Goal: Task Accomplishment & Management: Use online tool/utility

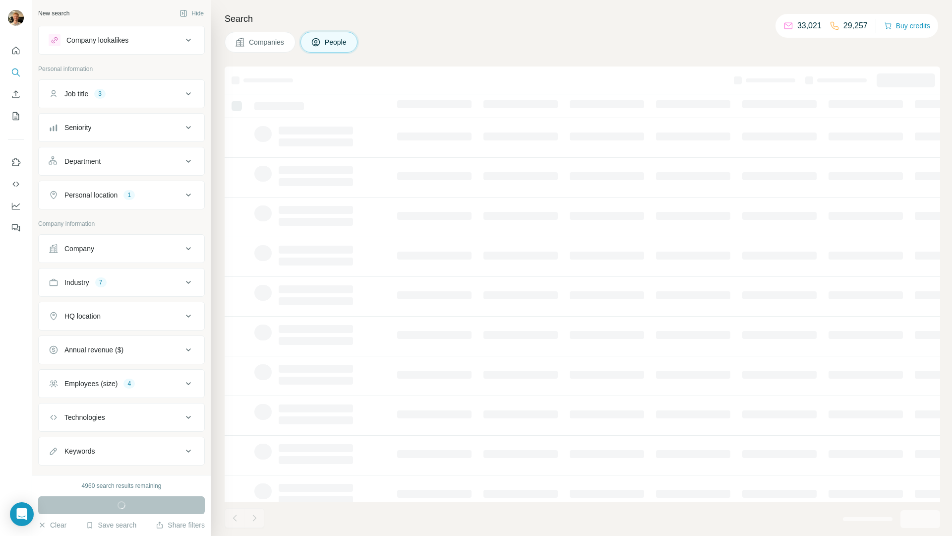
click at [152, 55] on div "Company lookalikes Personal information Job title 3 Seniority Department Person…" at bounding box center [121, 272] width 167 height 493
click at [161, 35] on div "Company lookalikes" at bounding box center [116, 40] width 134 height 12
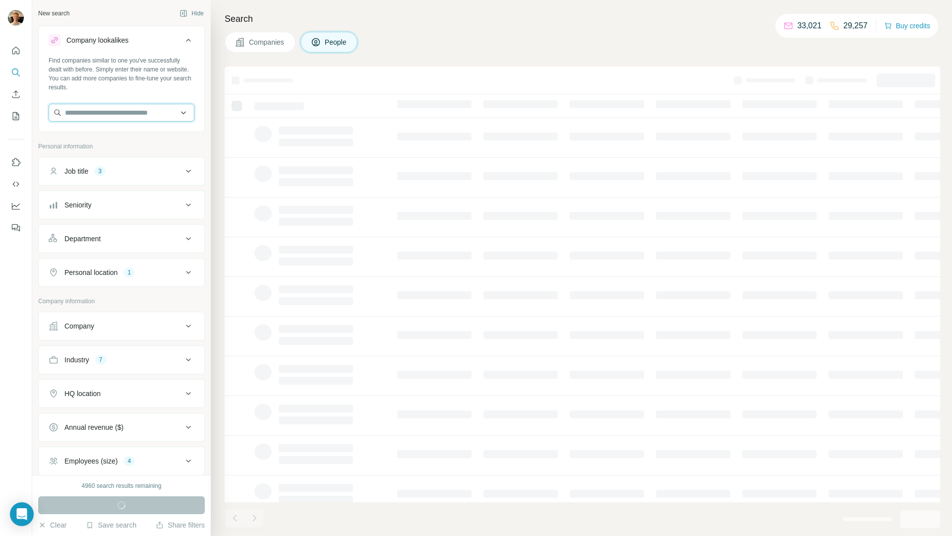
click at [177, 115] on input "text" at bounding box center [122, 113] width 146 height 18
click at [173, 112] on input "text" at bounding box center [122, 113] width 146 height 18
click at [164, 93] on div "Find companies similar to one you've successfully dealt with before. Simply ent…" at bounding box center [122, 92] width 166 height 73
drag, startPoint x: 158, startPoint y: 93, endPoint x: 7, endPoint y: 49, distance: 157.1
click at [7, 49] on div "New search Hide Company lookalikes Find companies similar to one you've success…" at bounding box center [476, 268] width 952 height 536
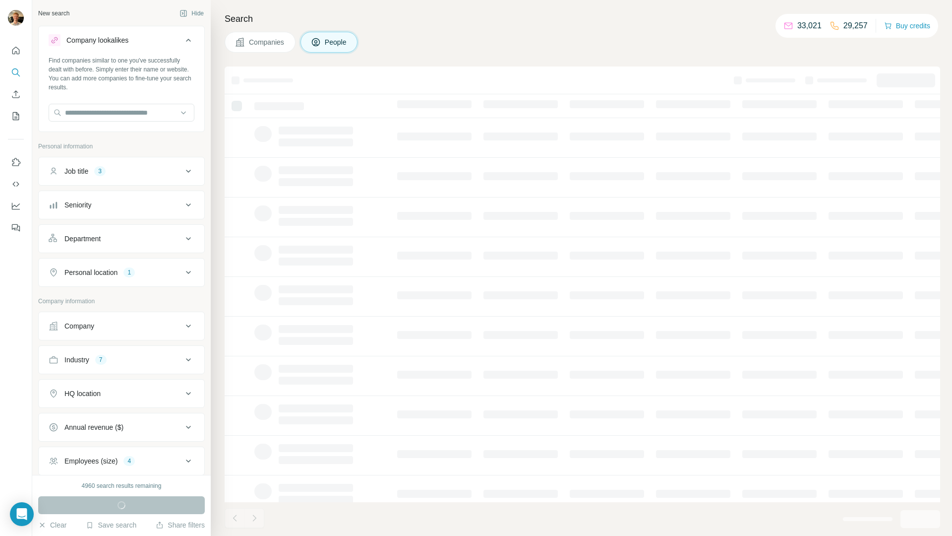
drag, startPoint x: 43, startPoint y: 30, endPoint x: 149, endPoint y: 81, distance: 118.3
click at [148, 82] on div "Company lookalikes Find companies similar to one you've successfully dealt with…" at bounding box center [121, 79] width 167 height 106
drag, startPoint x: 137, startPoint y: 88, endPoint x: 62, endPoint y: 42, distance: 88.4
click at [61, 35] on div "Company lookalikes Find companies similar to one you've successfully dealt with…" at bounding box center [121, 79] width 167 height 106
click at [91, 67] on div "Find companies similar to one you've successfully dealt with before. Simply ent…" at bounding box center [122, 74] width 146 height 36
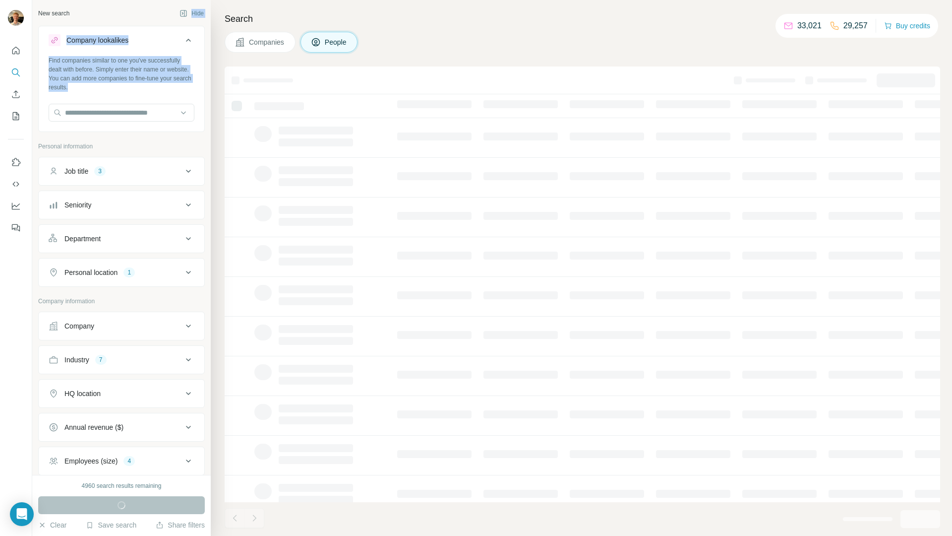
drag, startPoint x: 138, startPoint y: 88, endPoint x: 56, endPoint y: 19, distance: 107.8
click at [56, 19] on div "New search Hide Company lookalikes Find companies similar to one you've success…" at bounding box center [121, 237] width 179 height 475
click at [85, 63] on div "Find companies similar to one you've successfully dealt with before. Simply ent…" at bounding box center [122, 74] width 146 height 36
drag, startPoint x: 141, startPoint y: 89, endPoint x: 55, endPoint y: 5, distance: 120.3
click at [55, 5] on div "New search Hide Company lookalikes Find companies similar to one you've success…" at bounding box center [121, 237] width 179 height 475
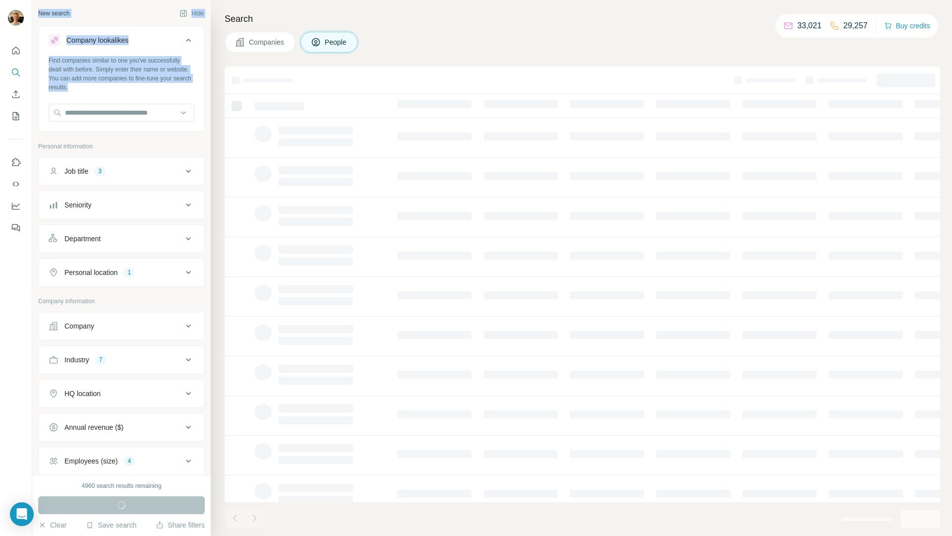
drag, startPoint x: 117, startPoint y: 77, endPoint x: 128, endPoint y: 81, distance: 12.5
click at [117, 77] on div "Find companies similar to one you've successfully dealt with before. Simply ent…" at bounding box center [122, 74] width 146 height 36
drag, startPoint x: 121, startPoint y: 70, endPoint x: 6, endPoint y: 0, distance: 134.1
click at [6, 0] on div "New search Hide Company lookalikes Find companies similar to one you've success…" at bounding box center [476, 268] width 952 height 536
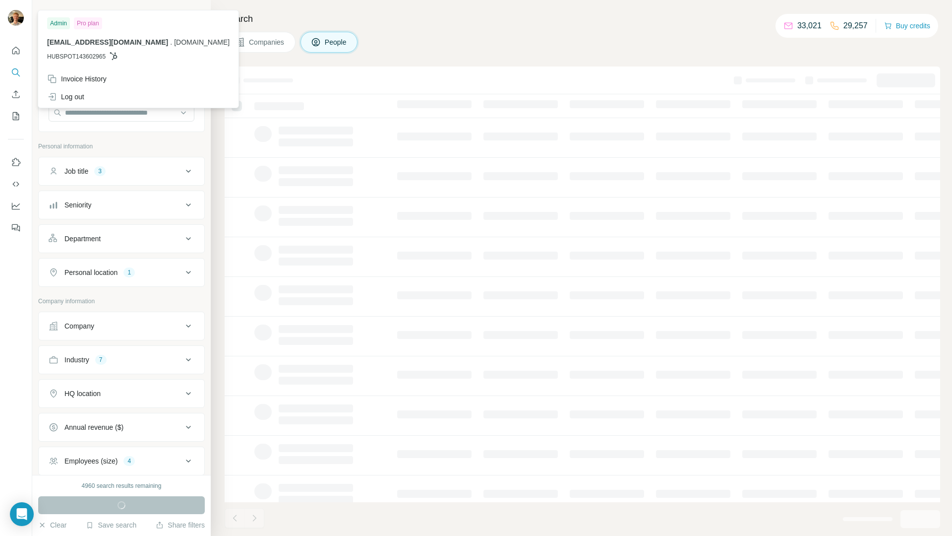
click at [85, 63] on div "Admin Pro plan alf@lr-partners.dk . lr-partners.dk HUBSPOT143602965" at bounding box center [138, 41] width 196 height 58
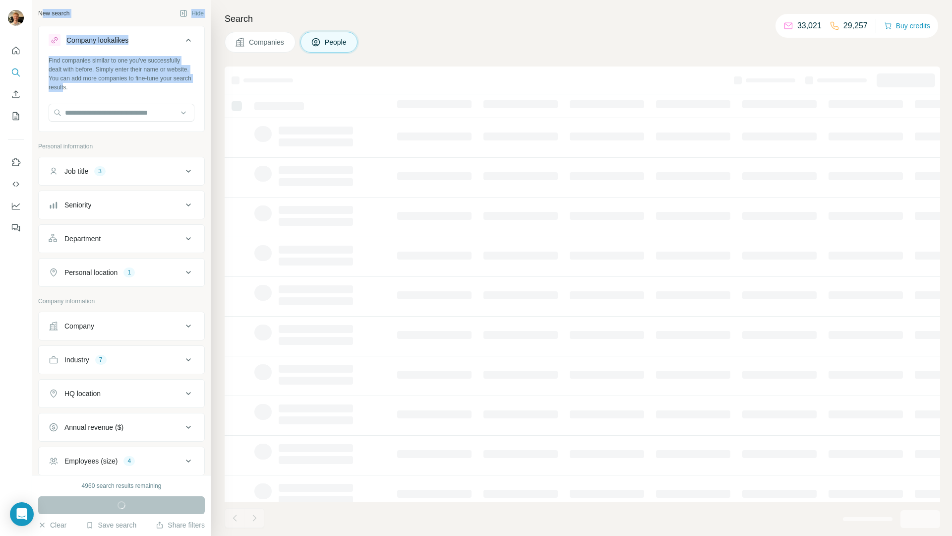
drag, startPoint x: 133, startPoint y: 86, endPoint x: 1, endPoint y: 0, distance: 158.1
click at [12, 0] on div "New search Hide Company lookalikes Find companies similar to one you've success…" at bounding box center [476, 268] width 952 height 536
click at [125, 75] on div "Find companies similar to one you've successfully dealt with before. Simply ent…" at bounding box center [122, 74] width 146 height 36
drag, startPoint x: 146, startPoint y: 85, endPoint x: 44, endPoint y: 9, distance: 127.2
click at [38, 0] on div "New search Hide Company lookalikes Find companies similar to one you've success…" at bounding box center [121, 237] width 179 height 475
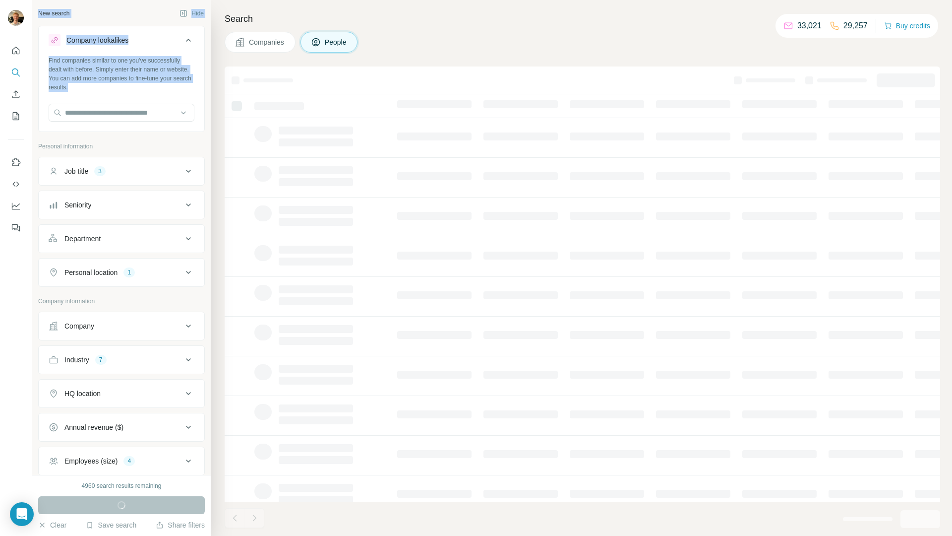
click at [127, 87] on div "Find companies similar to one you've successfully dealt with before. Simply ent…" at bounding box center [122, 74] width 146 height 36
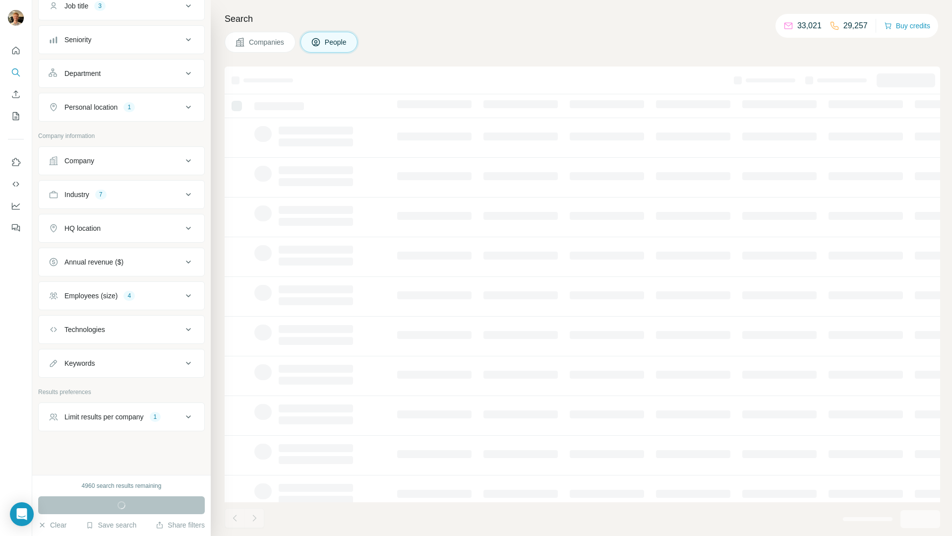
scroll to position [167, 0]
click at [160, 413] on div "1" at bounding box center [155, 414] width 11 height 9
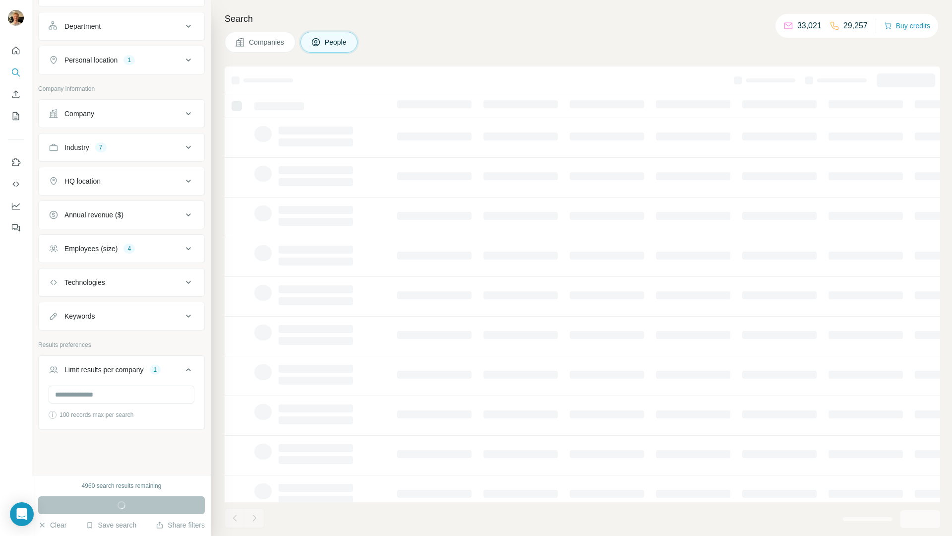
scroll to position [213, 0]
click at [117, 388] on input "*" at bounding box center [122, 394] width 146 height 18
click at [125, 424] on div "i 100 records max per search" at bounding box center [122, 406] width 166 height 42
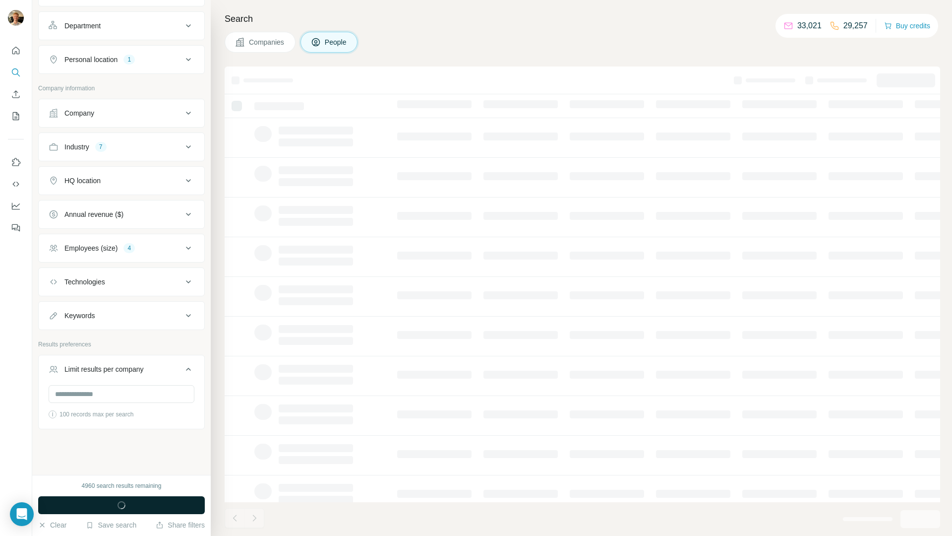
click at [125, 508] on span "button" at bounding box center [122, 505] width 36 height 10
click at [183, 366] on icon at bounding box center [189, 369] width 12 height 12
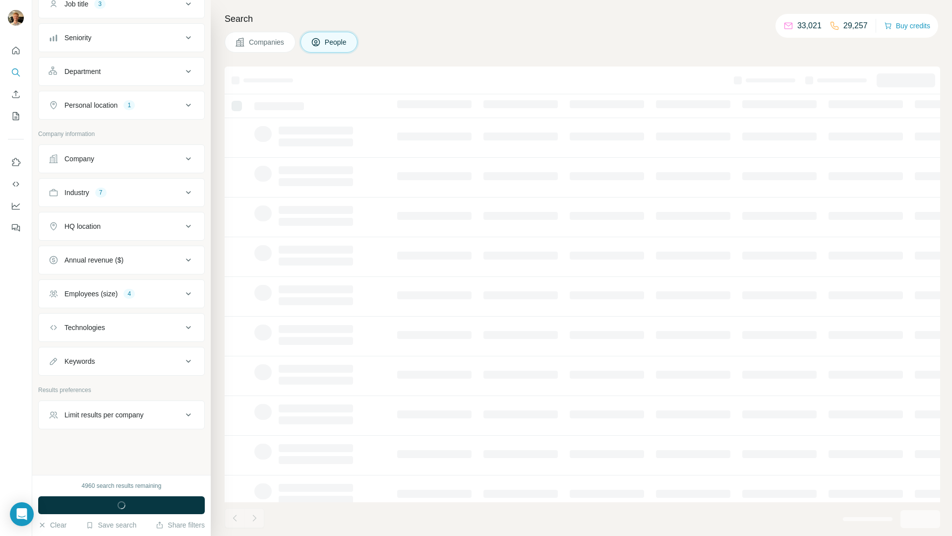
scroll to position [167, 0]
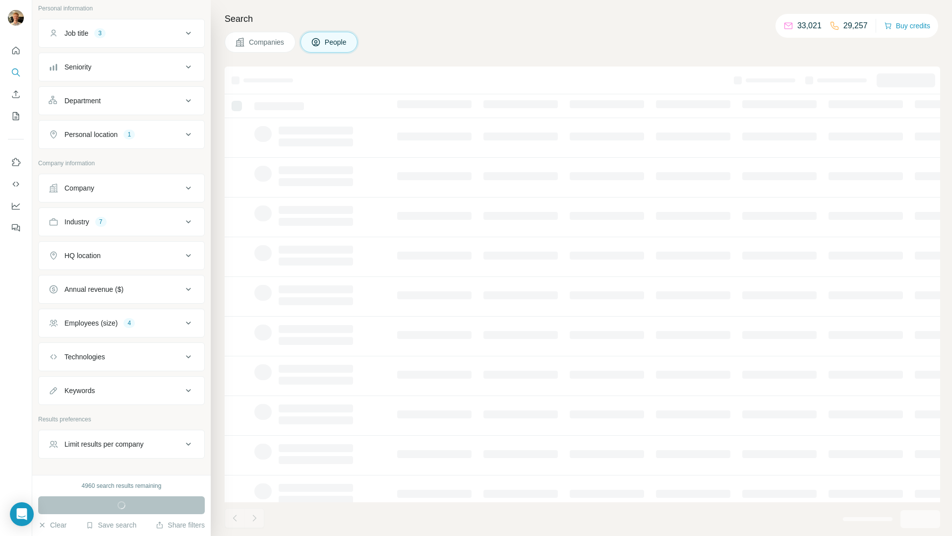
scroll to position [90, 0]
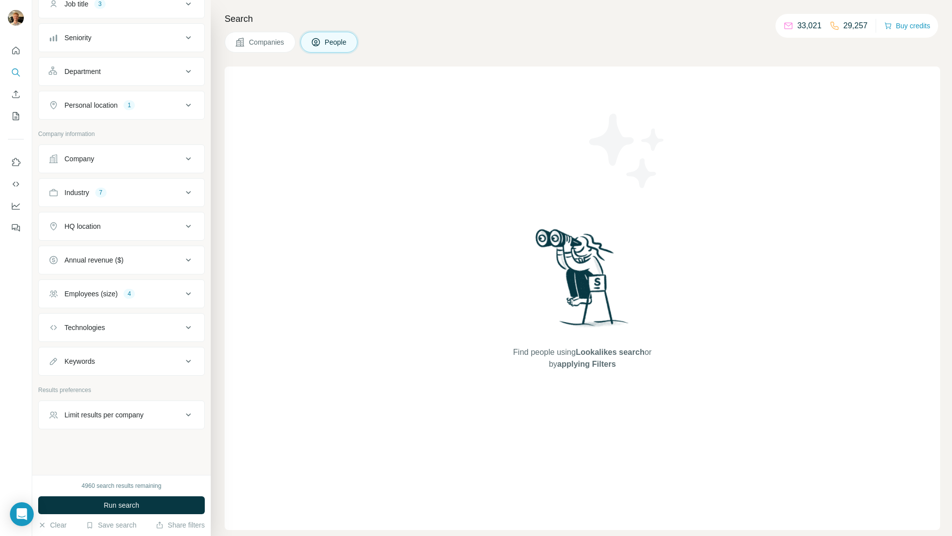
click at [130, 285] on button "Employees (size) 4" at bounding box center [122, 294] width 166 height 24
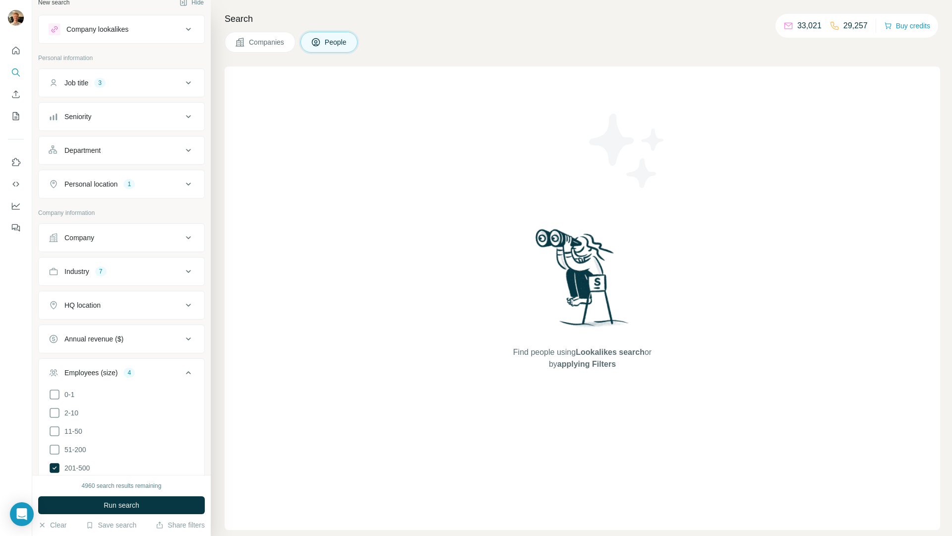
scroll to position [0, 0]
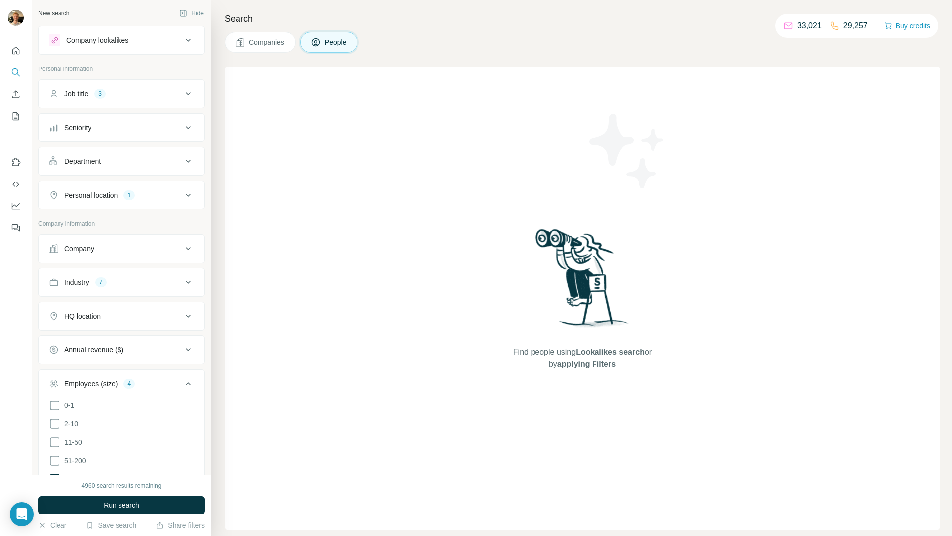
click at [120, 87] on button "Job title 3" at bounding box center [122, 94] width 166 height 24
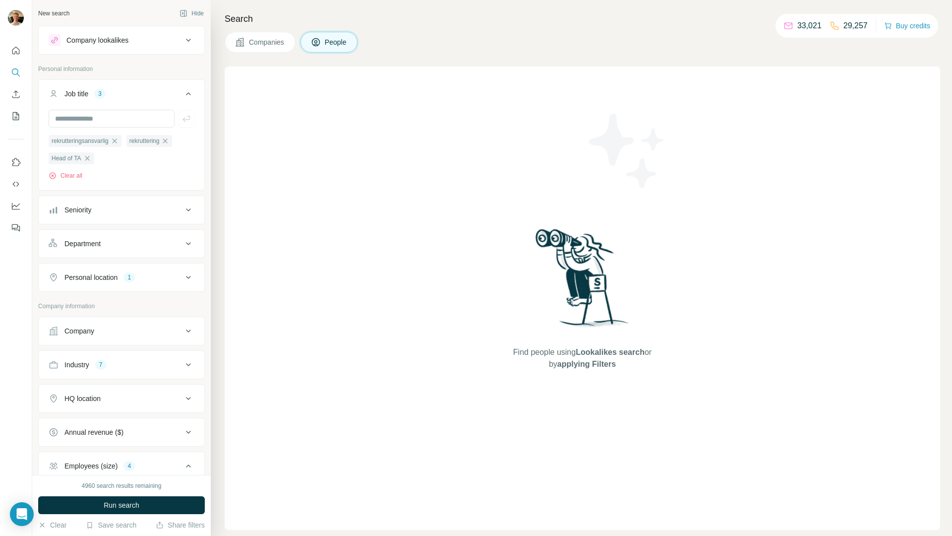
click at [153, 96] on div "Job title 3" at bounding box center [116, 94] width 134 height 10
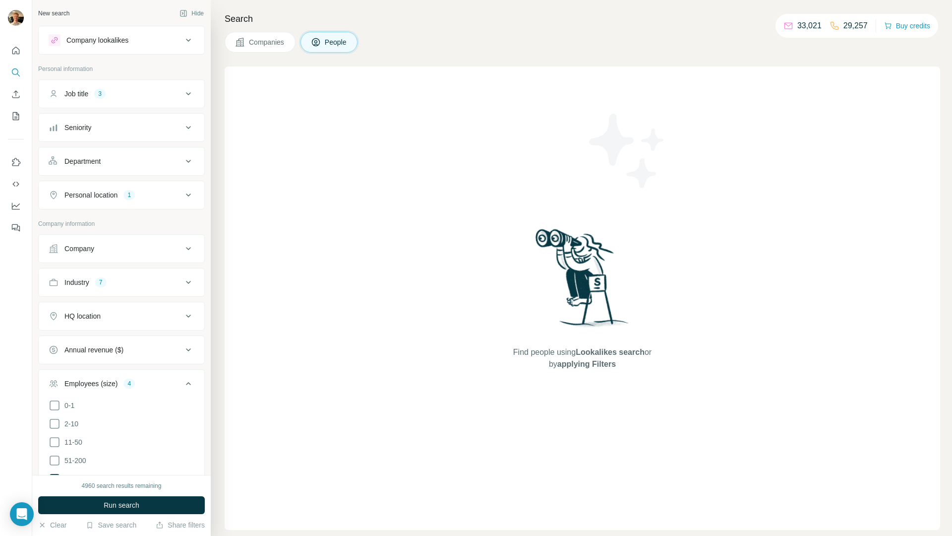
click at [146, 207] on div "Personal location 1" at bounding box center [121, 195] width 167 height 29
click at [148, 197] on div "Personal location 1" at bounding box center [116, 195] width 134 height 10
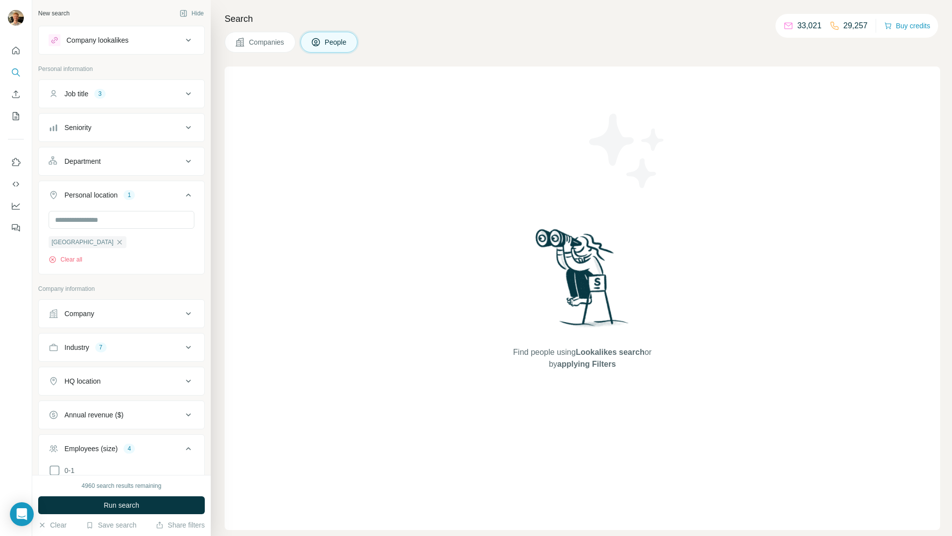
click at [148, 197] on div "Personal location 1" at bounding box center [116, 195] width 134 height 10
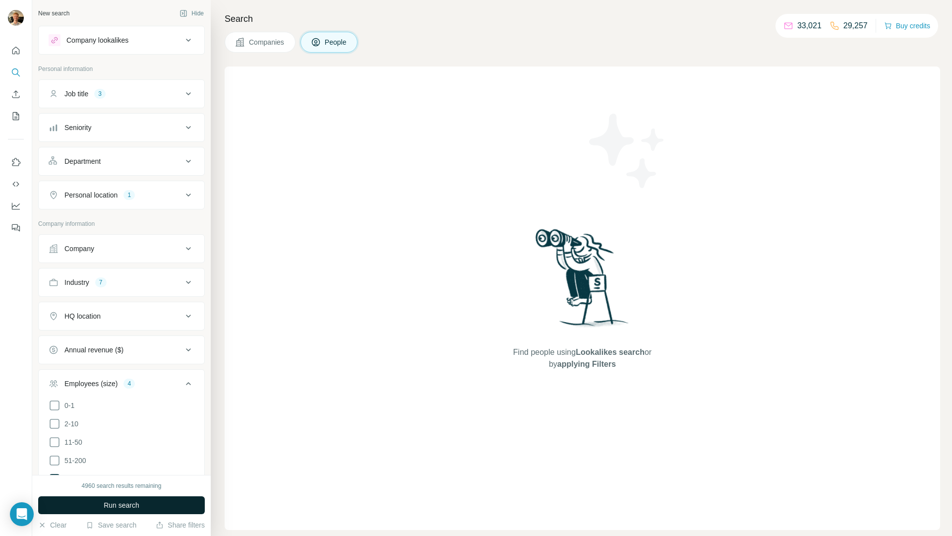
click at [126, 513] on button "Run search" at bounding box center [121, 505] width 167 height 18
click at [134, 505] on span "Run search" at bounding box center [122, 505] width 36 height 10
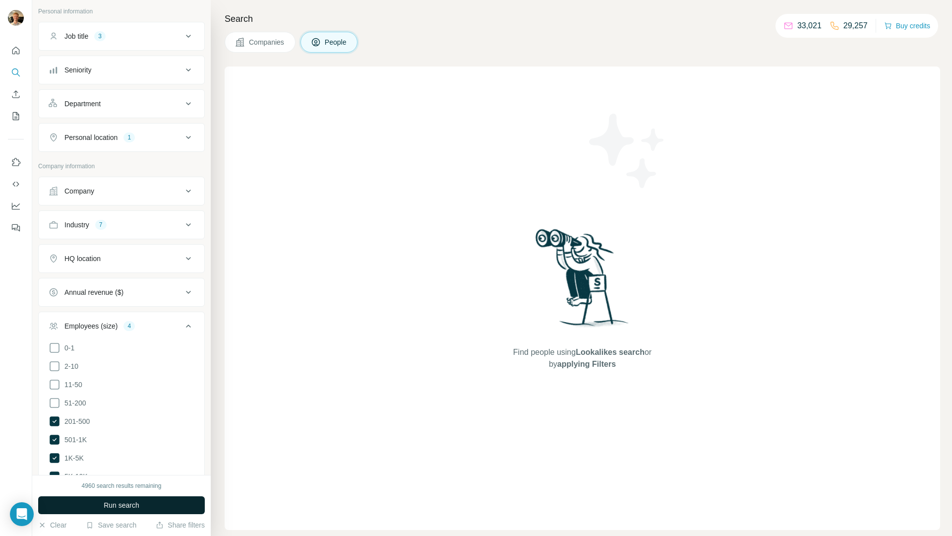
scroll to position [102, 0]
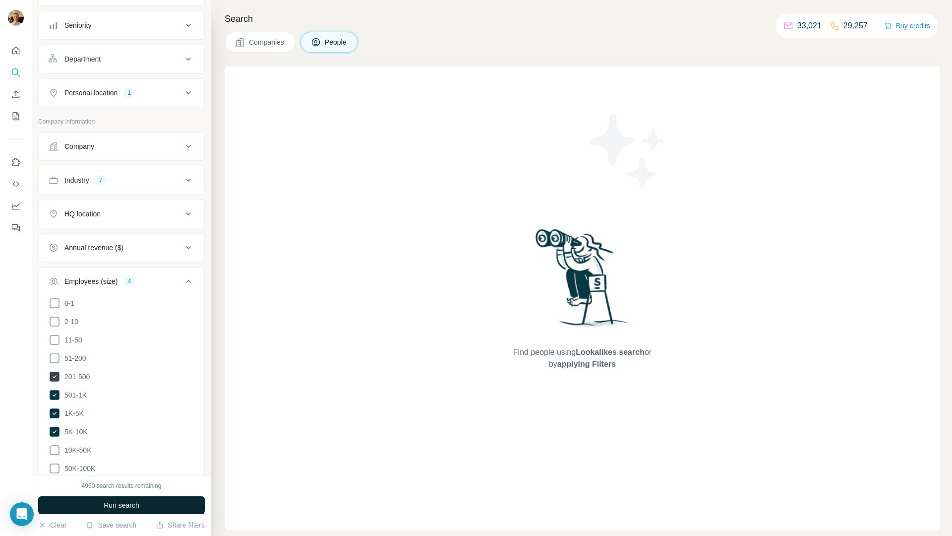
click at [76, 376] on span "201-500" at bounding box center [75, 377] width 29 height 10
click at [73, 389] on label "501-1K" at bounding box center [68, 395] width 38 height 12
click at [71, 408] on span "1K-5K" at bounding box center [72, 413] width 23 height 10
click at [92, 508] on button "Run search" at bounding box center [121, 505] width 167 height 18
click at [97, 500] on button "Run search" at bounding box center [121, 505] width 167 height 18
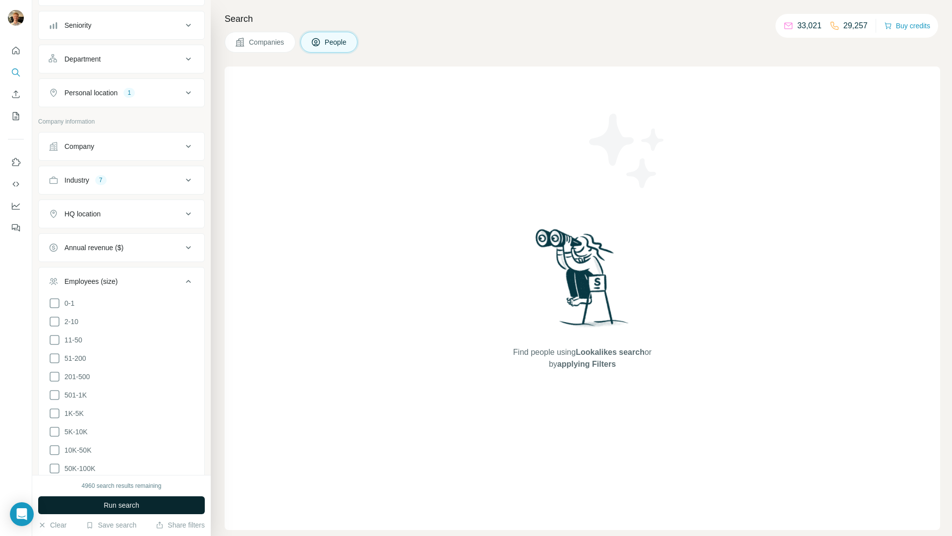
click at [97, 500] on button "Run search" at bounding box center [121, 505] width 167 height 18
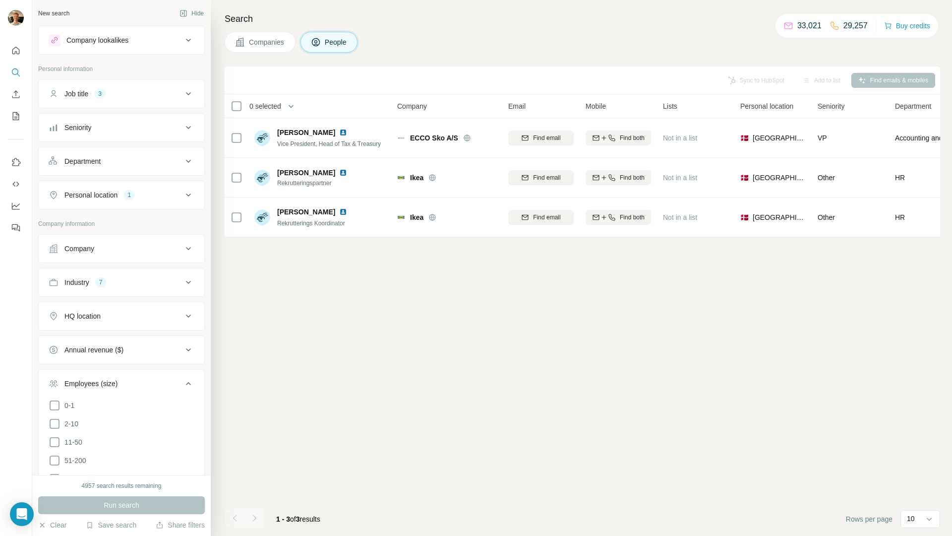
click at [170, 99] on button "Job title 3" at bounding box center [122, 94] width 166 height 24
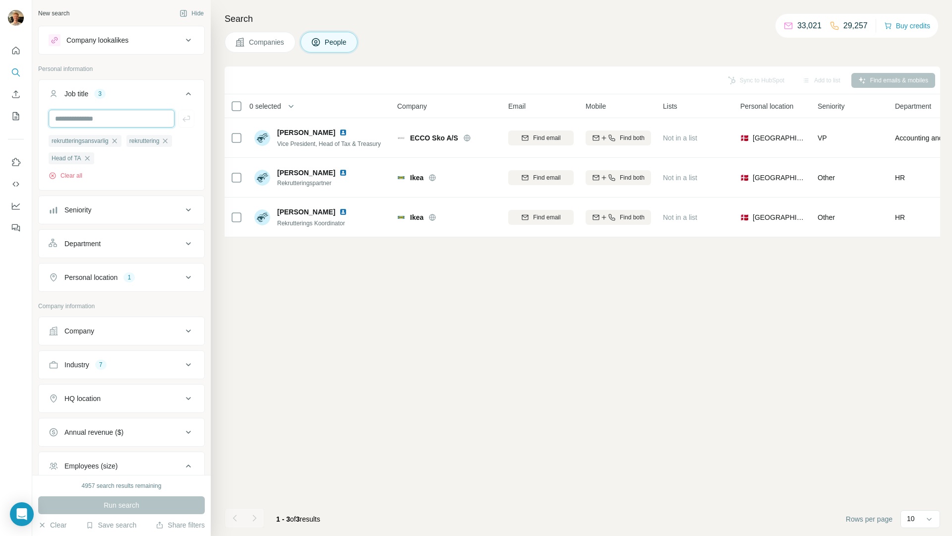
click at [149, 119] on input "text" at bounding box center [112, 119] width 126 height 18
click at [194, 176] on div "rekrutteringsansvarlig rekruttering Head of TA Clear all" at bounding box center [122, 149] width 166 height 78
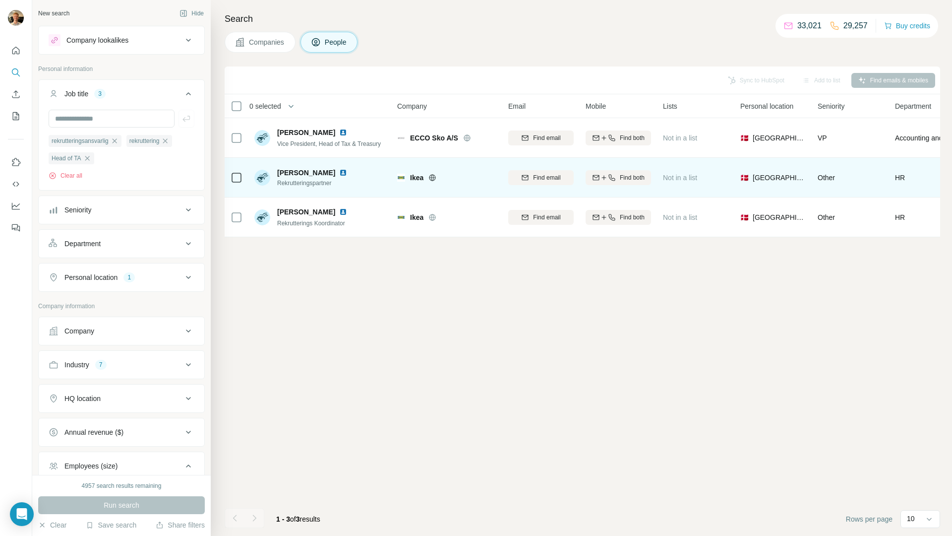
click at [288, 185] on span "Rekrutteringspartner" at bounding box center [318, 183] width 82 height 9
copy span "Rekrutteringspartner"
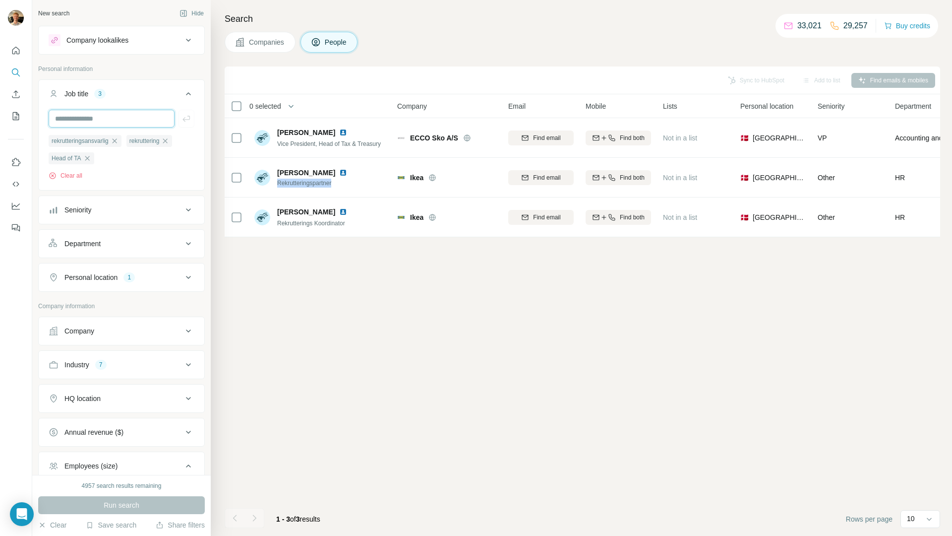
click at [91, 111] on input "text" at bounding box center [112, 119] width 126 height 18
paste input "**********"
type input "**********"
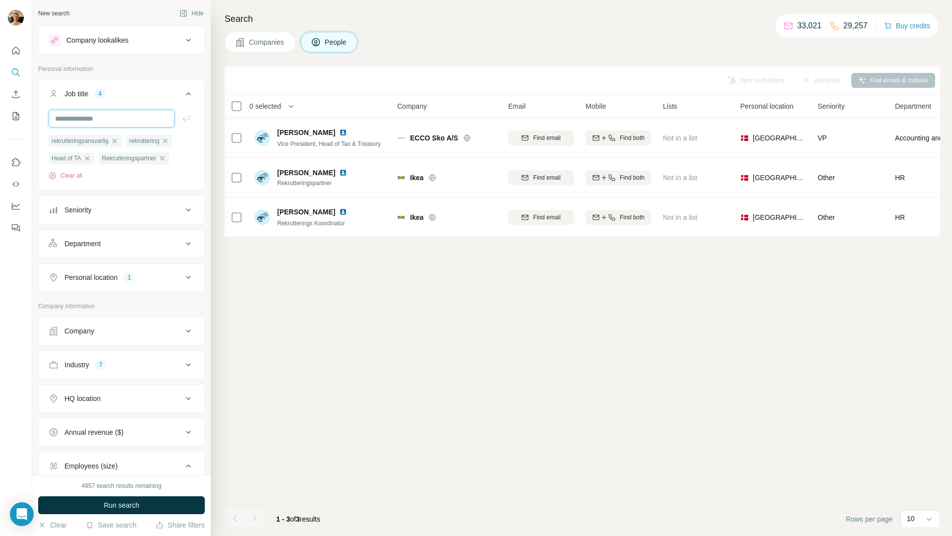
click at [132, 121] on input "text" at bounding box center [112, 119] width 126 height 18
type input "**********"
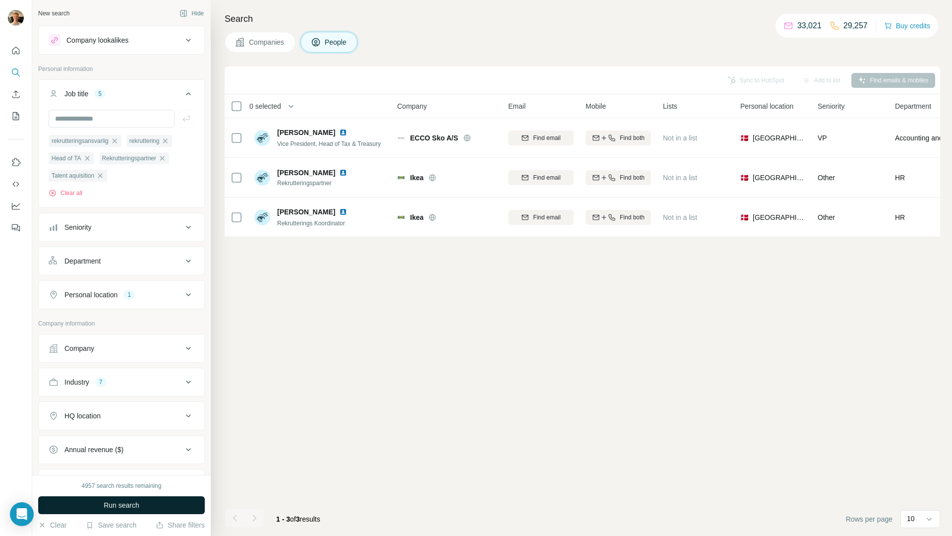
click at [134, 499] on button "Run search" at bounding box center [121, 505] width 167 height 18
click at [114, 114] on input "text" at bounding box center [112, 119] width 126 height 18
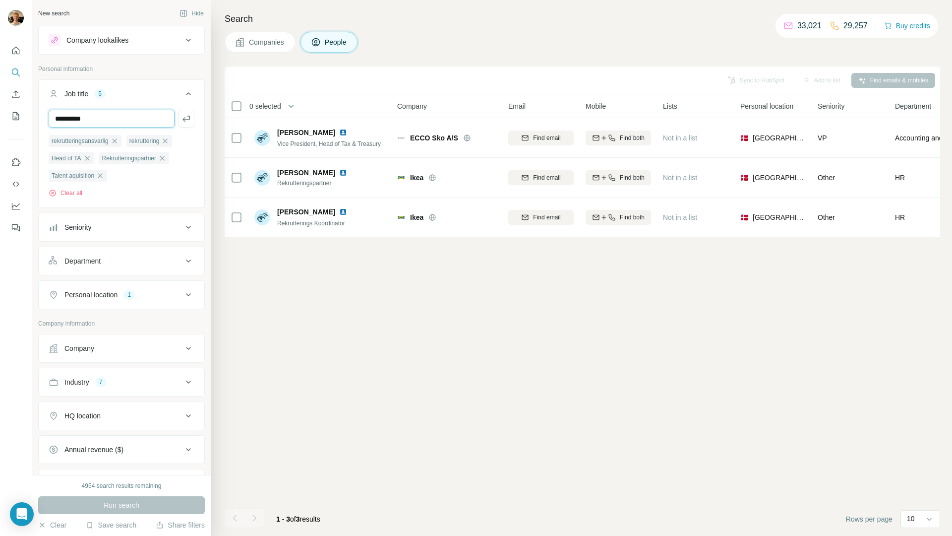
type input "**********"
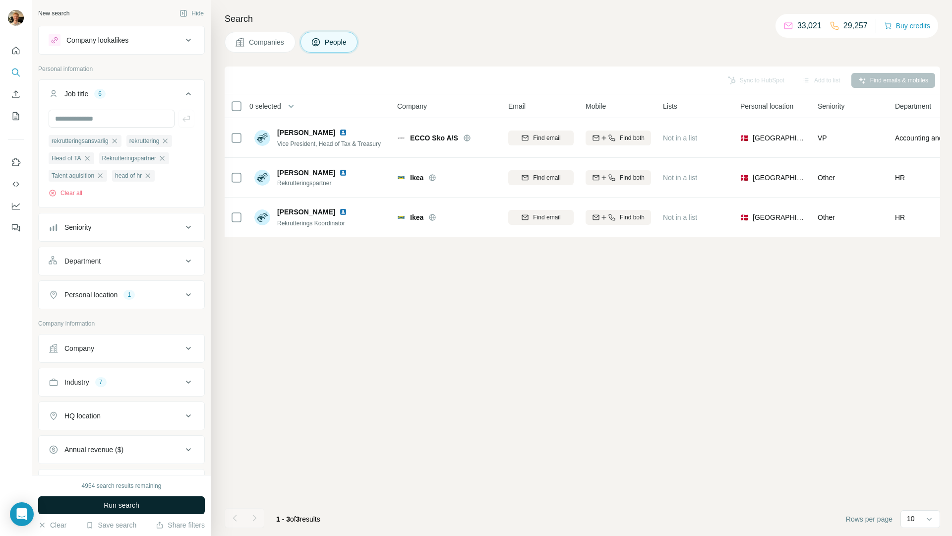
click at [151, 513] on button "Run search" at bounding box center [121, 505] width 167 height 18
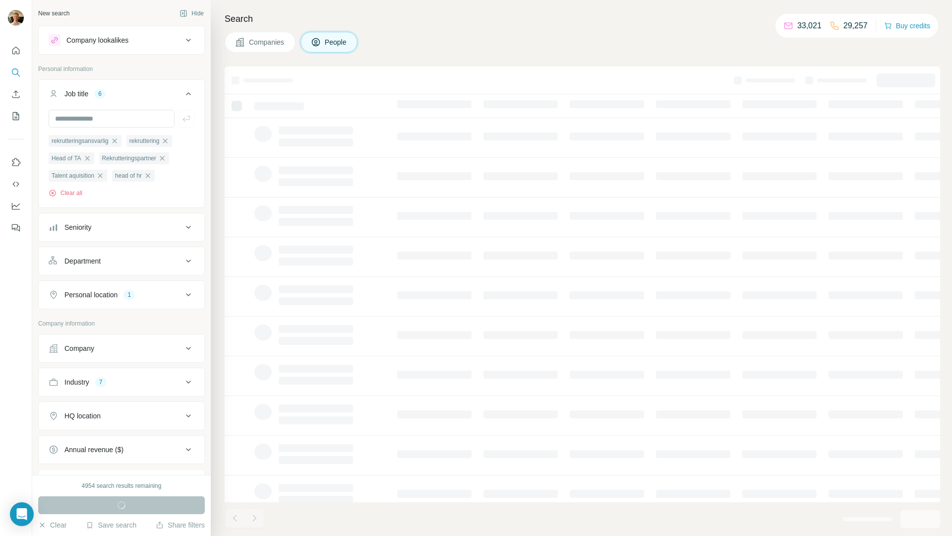
click at [159, 386] on div "Industry 7" at bounding box center [116, 382] width 134 height 10
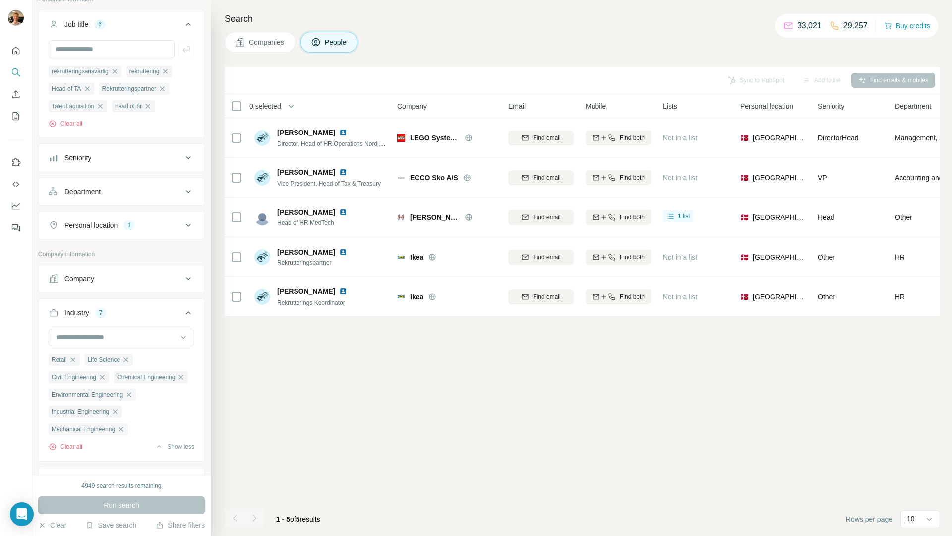
scroll to position [67, 0]
click at [70, 363] on icon "button" at bounding box center [73, 362] width 8 height 8
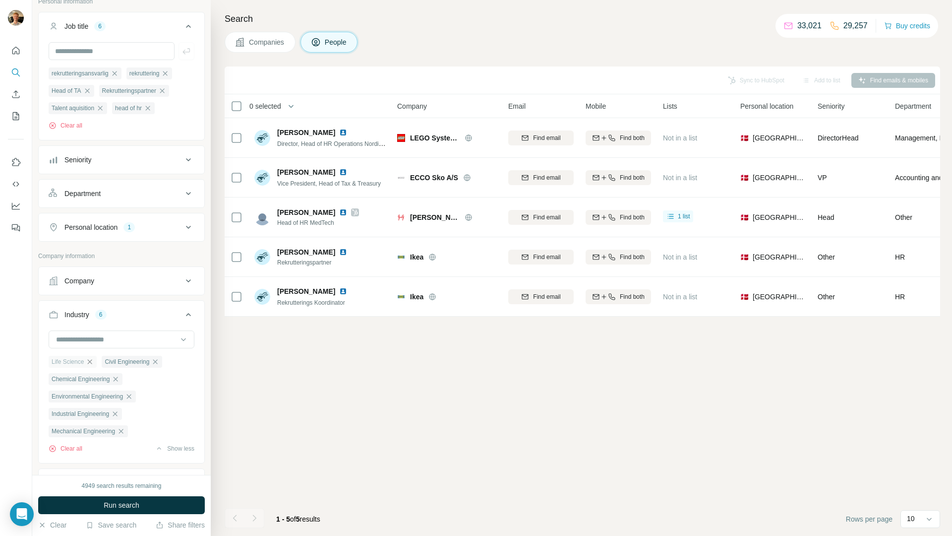
click at [89, 362] on icon "button" at bounding box center [90, 362] width 8 height 8
click at [100, 363] on icon "button" at bounding box center [102, 362] width 8 height 8
click at [116, 362] on icon "button" at bounding box center [116, 362] width 8 height 8
click at [130, 362] on icon "button" at bounding box center [129, 362] width 8 height 8
click at [122, 363] on div "Industrial Engineering" at bounding box center [85, 362] width 73 height 12
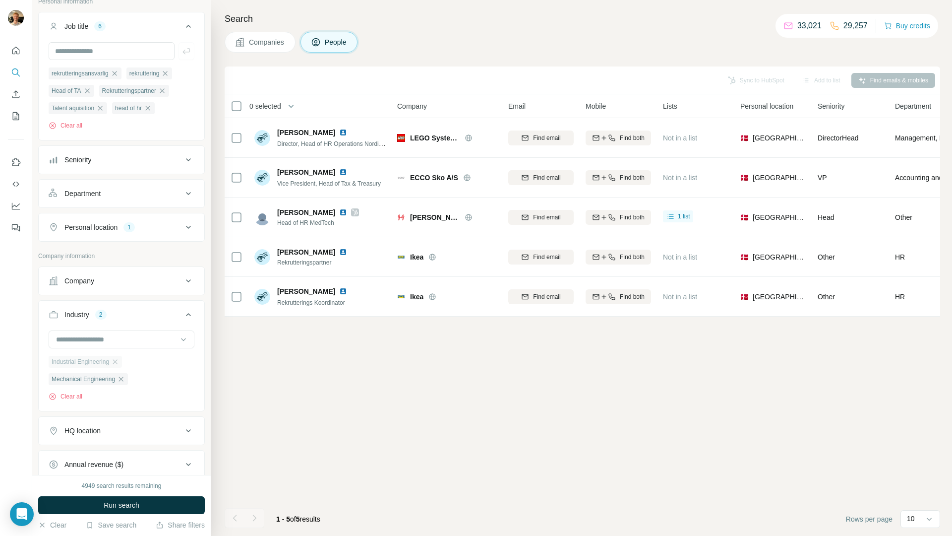
click at [122, 364] on div "Industrial Engineering" at bounding box center [85, 362] width 73 height 12
click at [119, 364] on icon "button" at bounding box center [115, 362] width 8 height 8
click at [125, 366] on icon "button" at bounding box center [121, 362] width 8 height 8
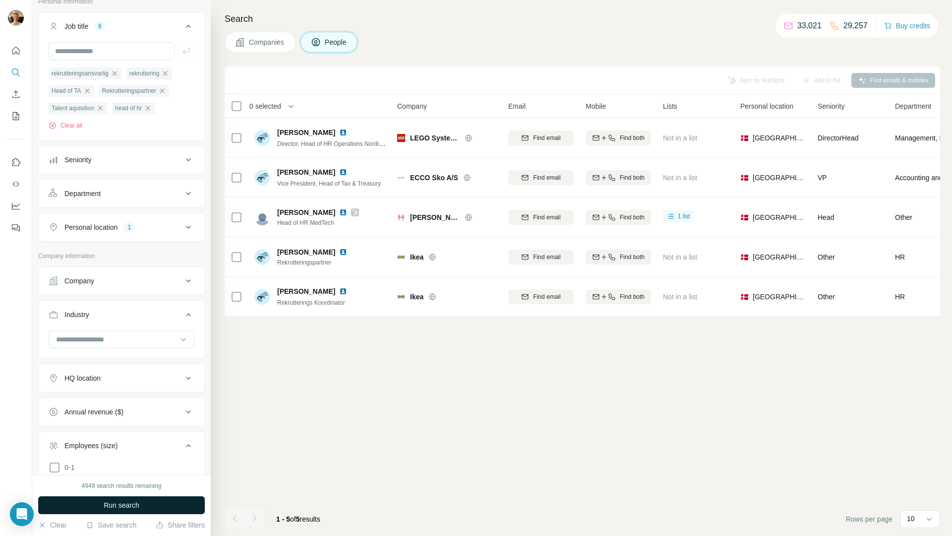
click at [155, 502] on button "Run search" at bounding box center [121, 505] width 167 height 18
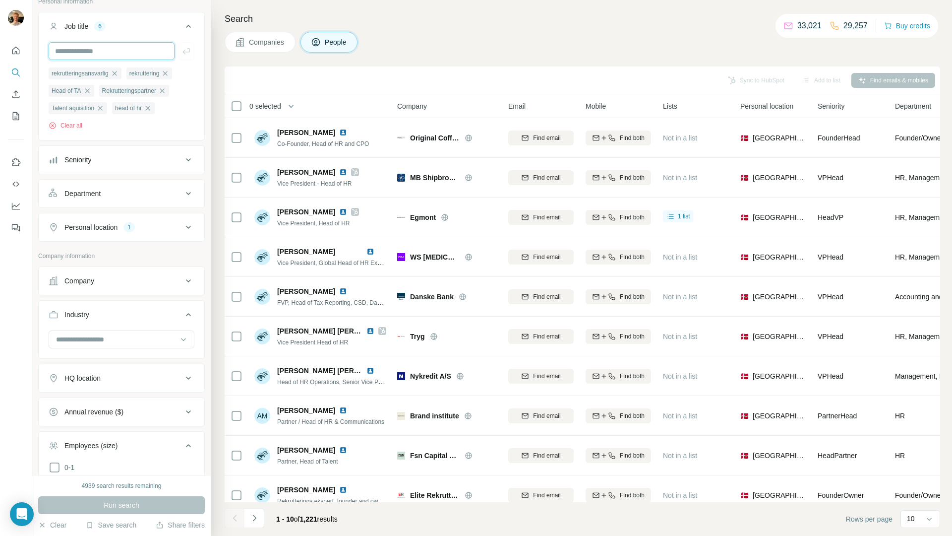
click at [92, 57] on input "text" at bounding box center [112, 51] width 126 height 18
type input "**********"
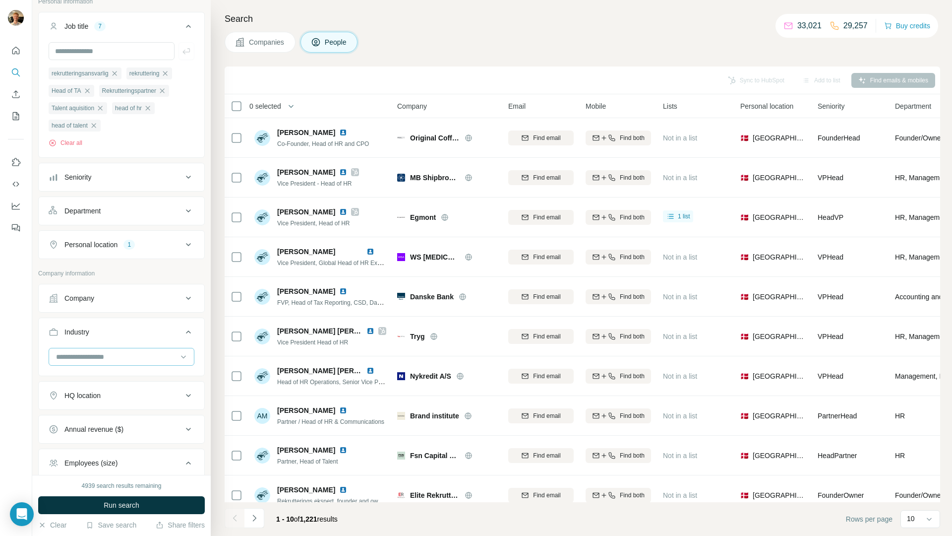
click at [124, 355] on input at bounding box center [116, 356] width 123 height 11
type input "****"
click at [115, 417] on p "Professional Services" at bounding box center [90, 417] width 67 height 10
click at [109, 353] on input at bounding box center [116, 356] width 123 height 11
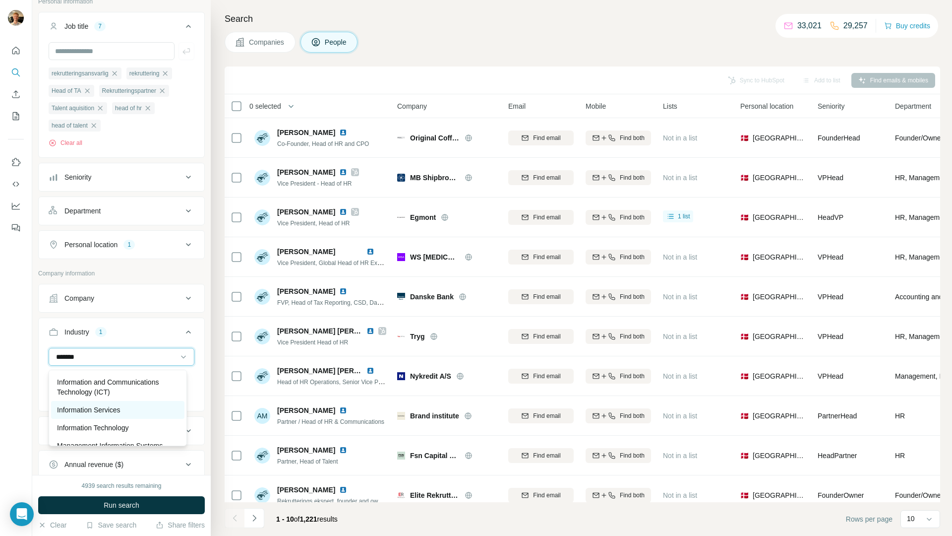
type input "*******"
click at [137, 411] on div "Information Services" at bounding box center [118, 410] width 122 height 10
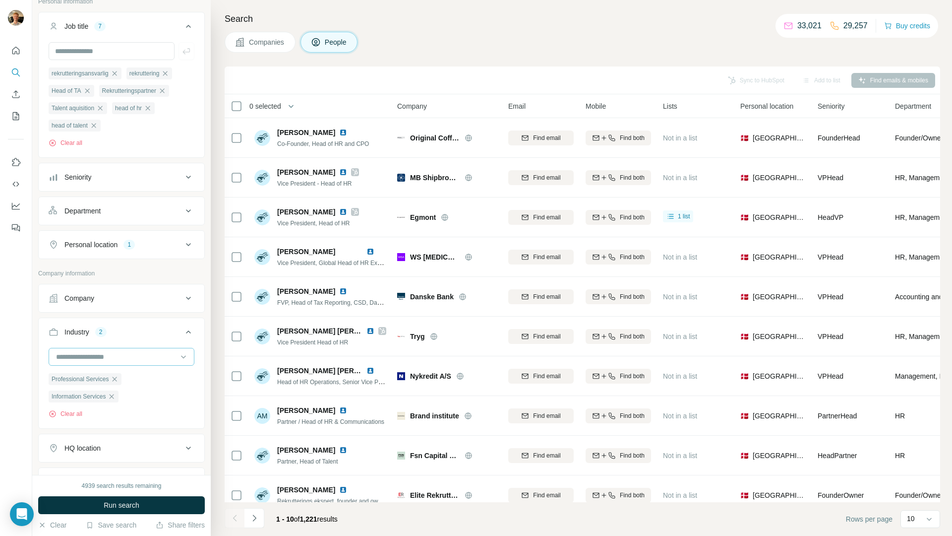
click at [116, 353] on input at bounding box center [116, 356] width 123 height 11
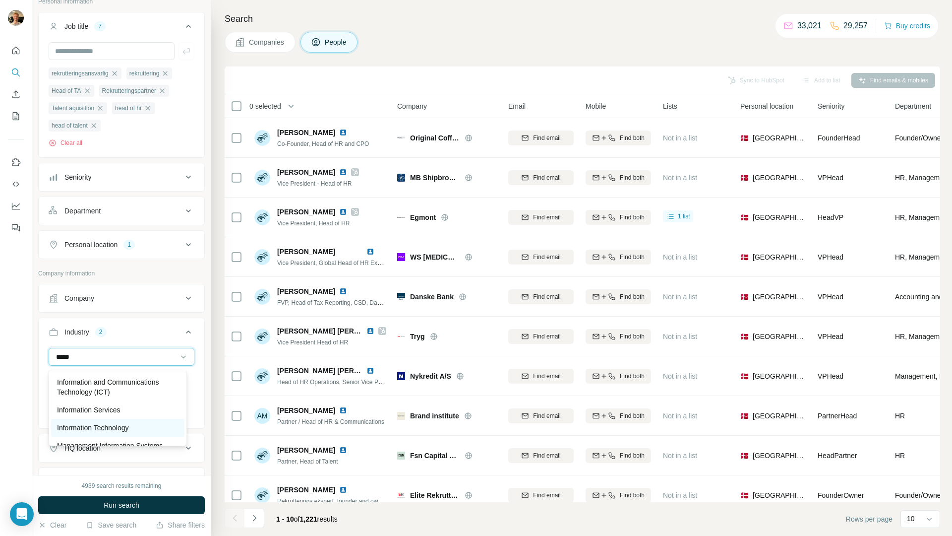
type input "*****"
click at [118, 422] on div "Information Technology" at bounding box center [117, 428] width 133 height 18
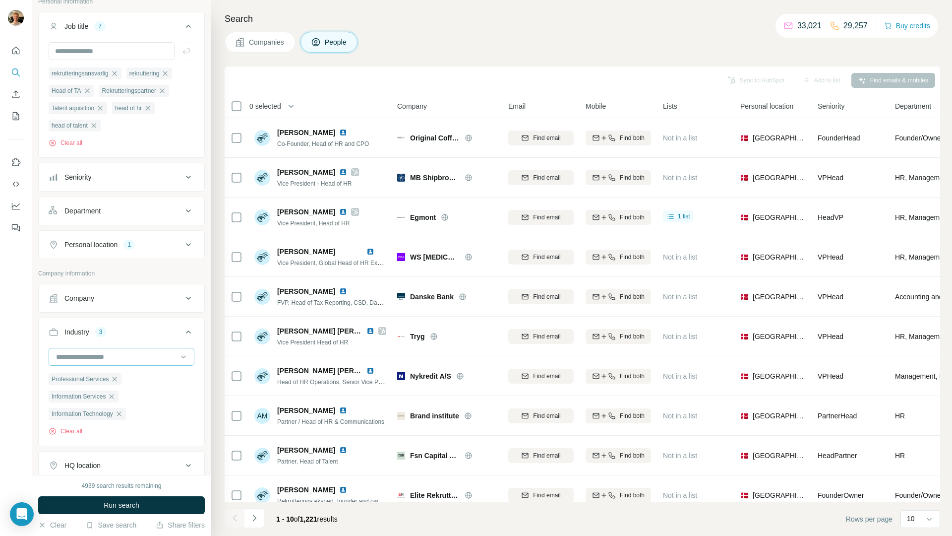
click at [119, 362] on input at bounding box center [116, 356] width 123 height 11
click at [119, 504] on span "Run search" at bounding box center [122, 505] width 36 height 10
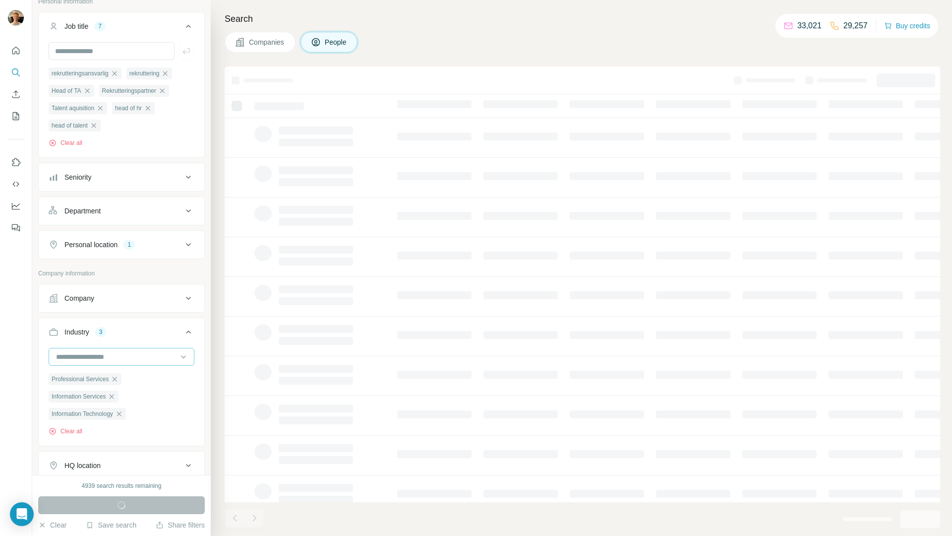
click at [130, 359] on input at bounding box center [116, 356] width 123 height 11
type input "******"
click at [135, 396] on div "Pharmaceutical" at bounding box center [118, 399] width 122 height 10
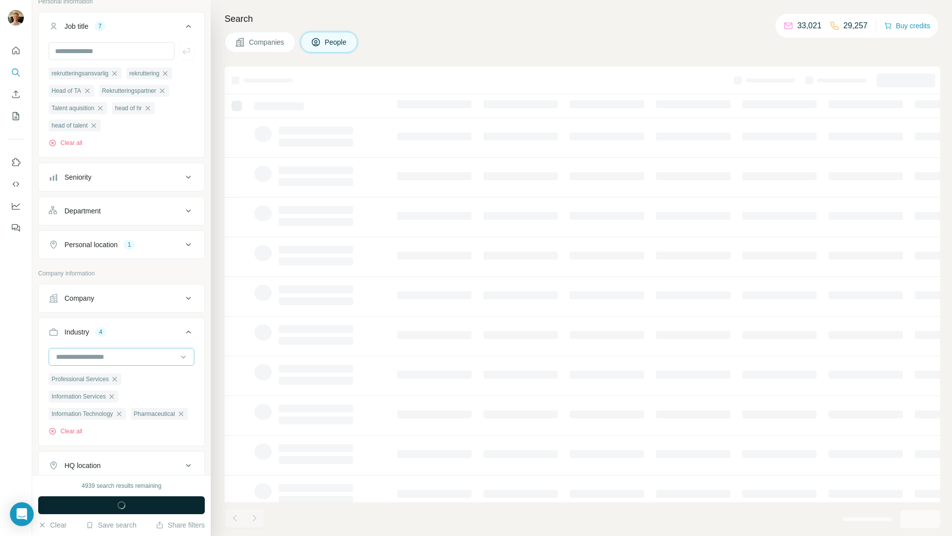
click at [112, 361] on input at bounding box center [116, 356] width 123 height 11
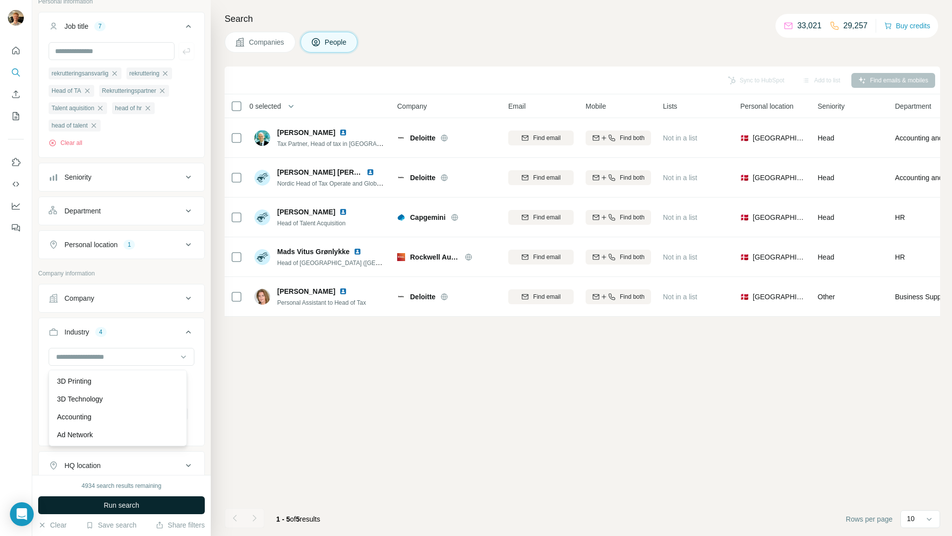
click at [169, 510] on button "Run search" at bounding box center [121, 505] width 167 height 18
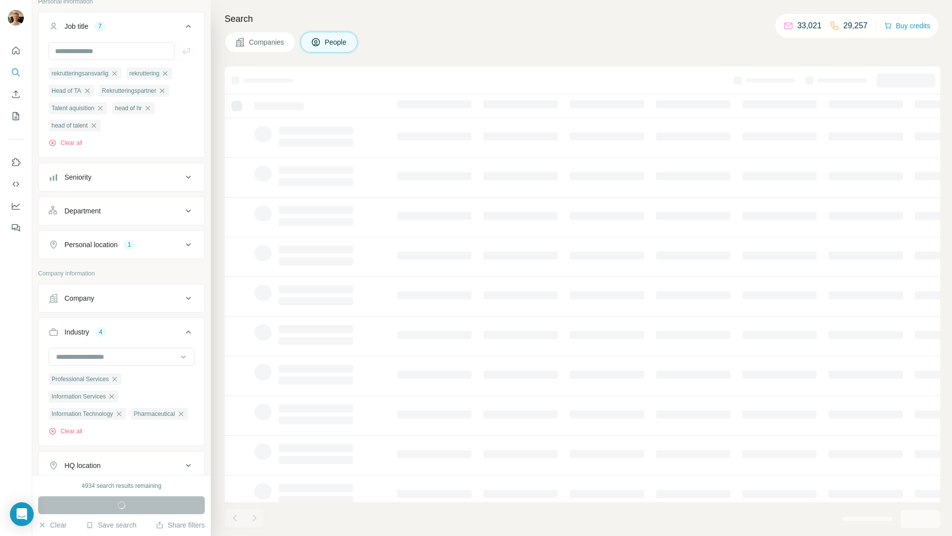
scroll to position [56, 0]
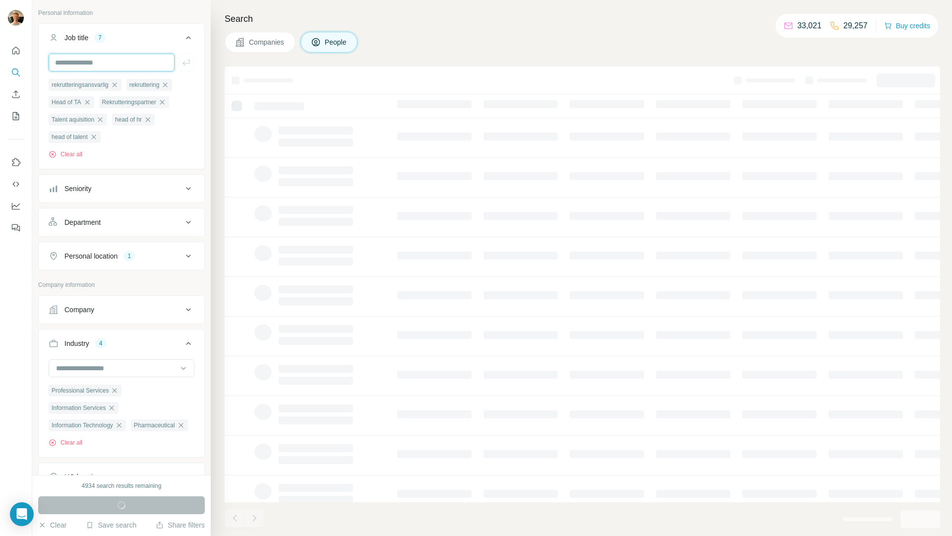
click at [118, 64] on input "text" at bounding box center [112, 63] width 126 height 18
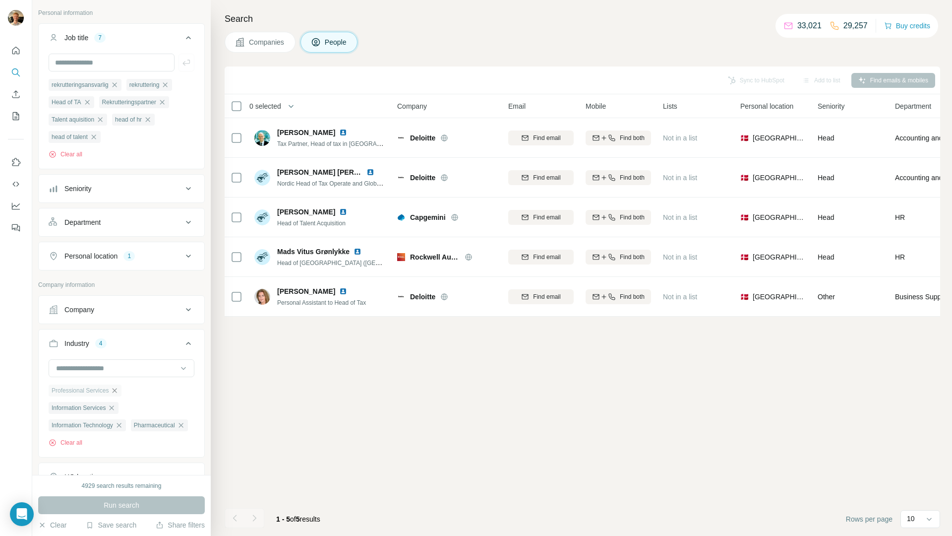
click at [118, 393] on icon "button" at bounding box center [115, 390] width 8 height 8
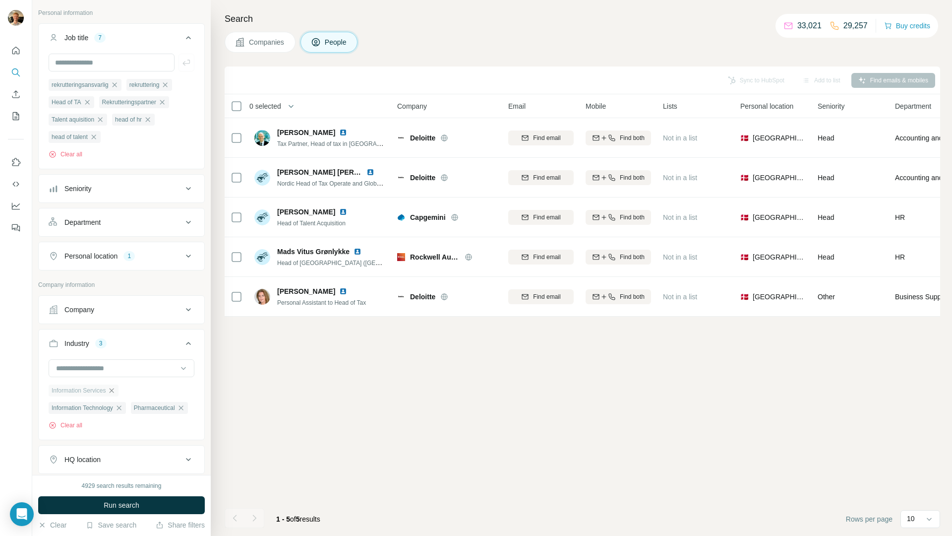
click at [116, 393] on icon "button" at bounding box center [112, 390] width 8 height 8
click at [121, 392] on icon "button" at bounding box center [119, 390] width 4 height 4
click at [102, 392] on icon "button" at bounding box center [99, 390] width 8 height 8
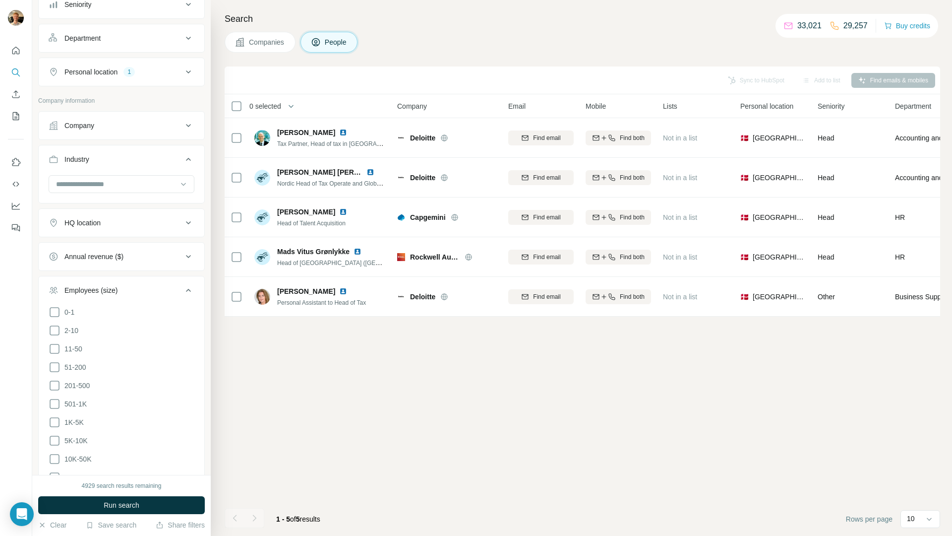
scroll to position [242, 0]
click at [71, 424] on span "1K-5K" at bounding box center [72, 420] width 23 height 10
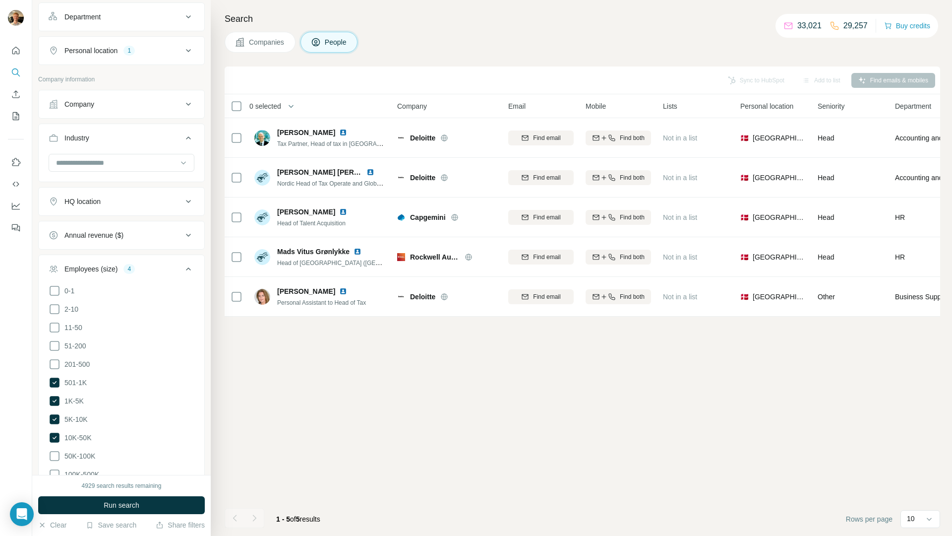
scroll to position [283, 0]
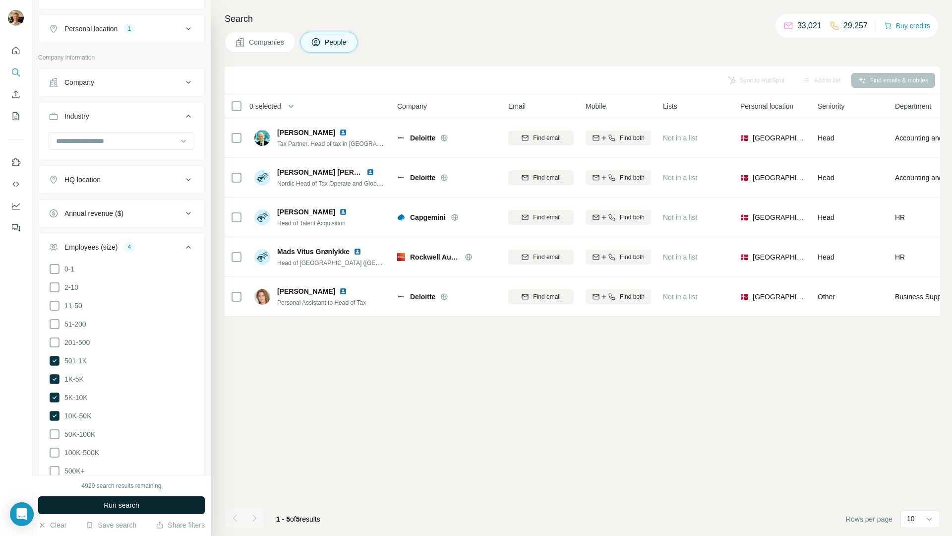
click at [134, 507] on span "Run search" at bounding box center [122, 505] width 36 height 10
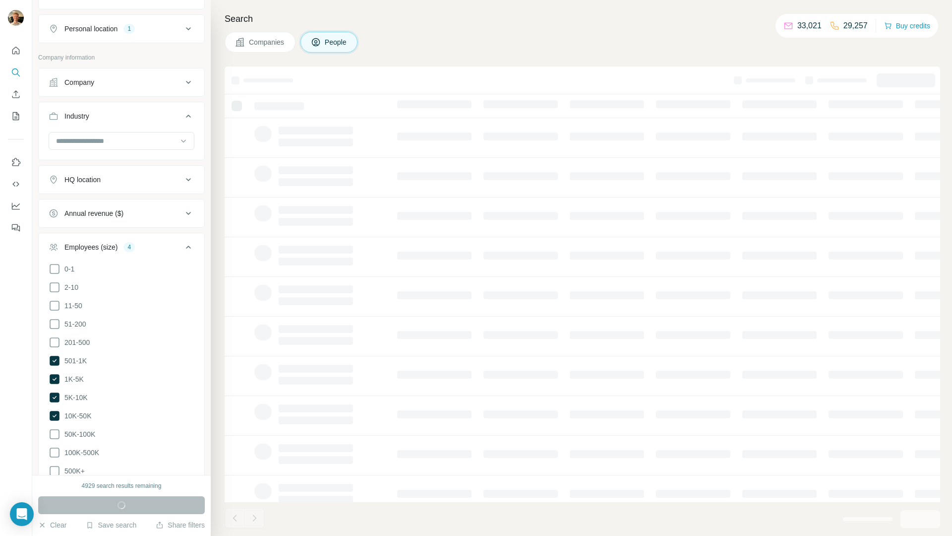
click at [121, 178] on div "HQ location" at bounding box center [116, 180] width 134 height 10
click at [99, 210] on input "text" at bounding box center [122, 204] width 146 height 18
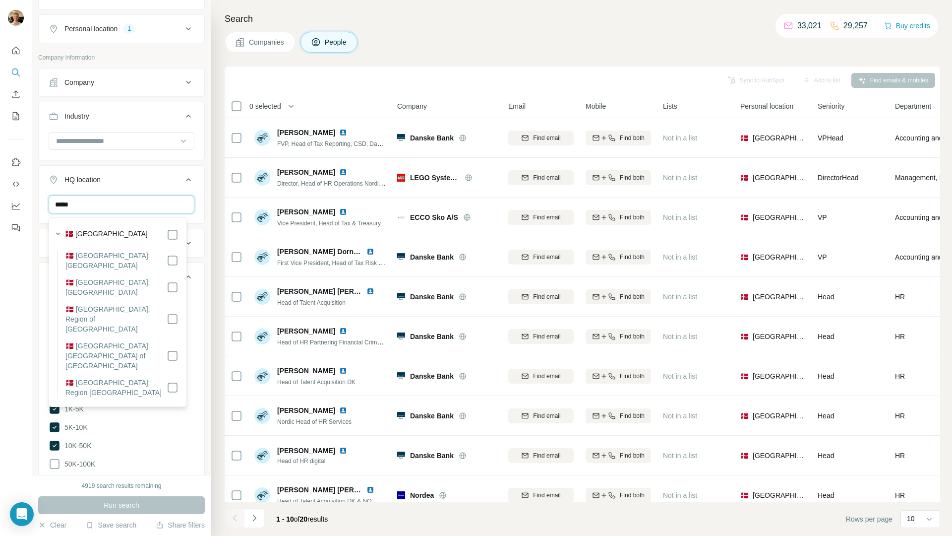
type input "*****"
click at [165, 233] on div "🇩🇰 [GEOGRAPHIC_DATA]" at bounding box center [122, 235] width 114 height 12
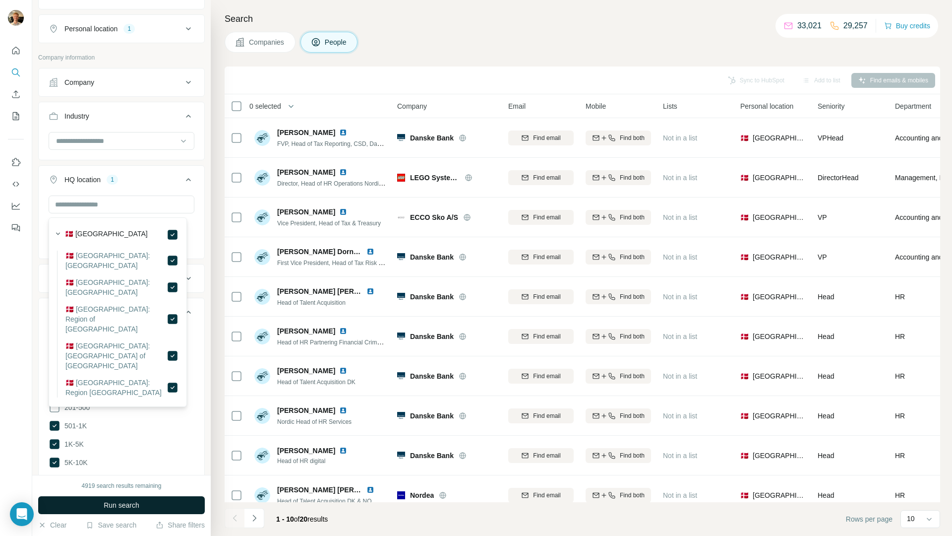
click at [155, 506] on button "Run search" at bounding box center [121, 505] width 167 height 18
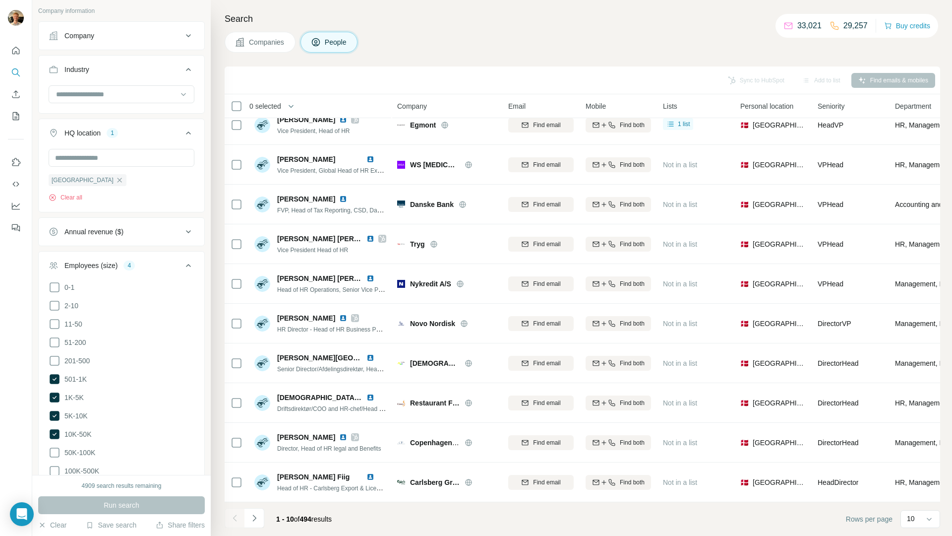
scroll to position [331, 0]
drag, startPoint x: 251, startPoint y: 520, endPoint x: 252, endPoint y: 515, distance: 5.0
click at [251, 520] on icon "Navigate to next page" at bounding box center [255, 518] width 10 height 10
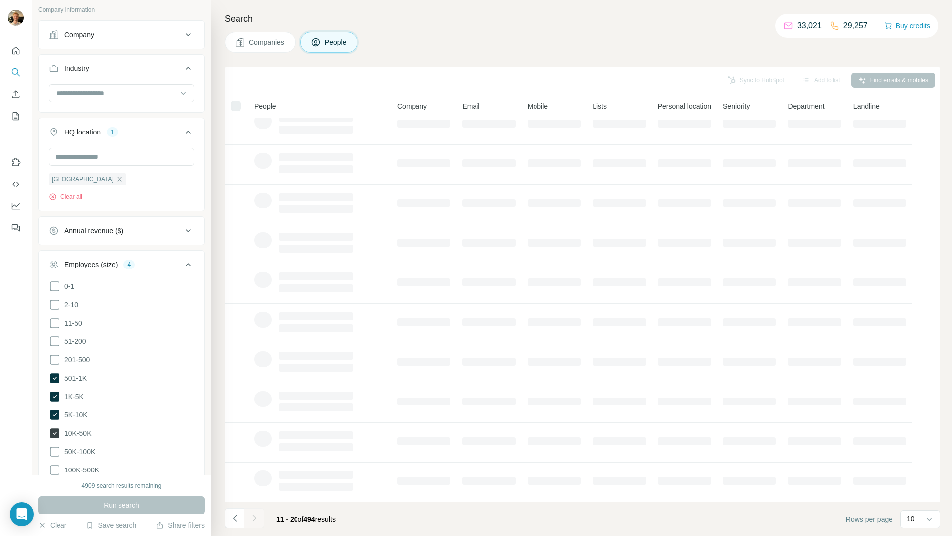
click at [52, 434] on icon at bounding box center [55, 433] width 10 height 10
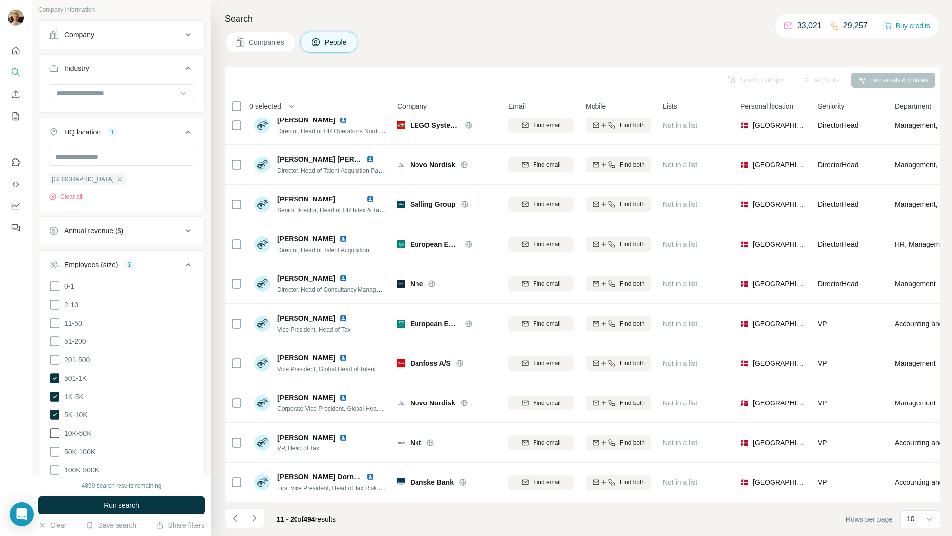
click at [50, 435] on icon at bounding box center [55, 433] width 10 height 10
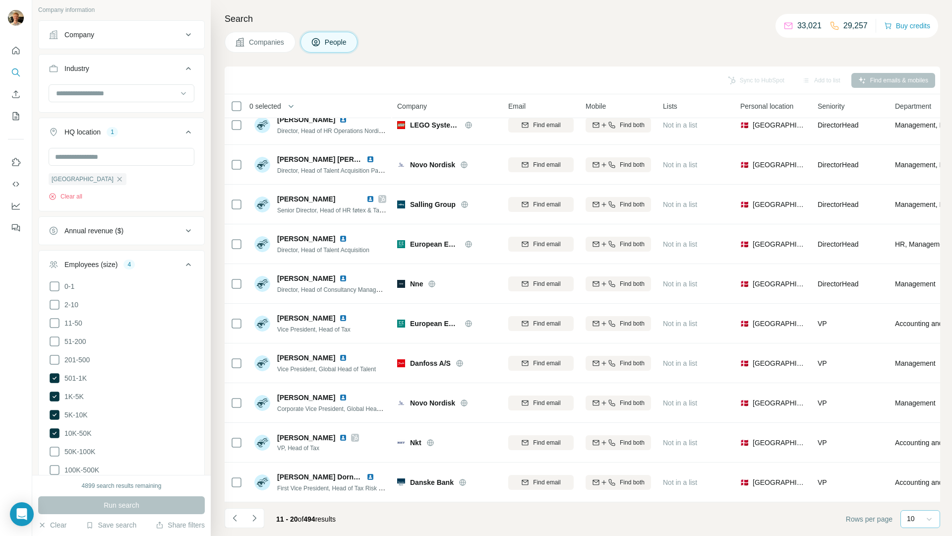
click at [925, 521] on icon at bounding box center [930, 519] width 10 height 10
click at [924, 447] on div "60" at bounding box center [920, 443] width 23 height 10
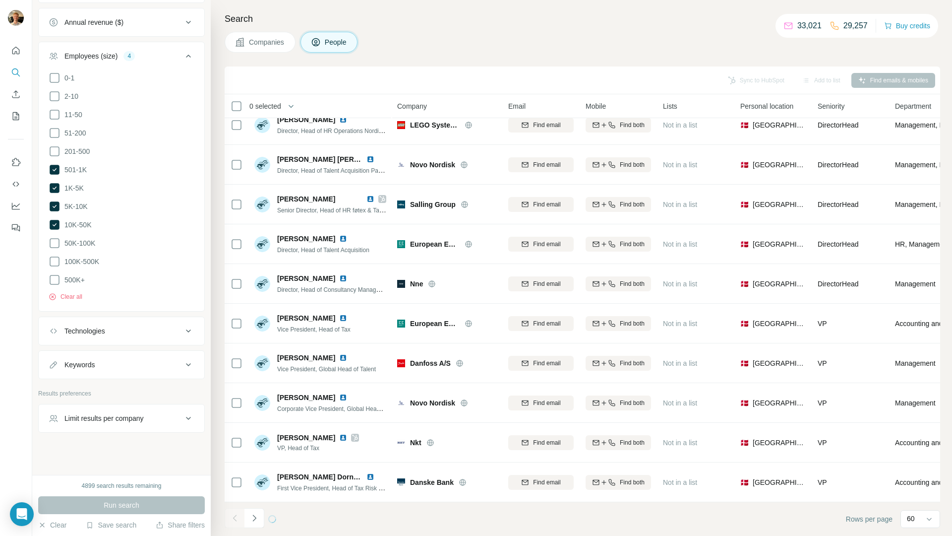
click at [162, 416] on div "Limit results per company" at bounding box center [116, 418] width 134 height 10
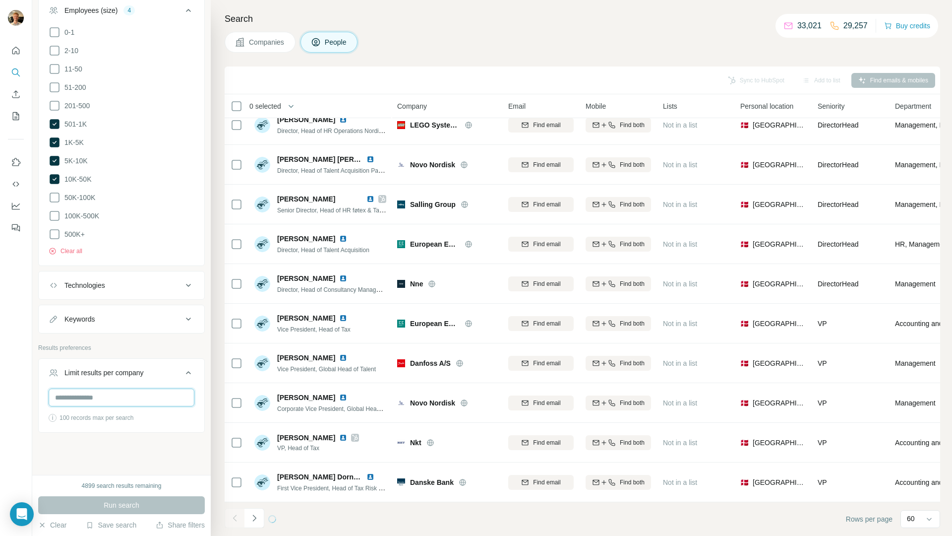
click at [161, 401] on input "number" at bounding box center [122, 397] width 146 height 18
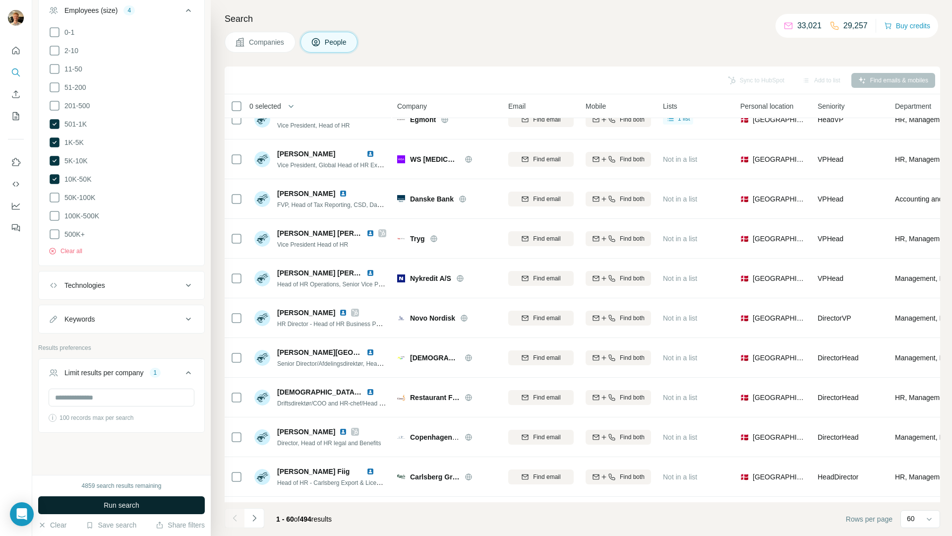
click at [129, 500] on span "Run search" at bounding box center [122, 505] width 36 height 10
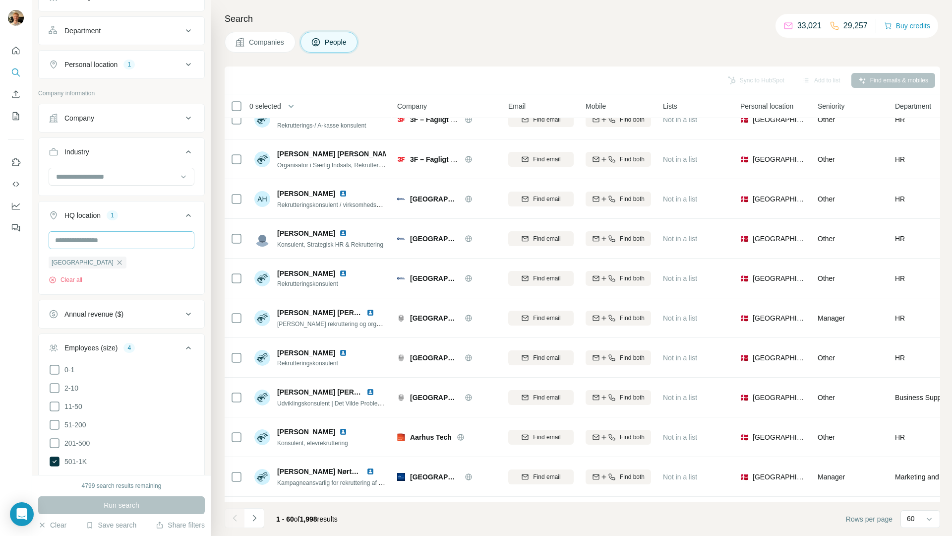
scroll to position [241, 0]
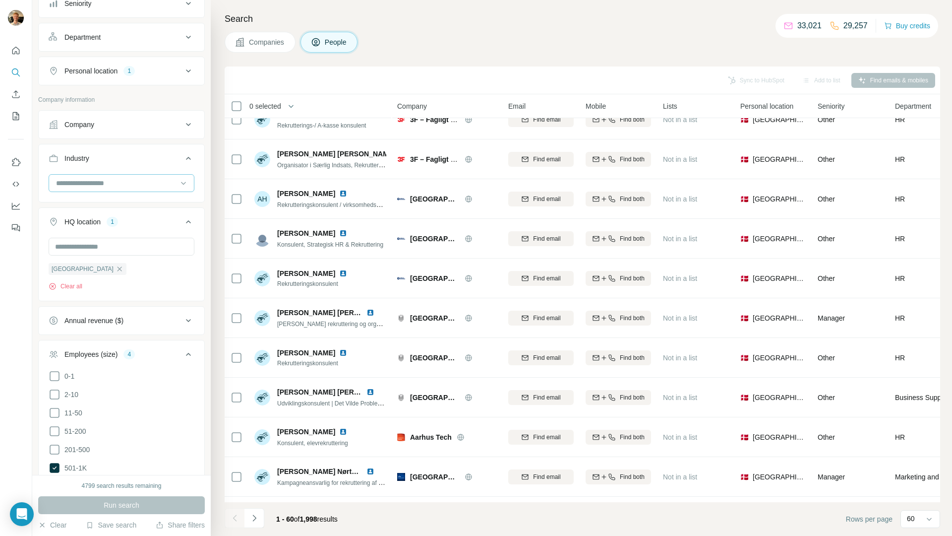
click at [93, 185] on input at bounding box center [116, 183] width 123 height 11
click at [98, 183] on input at bounding box center [116, 183] width 123 height 11
click at [190, 161] on button "Industry" at bounding box center [122, 160] width 166 height 28
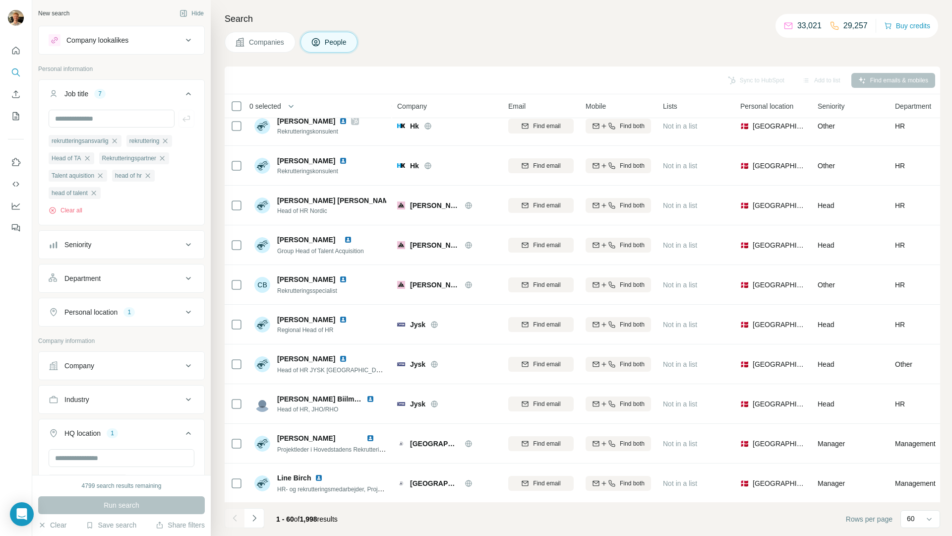
scroll to position [2002, 0]
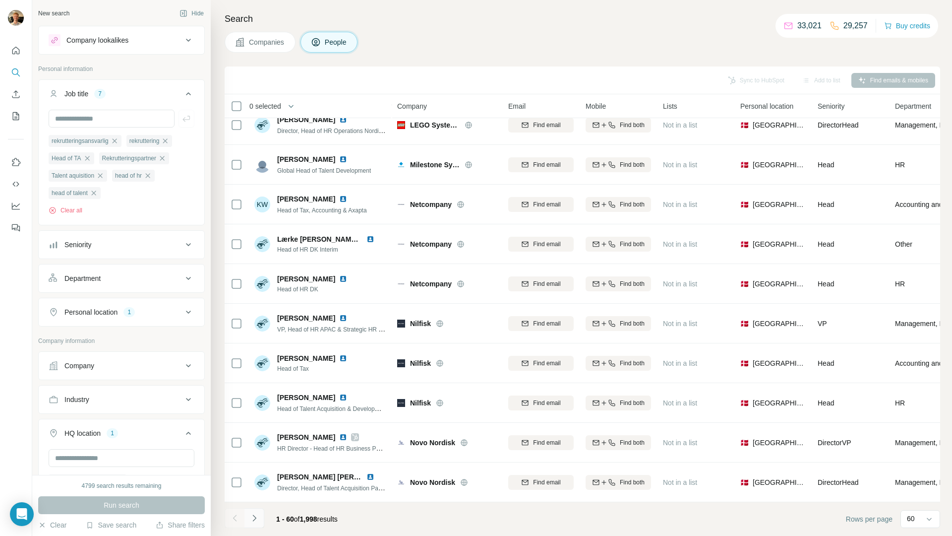
click at [256, 519] on icon "Navigate to next page" at bounding box center [255, 518] width 10 height 10
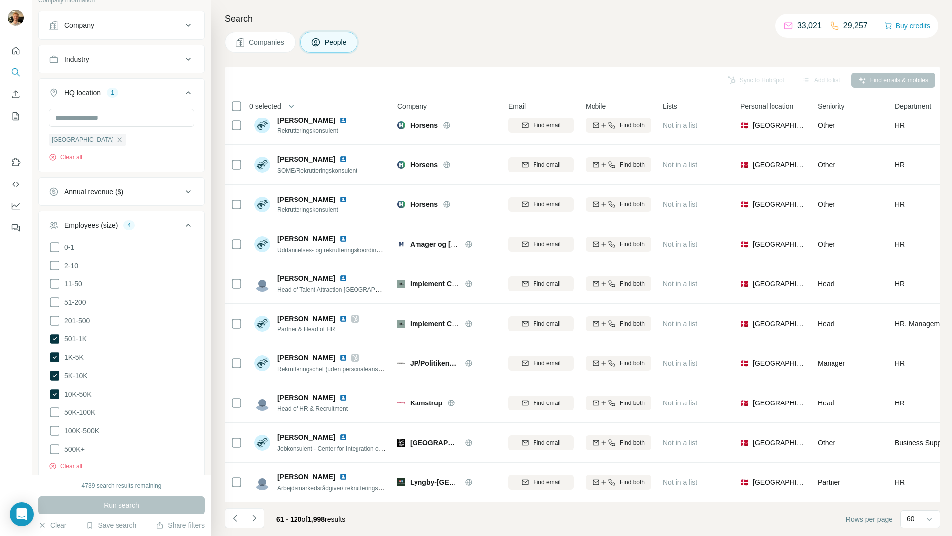
scroll to position [555, 0]
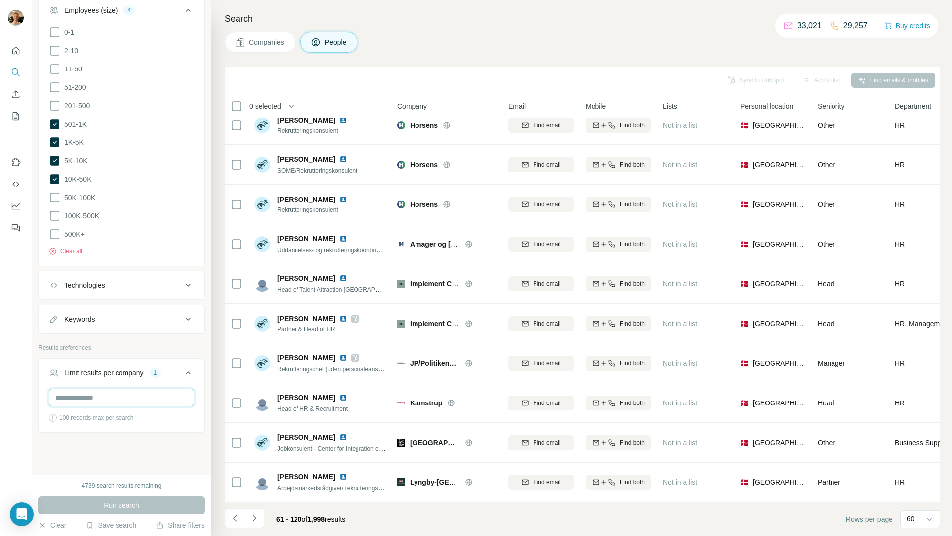
click at [123, 394] on input "*" at bounding box center [122, 397] width 146 height 18
click at [123, 395] on input "*" at bounding box center [122, 397] width 146 height 18
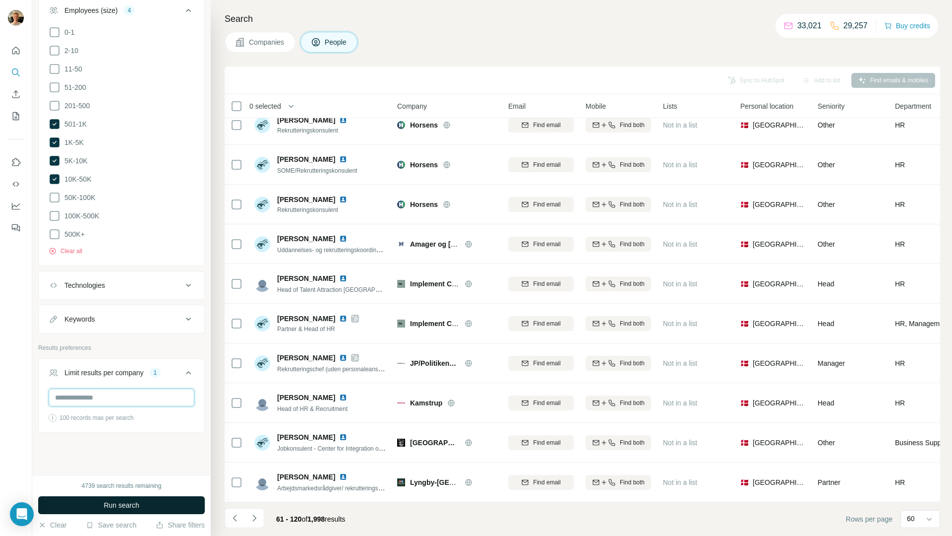
type input "*"
click at [141, 505] on button "Run search" at bounding box center [121, 505] width 167 height 18
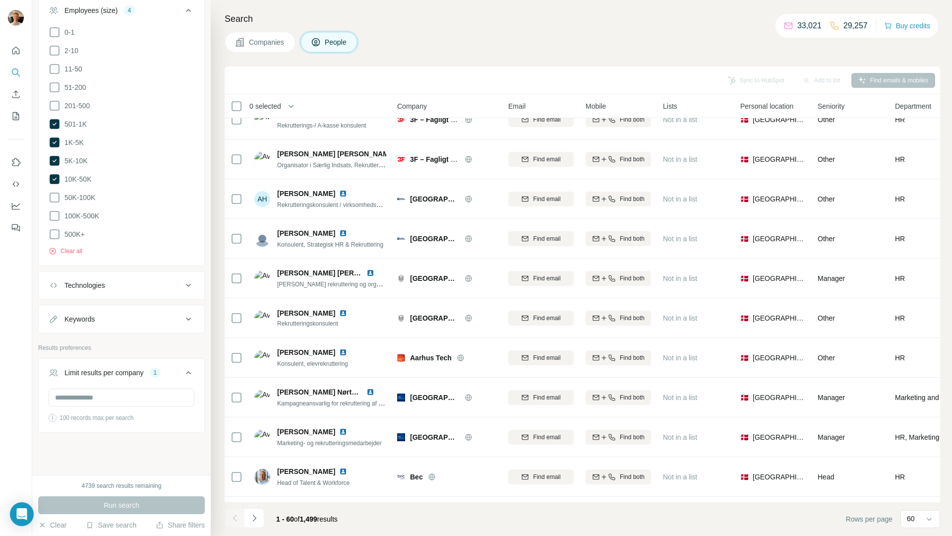
scroll to position [2002, 0]
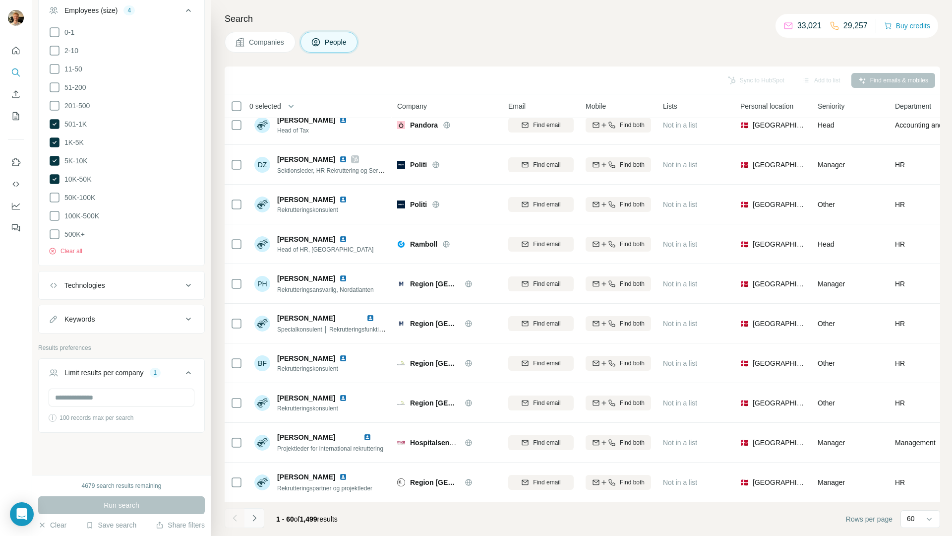
click at [245, 522] on button "Navigate to next page" at bounding box center [255, 518] width 20 height 20
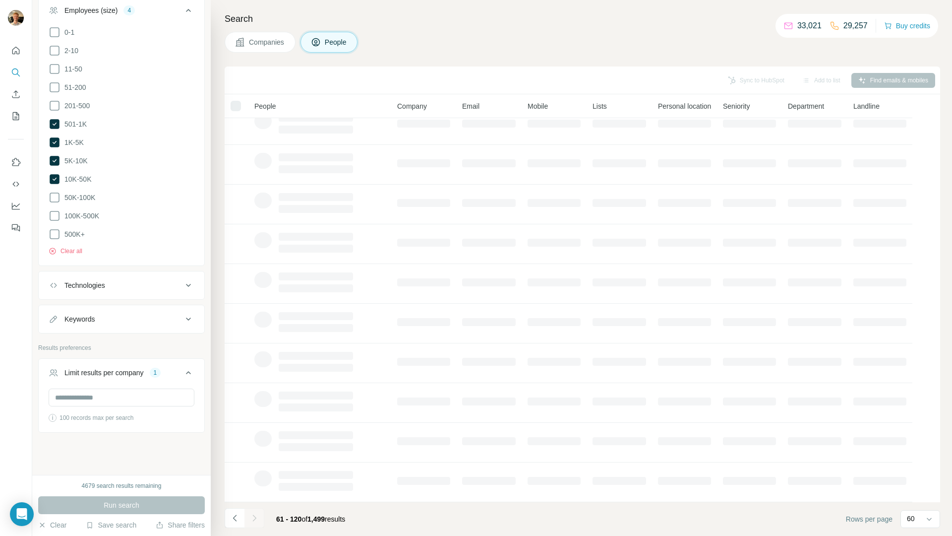
scroll to position [18, 0]
click at [187, 313] on button "Keywords" at bounding box center [122, 319] width 166 height 24
click at [142, 337] on input "text" at bounding box center [112, 344] width 126 height 18
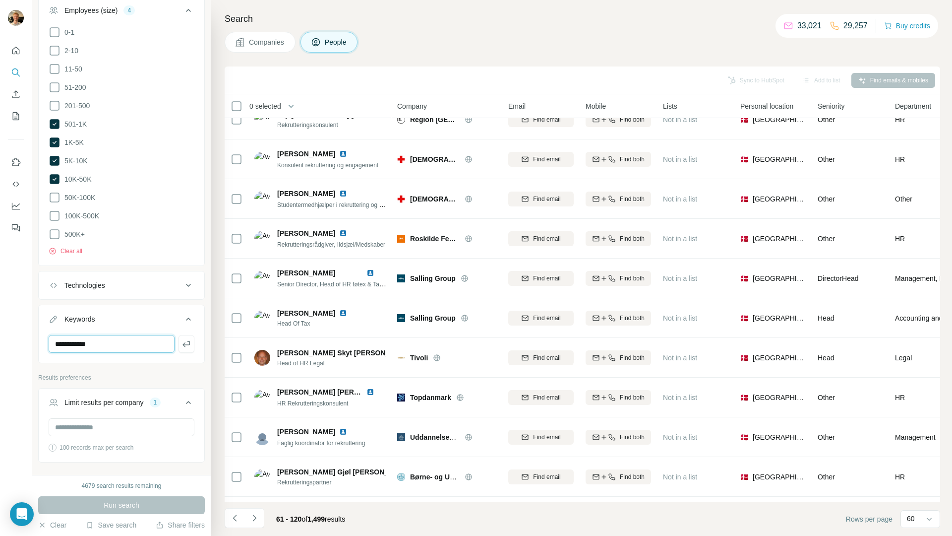
scroll to position [2002, 0]
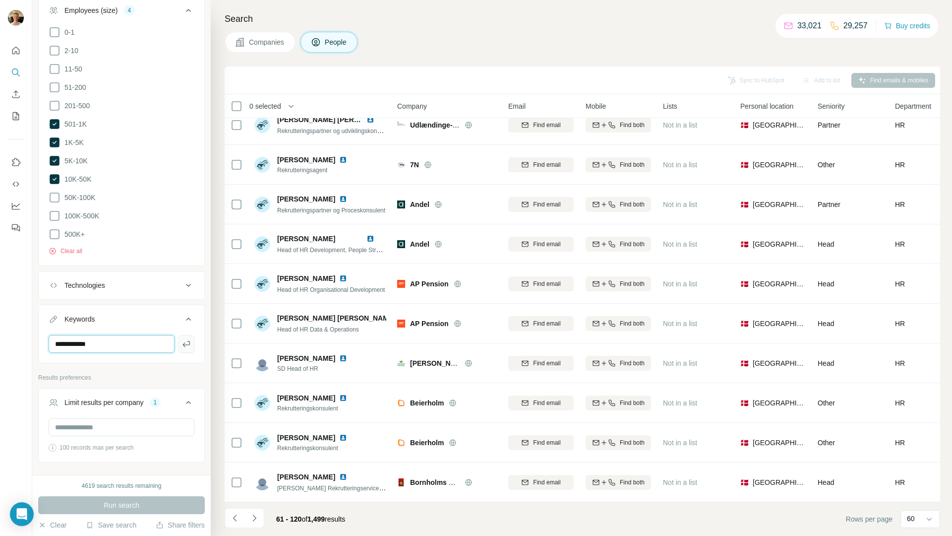
type input "**********"
click at [183, 342] on icon "button" at bounding box center [187, 344] width 10 height 10
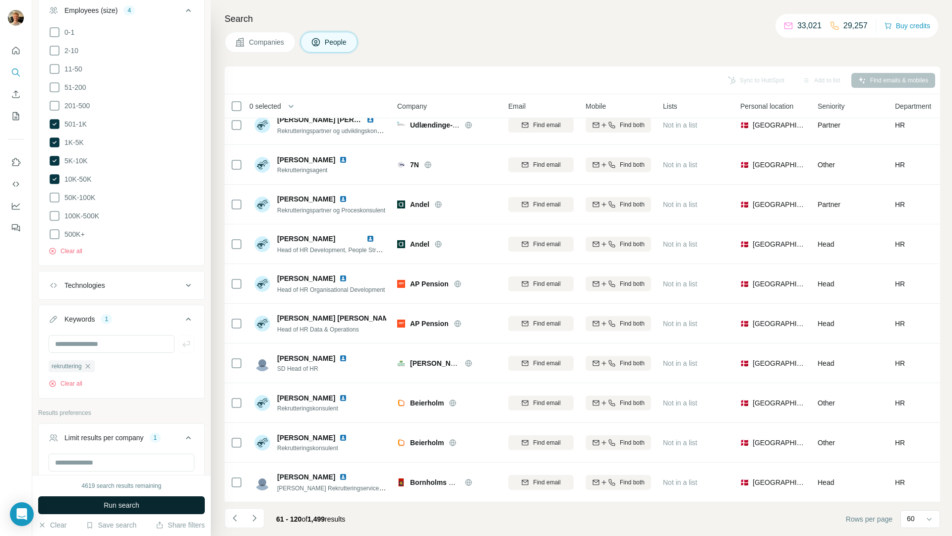
click at [145, 503] on button "Run search" at bounding box center [121, 505] width 167 height 18
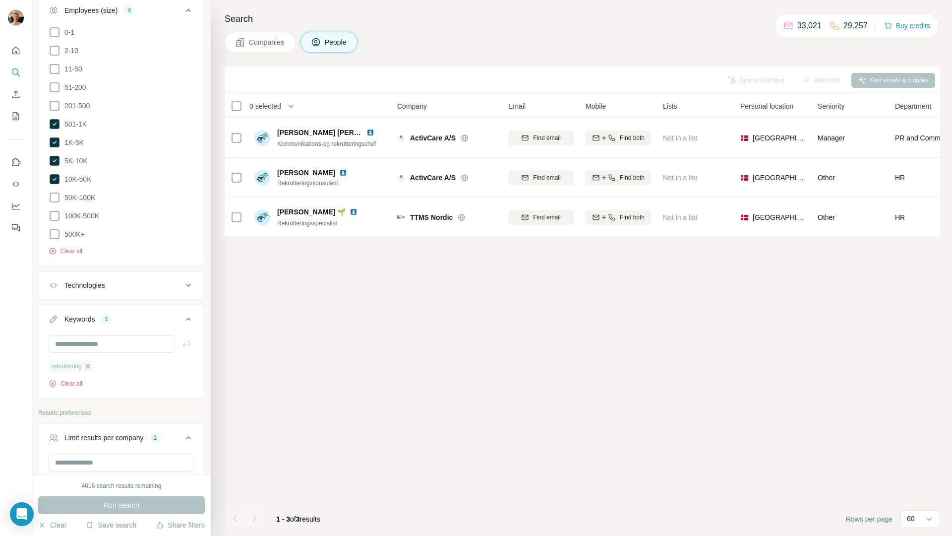
click at [88, 362] on icon "button" at bounding box center [88, 366] width 8 height 8
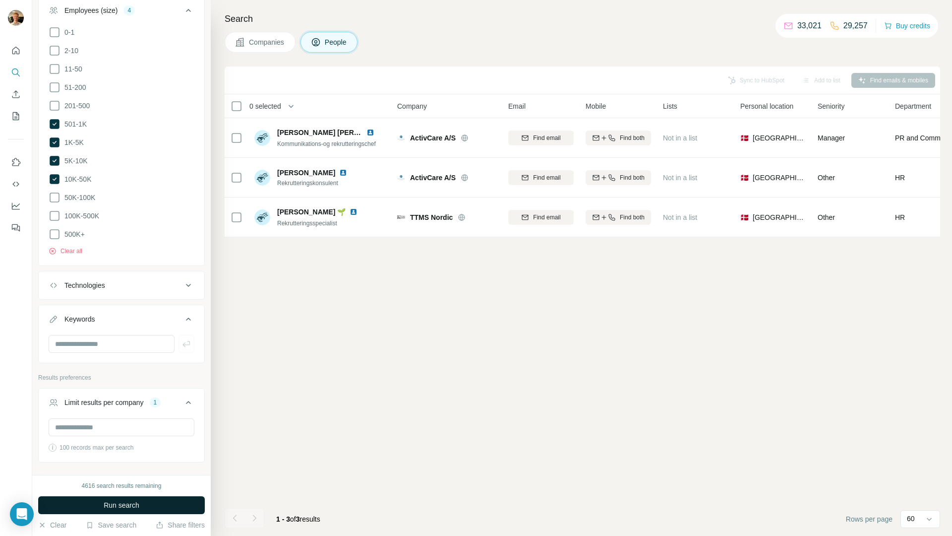
click at [116, 503] on span "Run search" at bounding box center [122, 505] width 36 height 10
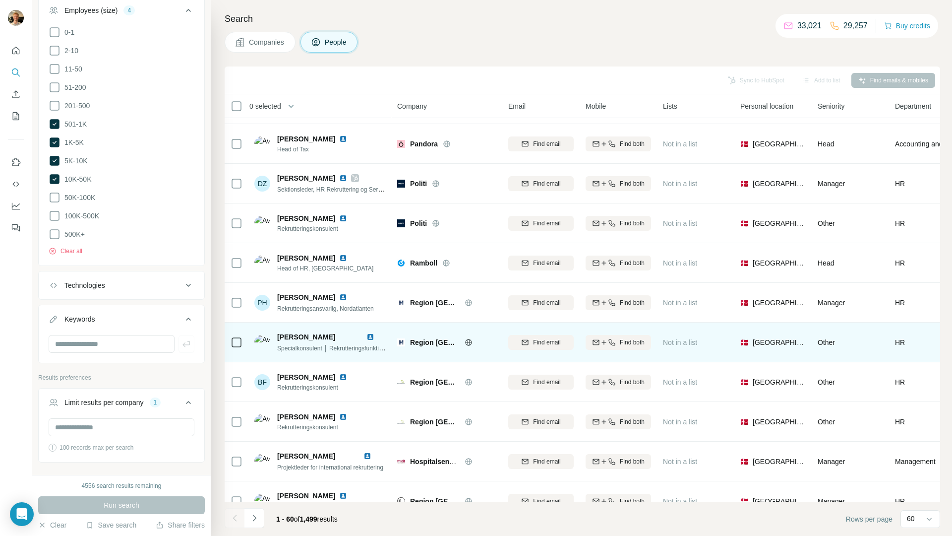
scroll to position [2002, 0]
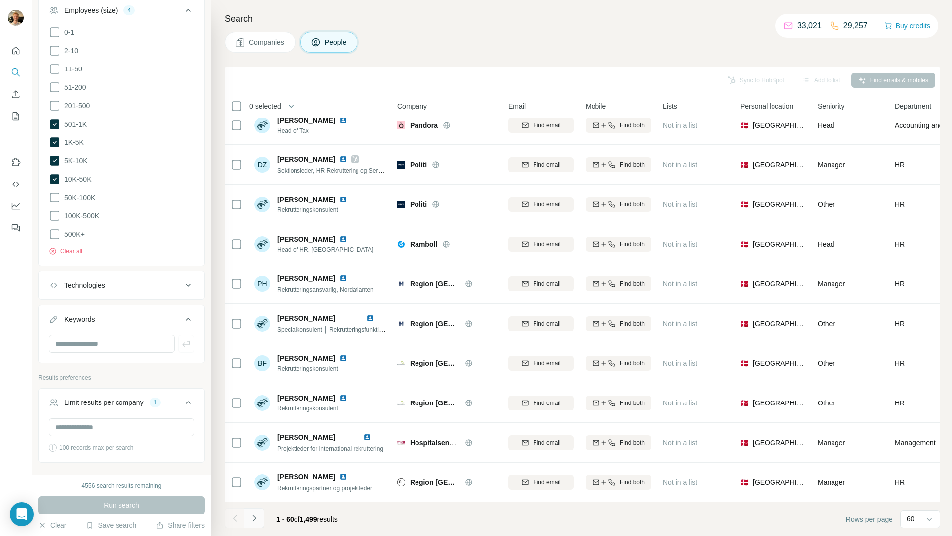
click at [251, 526] on button "Navigate to next page" at bounding box center [255, 518] width 20 height 20
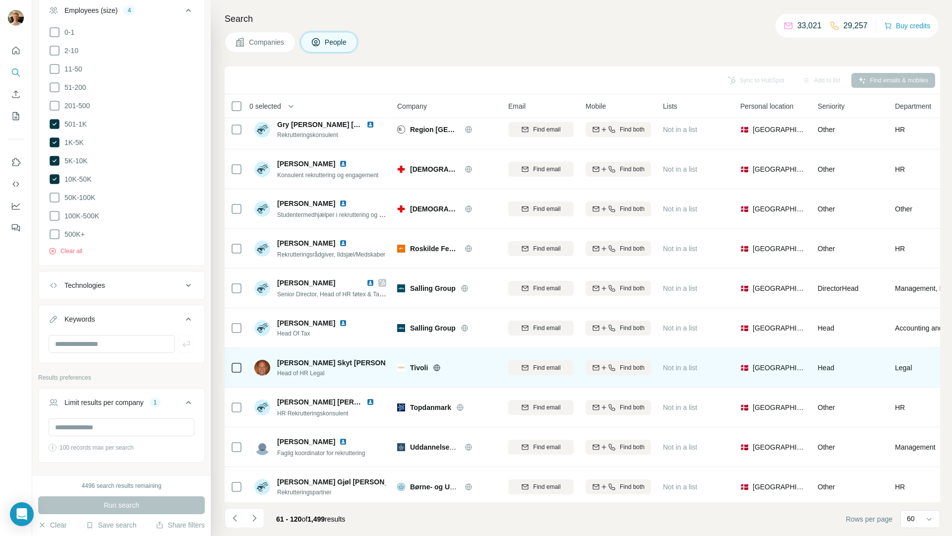
scroll to position [0, 0]
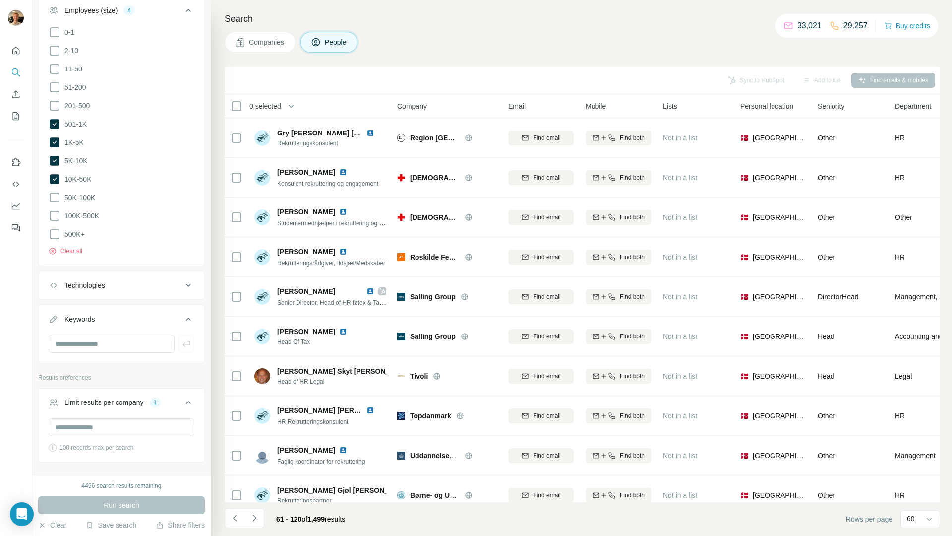
click at [250, 515] on icon "Navigate to next page" at bounding box center [255, 518] width 10 height 10
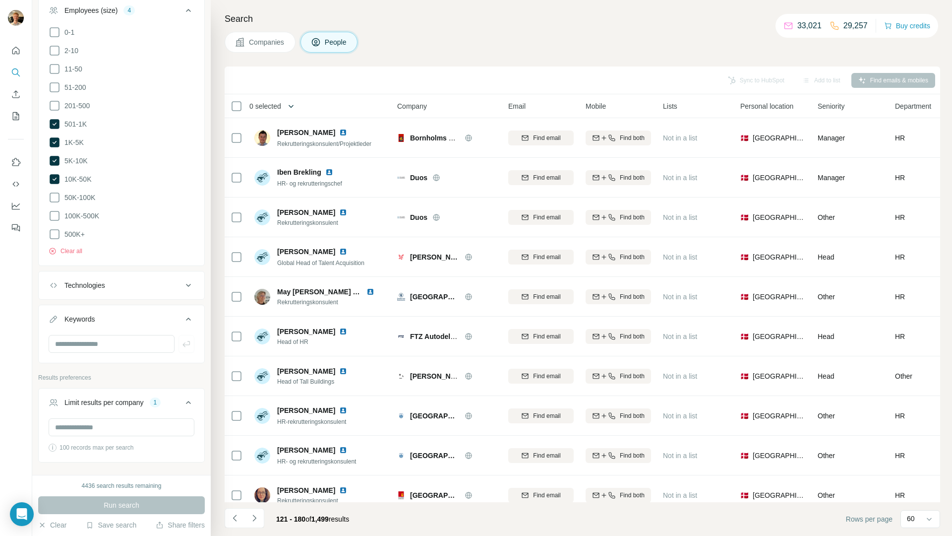
click at [287, 103] on button "button" at bounding box center [291, 106] width 20 height 20
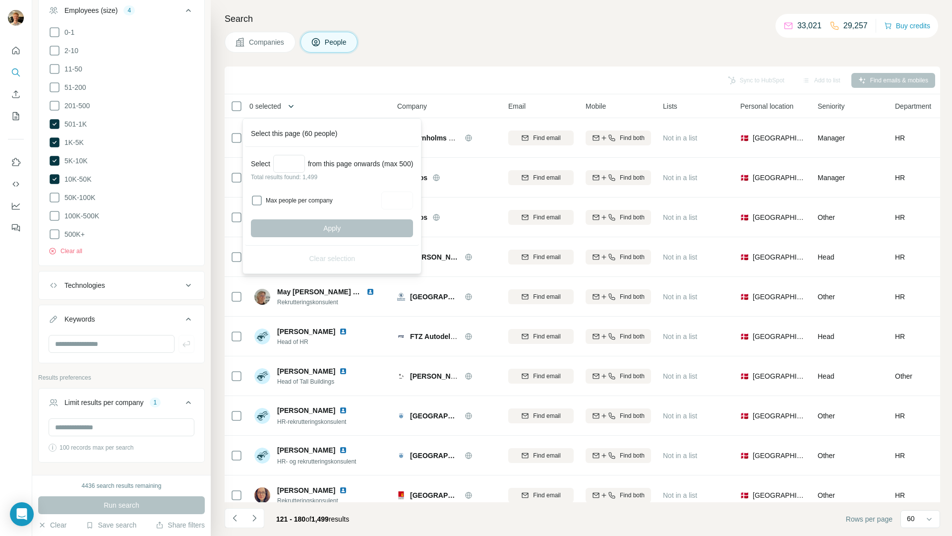
click at [289, 102] on icon "button" at bounding box center [291, 106] width 10 height 10
click at [238, 520] on icon "Navigate to previous page" at bounding box center [235, 518] width 10 height 10
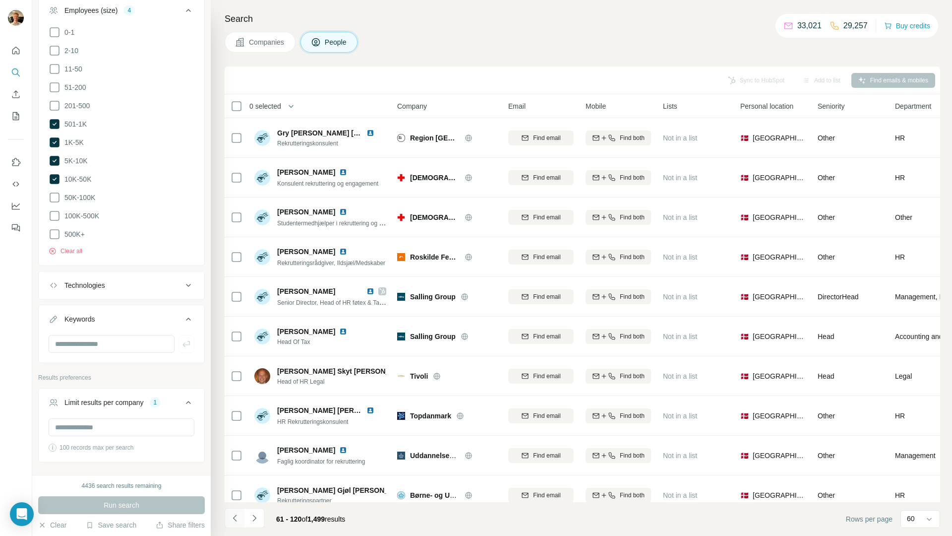
click at [238, 520] on icon "Navigate to previous page" at bounding box center [235, 518] width 10 height 10
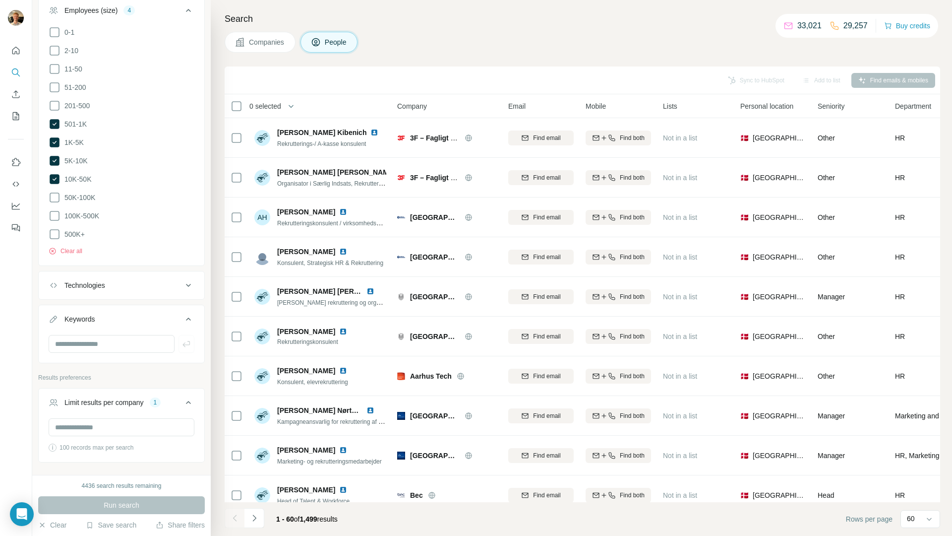
click at [292, 104] on icon "button" at bounding box center [291, 106] width 10 height 10
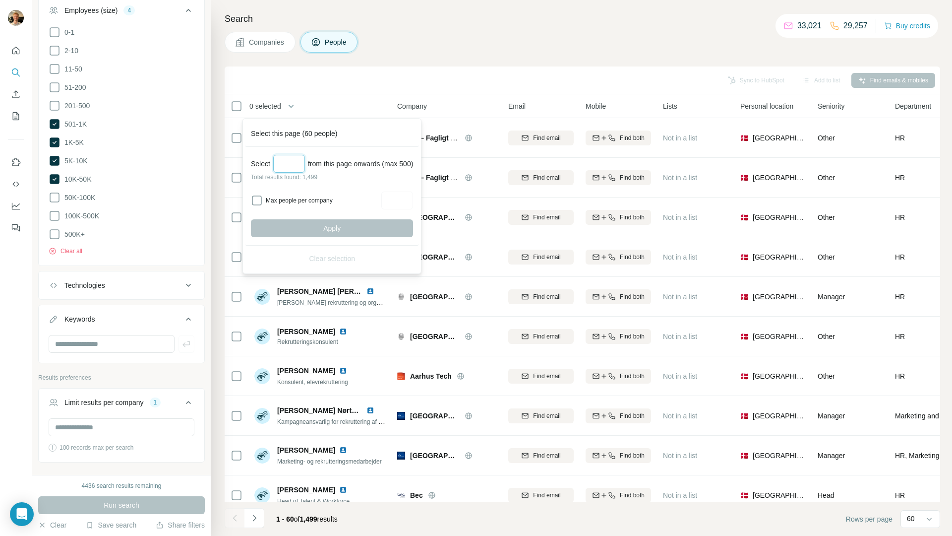
click at [303, 162] on input "Select a number (up to 500)" at bounding box center [289, 164] width 32 height 18
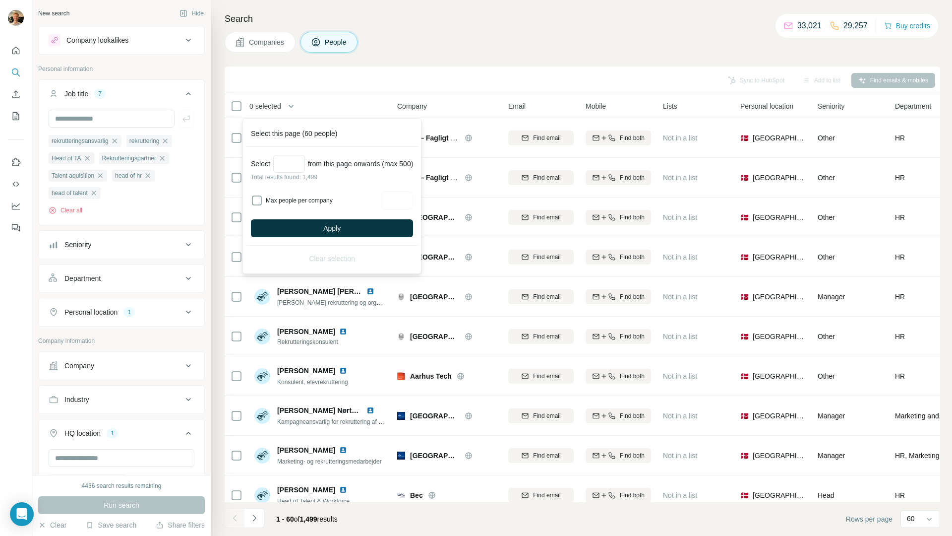
scroll to position [555, 0]
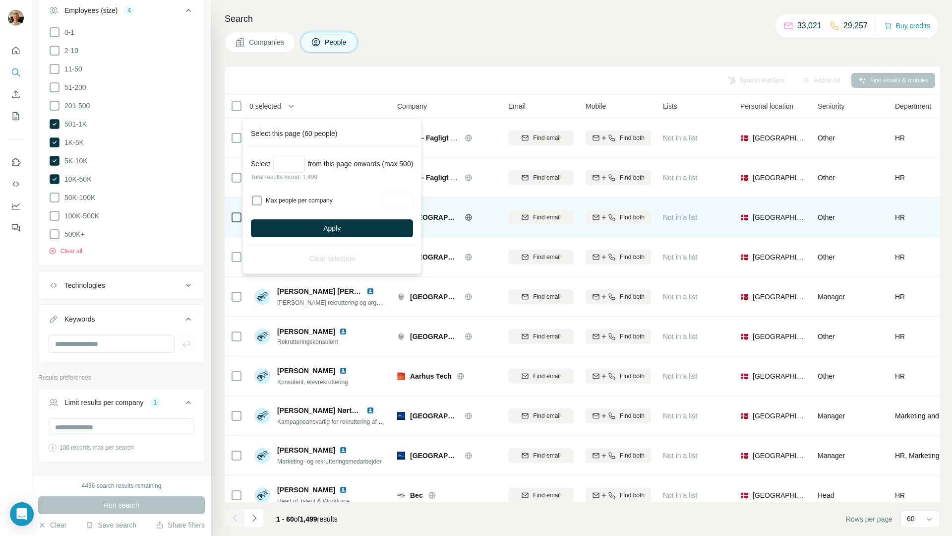
type input "***"
click at [327, 226] on span "Apply" at bounding box center [331, 228] width 17 height 10
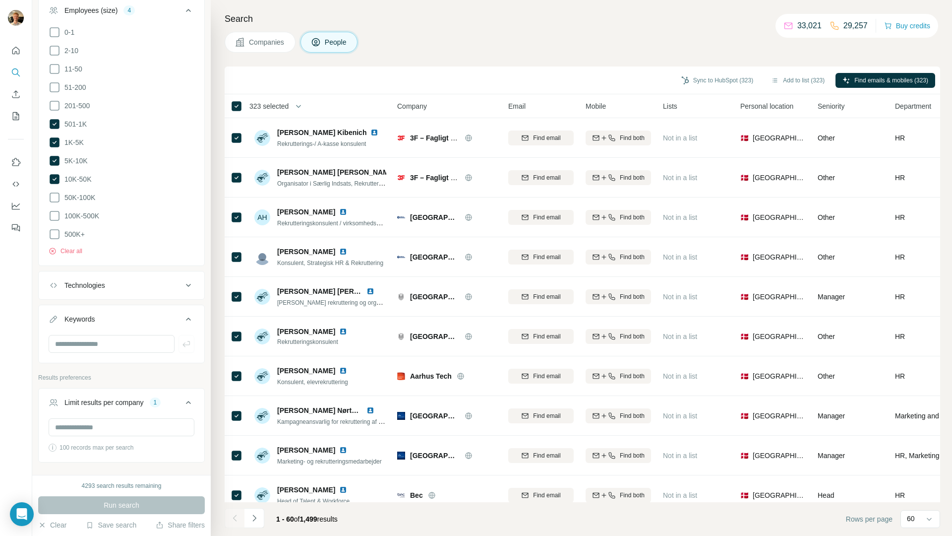
click at [300, 103] on icon "button" at bounding box center [299, 106] width 10 height 10
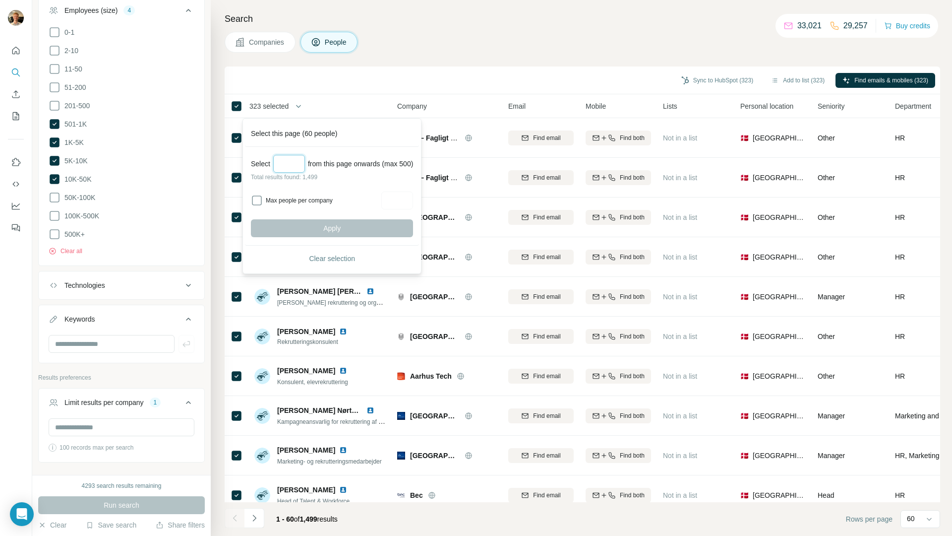
click at [297, 161] on input "Select a number (up to 500)" at bounding box center [289, 164] width 32 height 18
type input "***"
click at [324, 224] on button "Apply" at bounding box center [332, 228] width 162 height 18
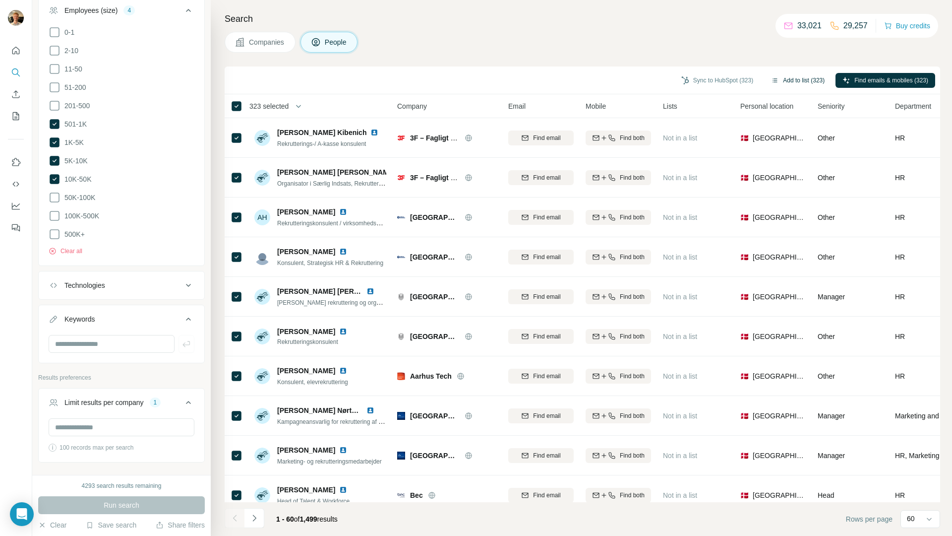
click at [771, 82] on icon "button" at bounding box center [775, 80] width 8 height 8
click at [803, 79] on button "Add to list (323)" at bounding box center [797, 80] width 67 height 15
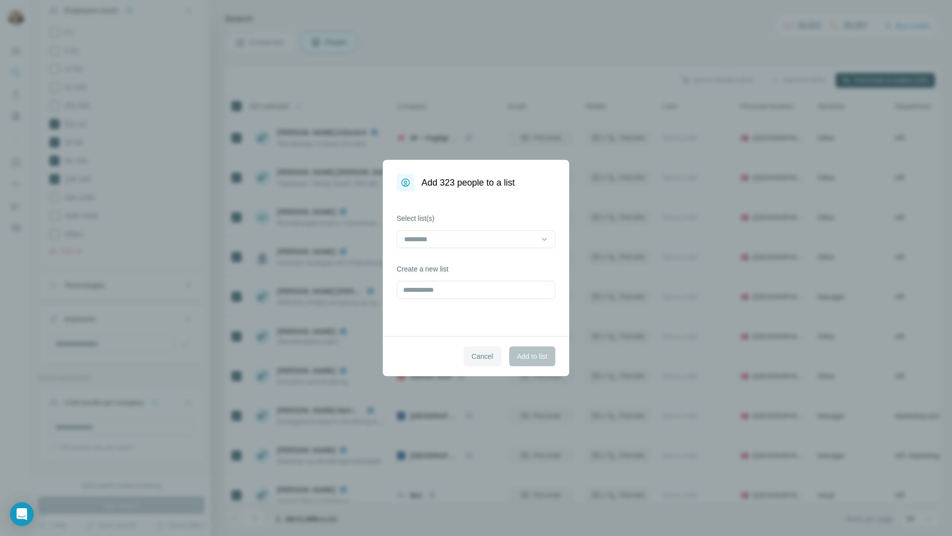
click at [472, 350] on button "Cancel" at bounding box center [483, 356] width 38 height 20
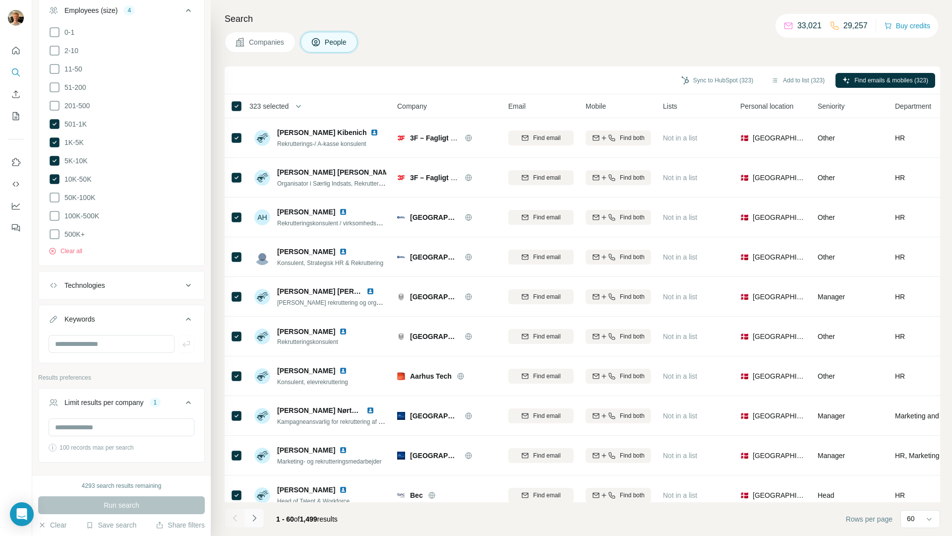
click at [255, 526] on button "Navigate to next page" at bounding box center [255, 518] width 20 height 20
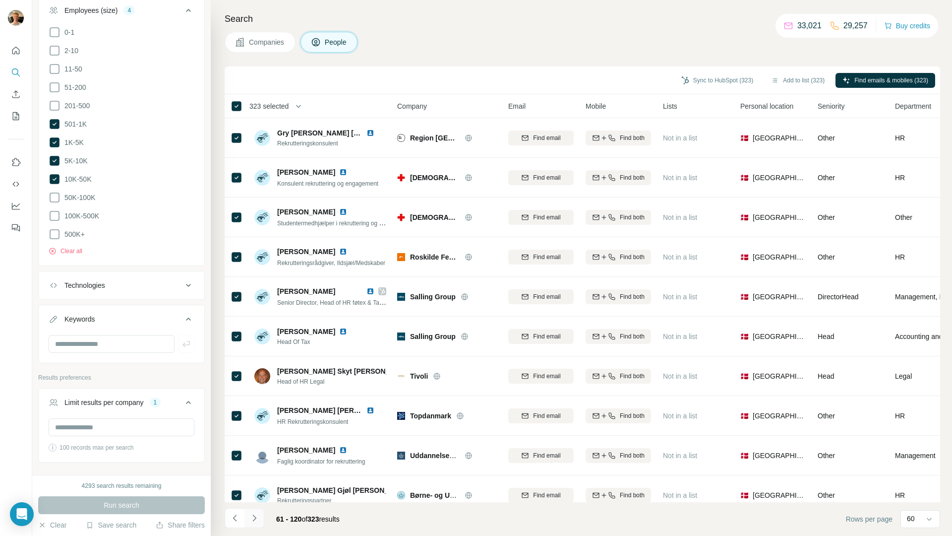
click at [257, 514] on icon "Navigate to next page" at bounding box center [255, 518] width 10 height 10
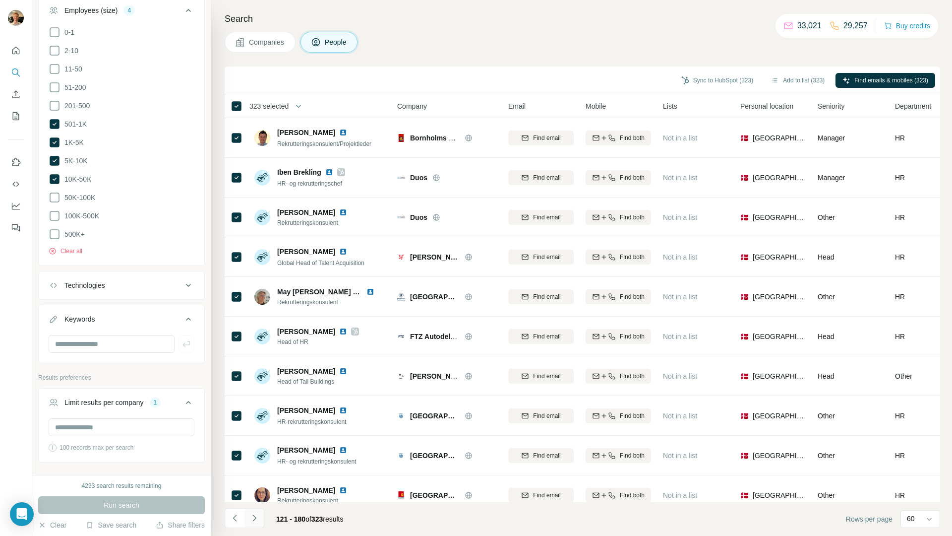
click at [257, 514] on icon "Navigate to next page" at bounding box center [255, 518] width 10 height 10
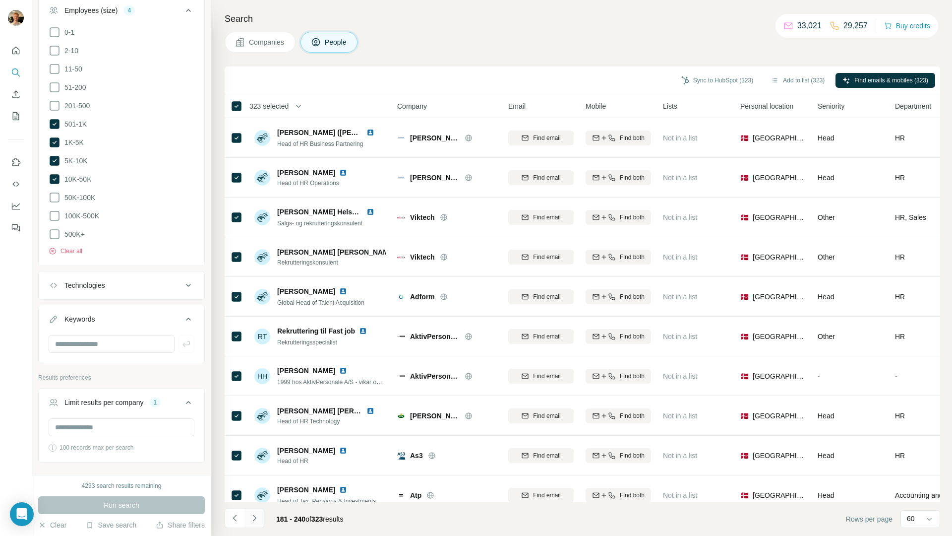
click at [257, 514] on icon "Navigate to next page" at bounding box center [255, 518] width 10 height 10
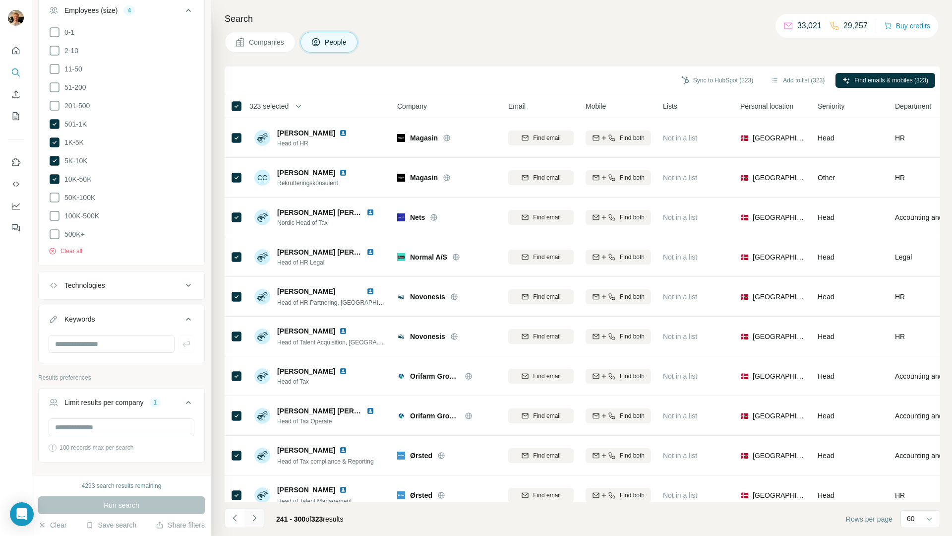
click at [257, 514] on icon "Navigate to next page" at bounding box center [255, 518] width 10 height 10
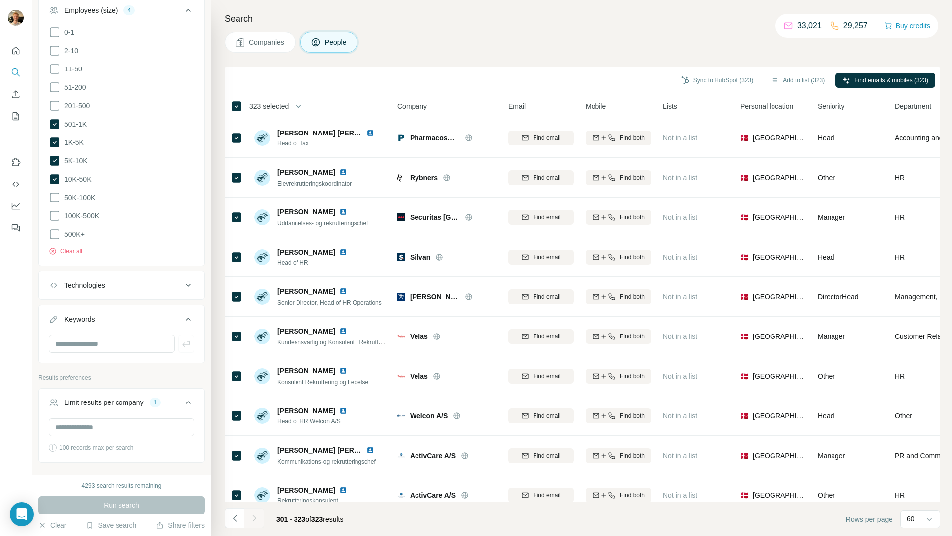
click at [257, 514] on div at bounding box center [255, 518] width 20 height 20
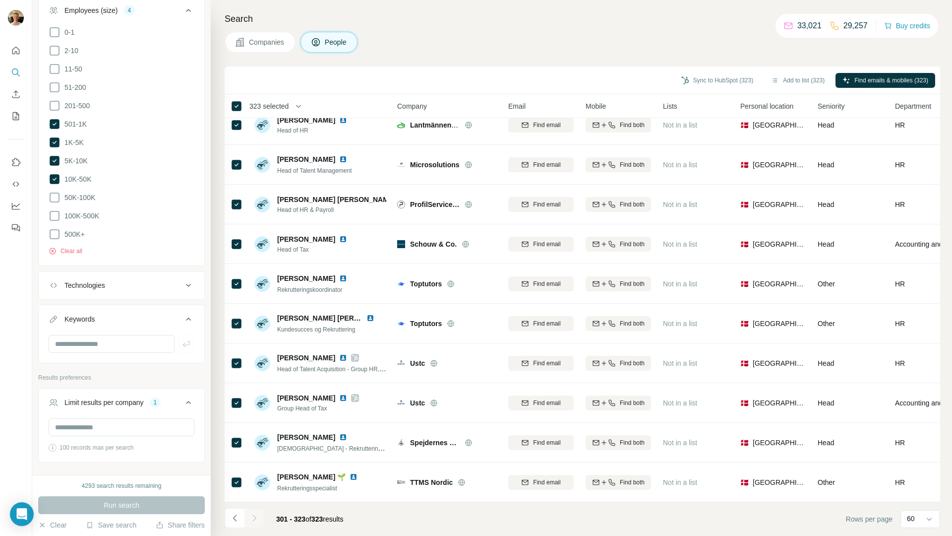
scroll to position [0, 0]
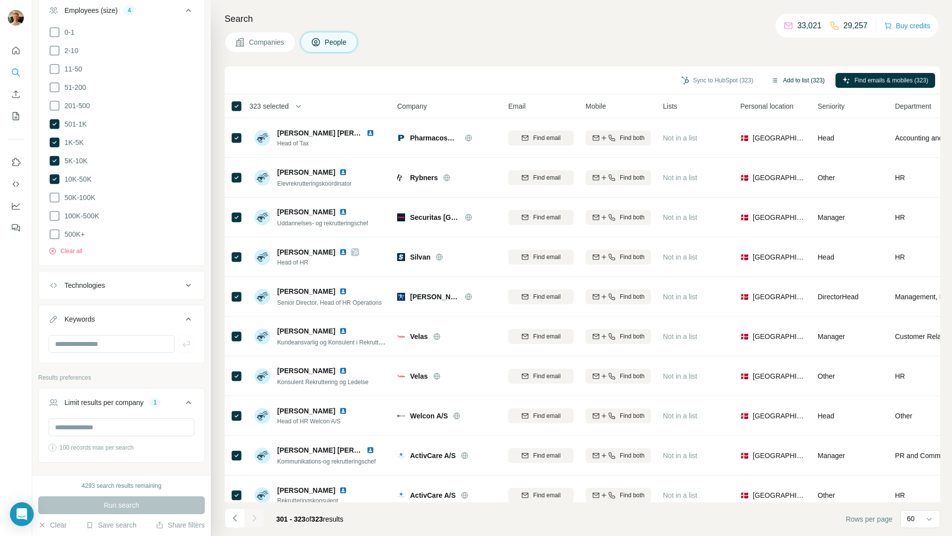
click at [788, 82] on button "Add to list (323)" at bounding box center [797, 80] width 67 height 15
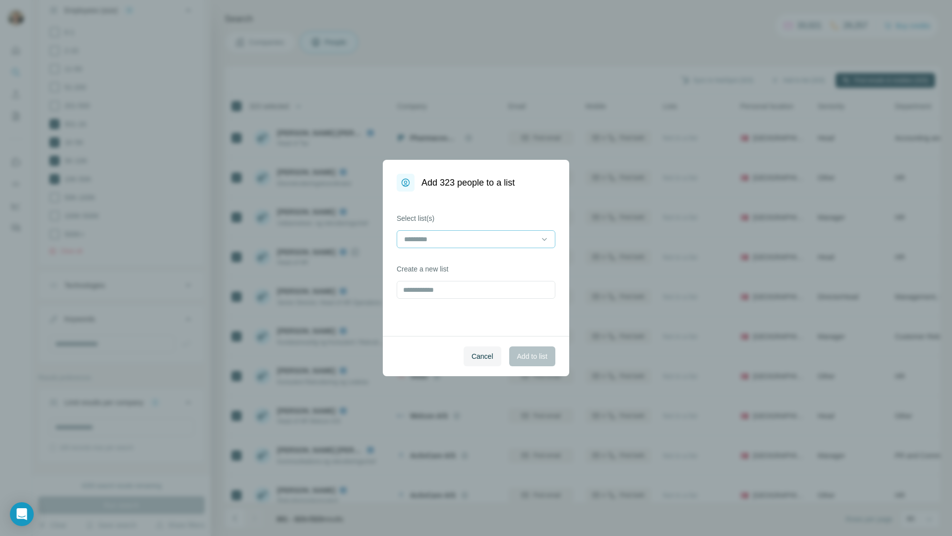
click at [444, 241] on input at bounding box center [470, 239] width 134 height 11
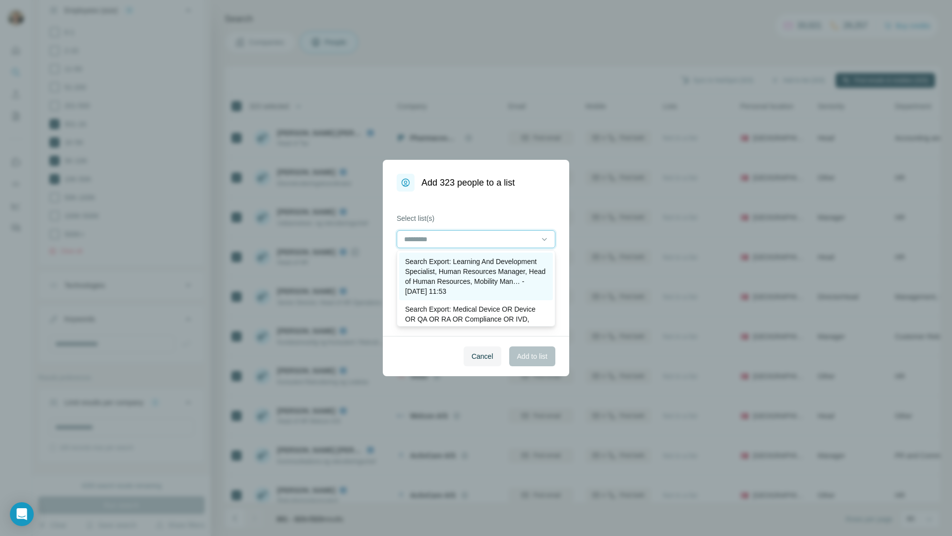
scroll to position [355, 0]
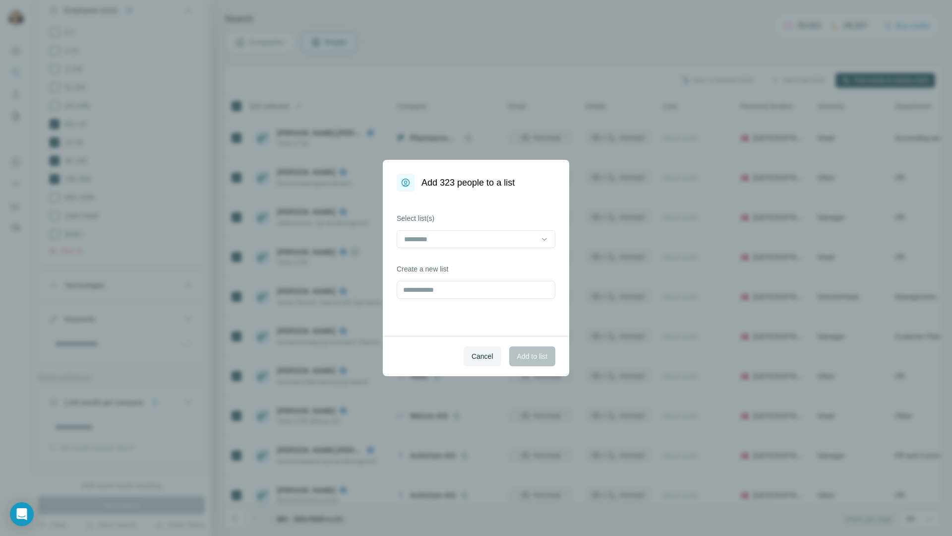
click at [488, 188] on h1 "Add 323 people to a list" at bounding box center [468, 183] width 93 height 14
click at [453, 283] on input "text" at bounding box center [476, 290] width 159 height 18
type input "*********"
click at [537, 358] on span "Add to list" at bounding box center [532, 356] width 30 height 10
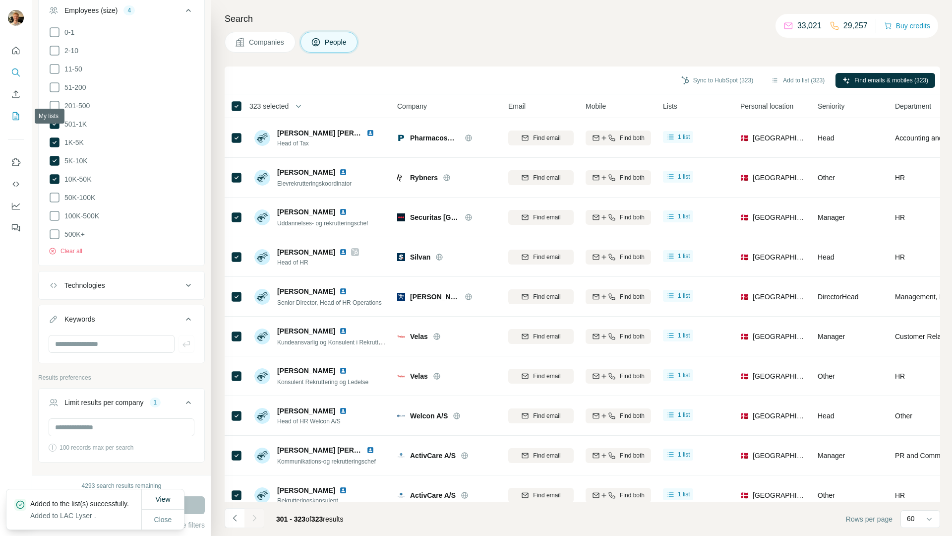
click at [17, 109] on button "My lists" at bounding box center [16, 116] width 16 height 18
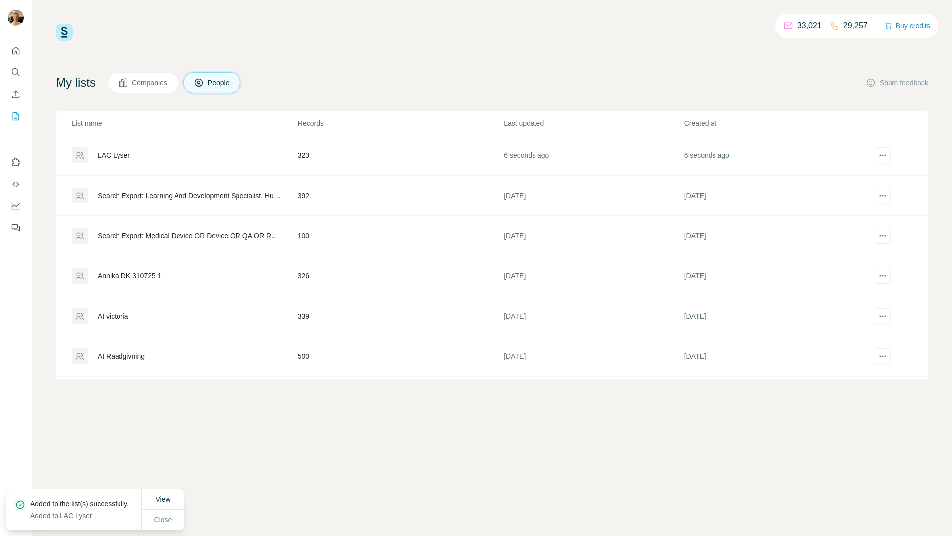
click at [162, 514] on span "Close" at bounding box center [163, 519] width 18 height 10
click at [878, 152] on icon "actions" at bounding box center [883, 155] width 10 height 10
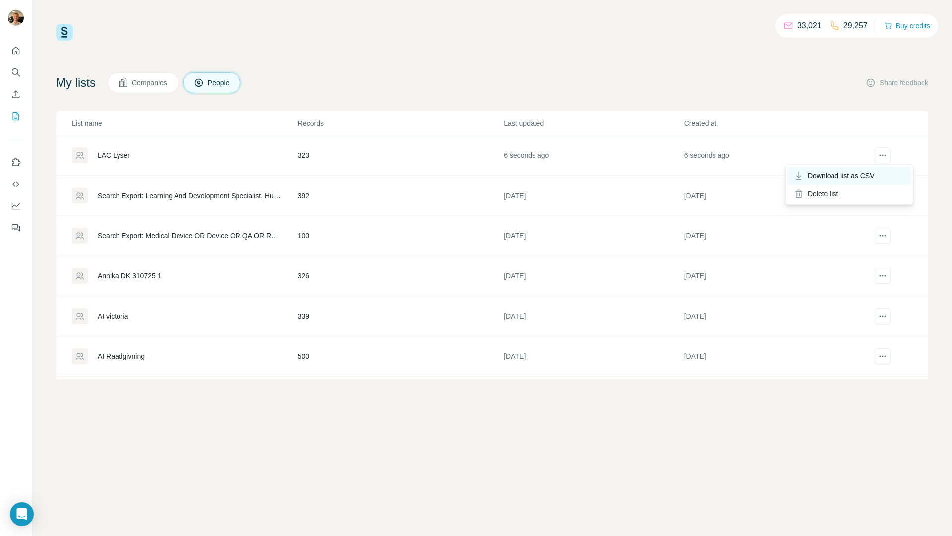
click at [862, 173] on span "Download list as CSV" at bounding box center [841, 176] width 67 height 10
click at [117, 155] on div "LAC Lyser" at bounding box center [114, 155] width 32 height 10
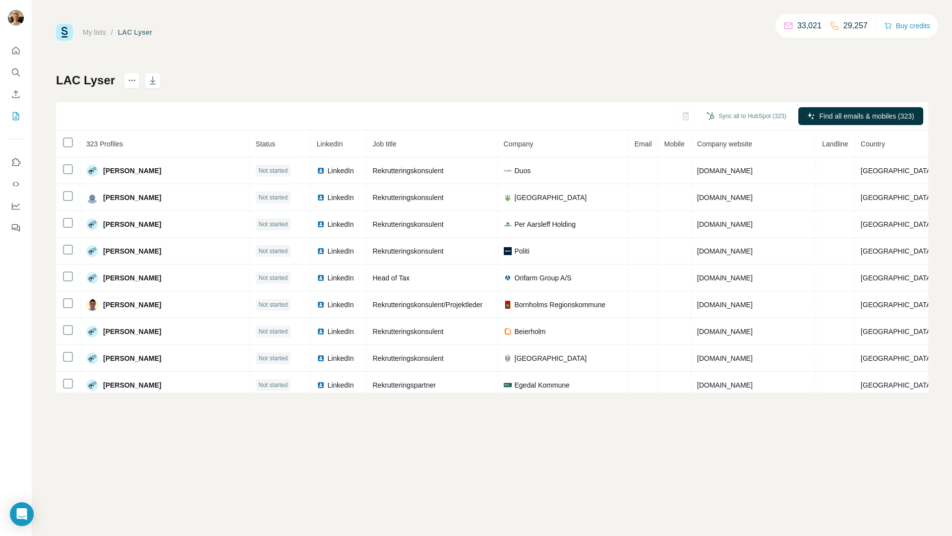
click at [23, 75] on div at bounding box center [16, 136] width 32 height 201
click at [21, 73] on button "Search" at bounding box center [16, 72] width 16 height 18
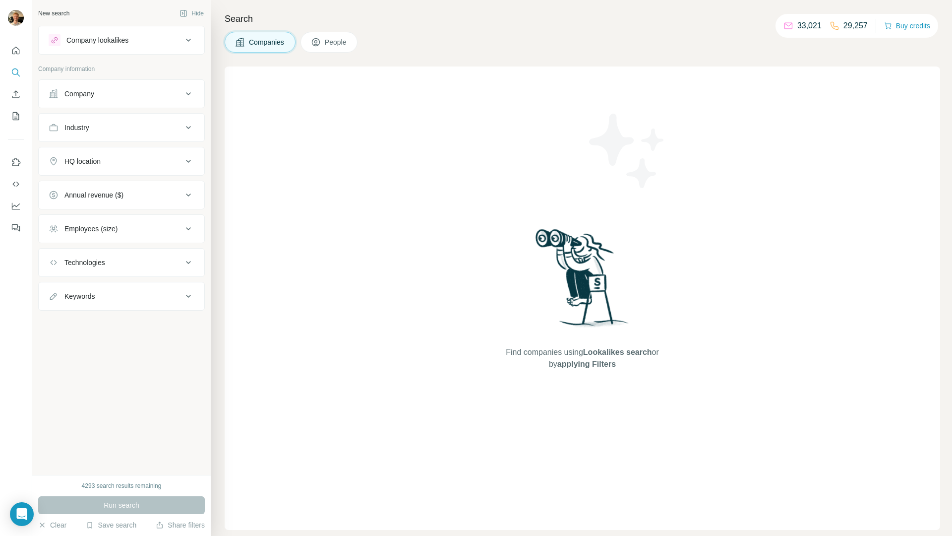
click at [104, 96] on div "Company" at bounding box center [116, 94] width 134 height 10
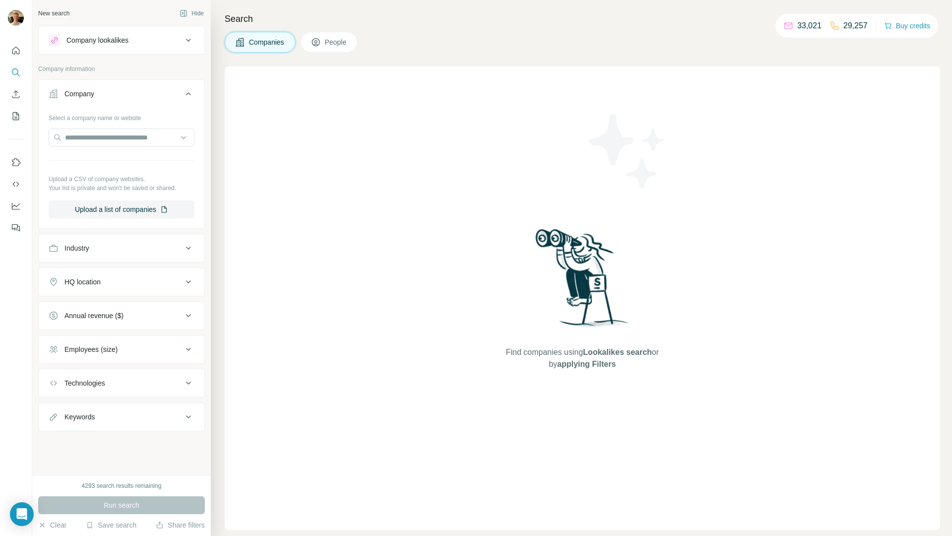
click at [104, 96] on div "Company" at bounding box center [116, 94] width 134 height 10
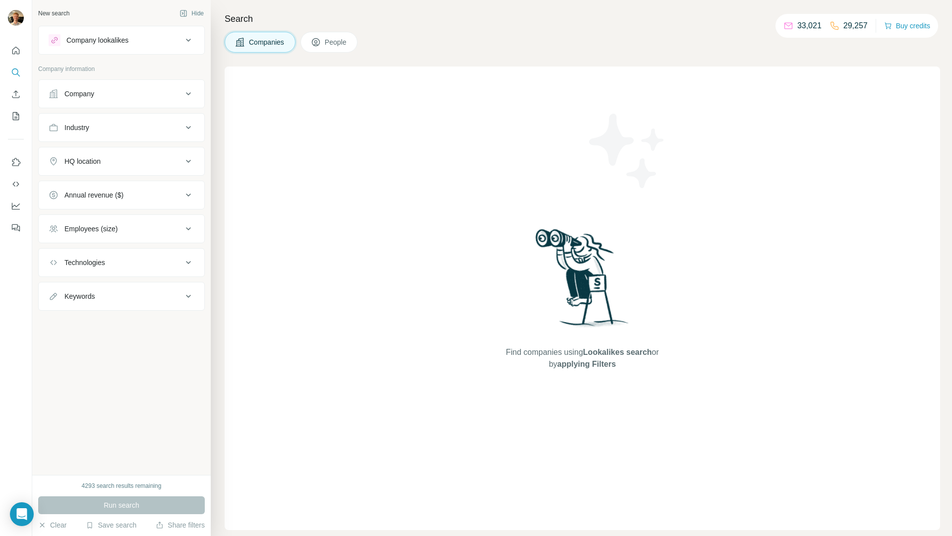
click at [111, 93] on div "Company" at bounding box center [116, 94] width 134 height 10
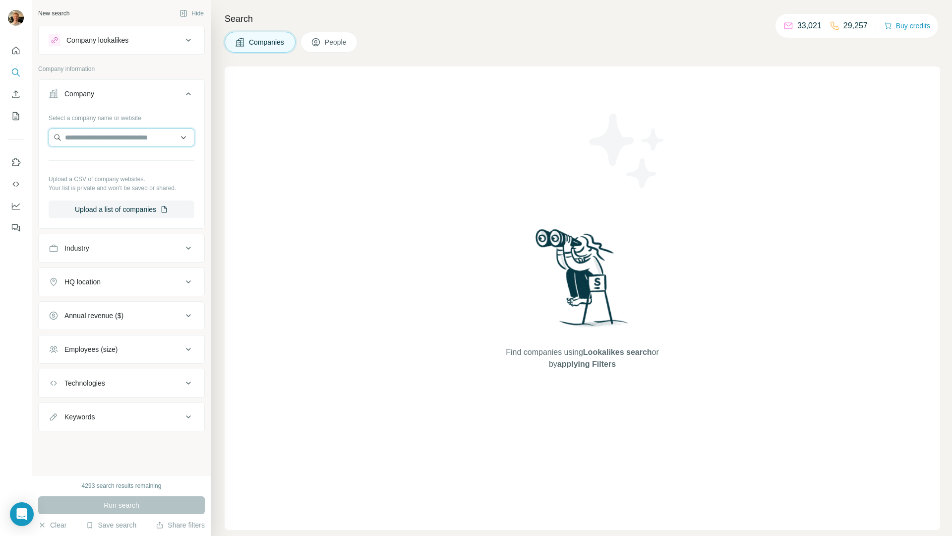
click at [106, 129] on input "text" at bounding box center [122, 137] width 146 height 18
type input "**********"
click at [130, 162] on div "pentimenti.ai pentimenti.ai" at bounding box center [121, 164] width 141 height 27
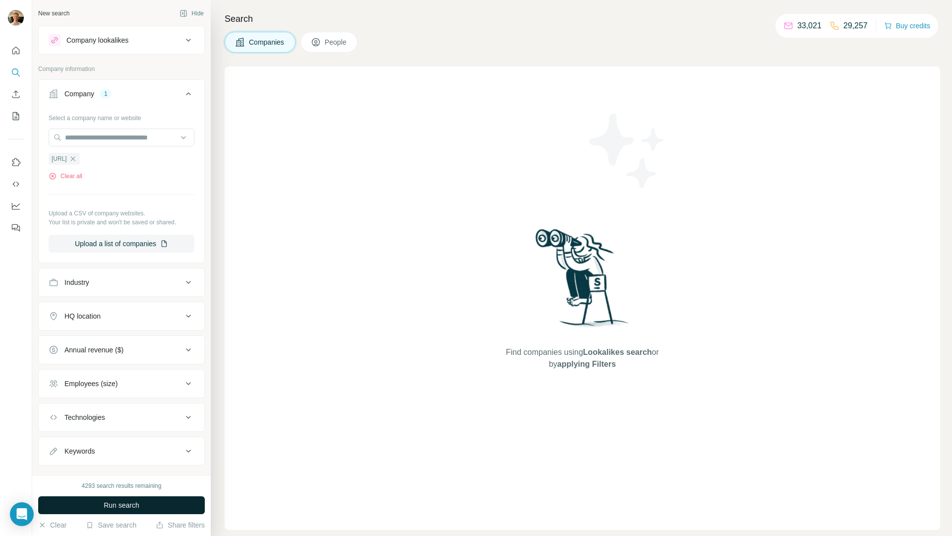
click at [117, 504] on span "Run search" at bounding box center [122, 505] width 36 height 10
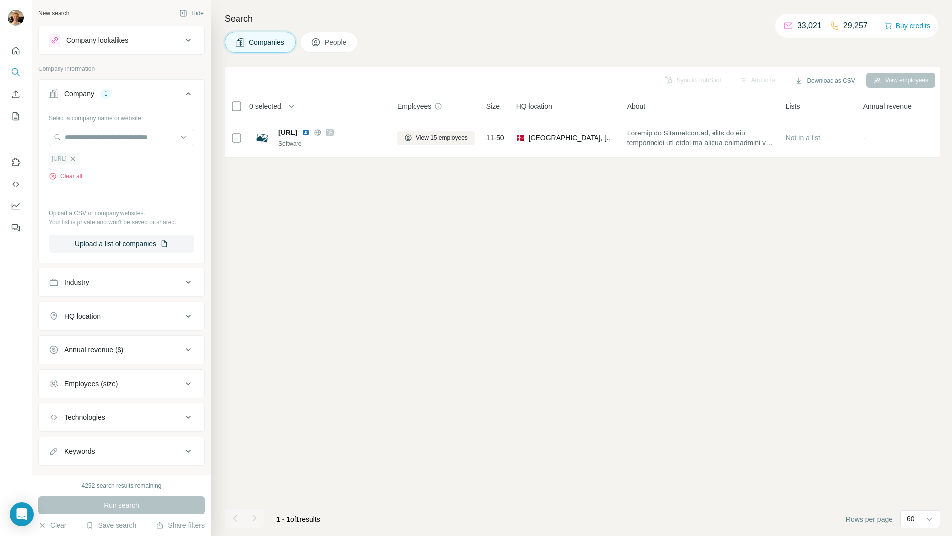
click at [77, 160] on icon "button" at bounding box center [73, 159] width 8 height 8
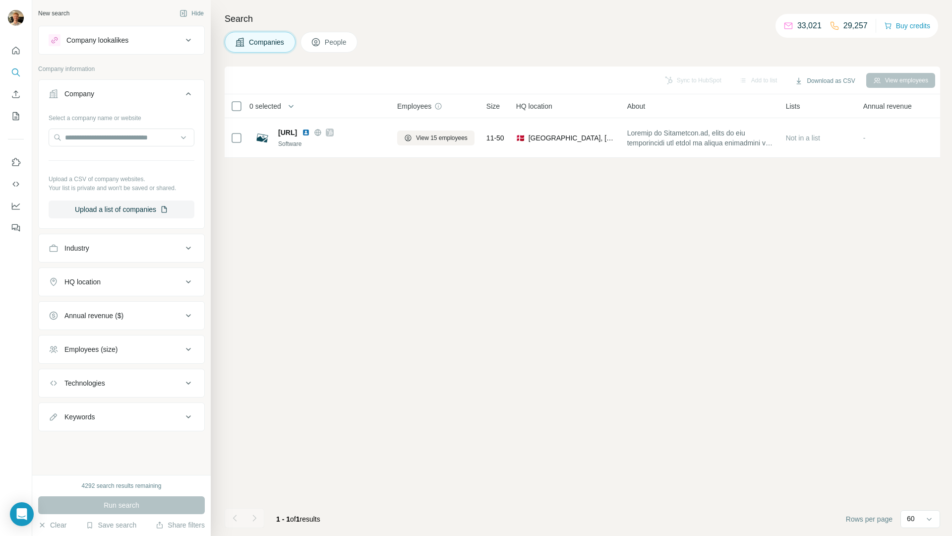
click at [97, 42] on div "Company lookalikes" at bounding box center [97, 40] width 62 height 10
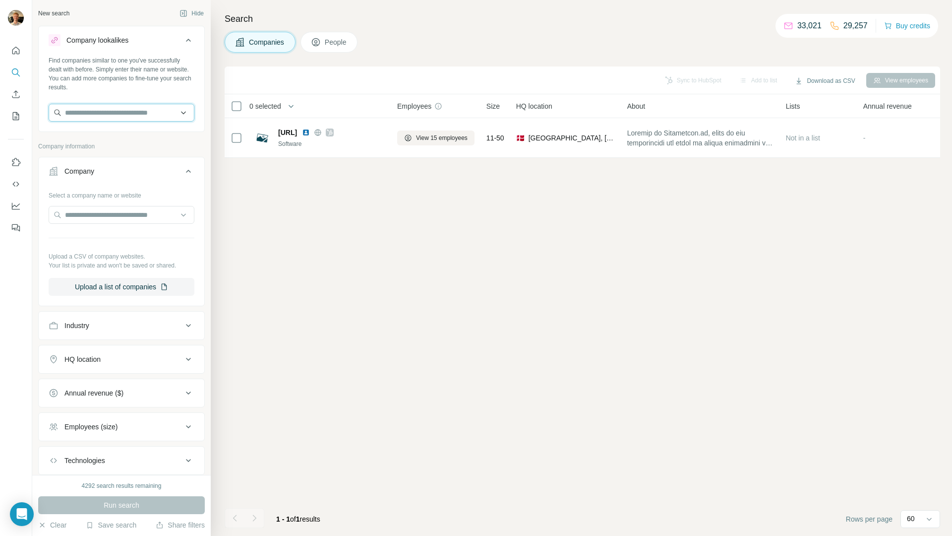
click at [99, 114] on input "text" at bounding box center [122, 113] width 146 height 18
type input "**********"
click at [95, 135] on p "[URL]" at bounding box center [86, 135] width 18 height 10
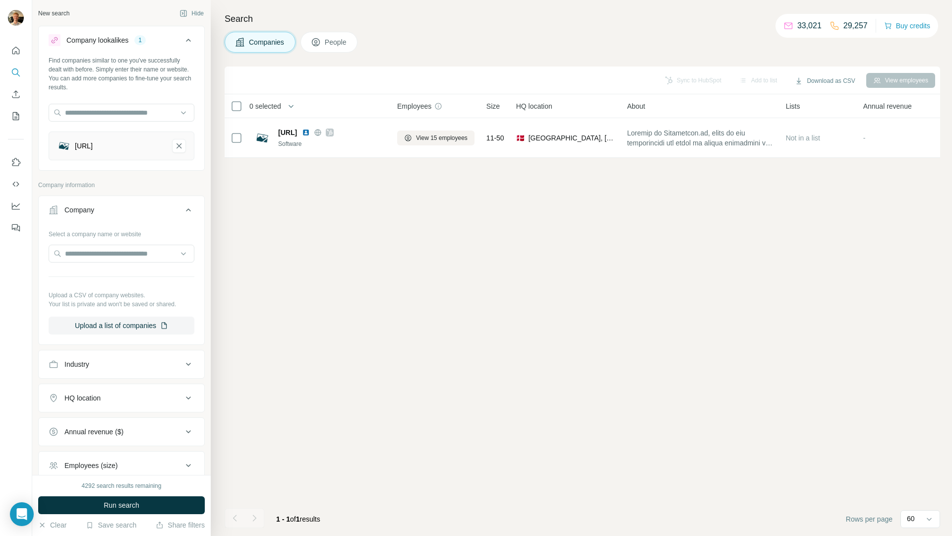
click at [171, 492] on div "4292 search results remaining Run search Clear Save search Share filters" at bounding box center [121, 505] width 179 height 61
click at [169, 495] on div "4292 search results remaining Run search Clear Save search Share filters" at bounding box center [121, 505] width 179 height 61
click at [168, 500] on button "Run search" at bounding box center [121, 505] width 167 height 18
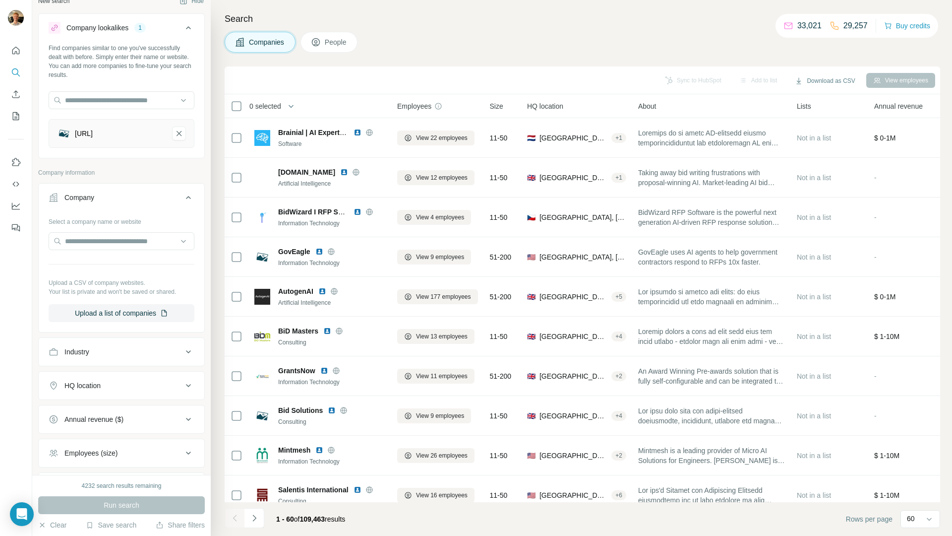
scroll to position [83, 0]
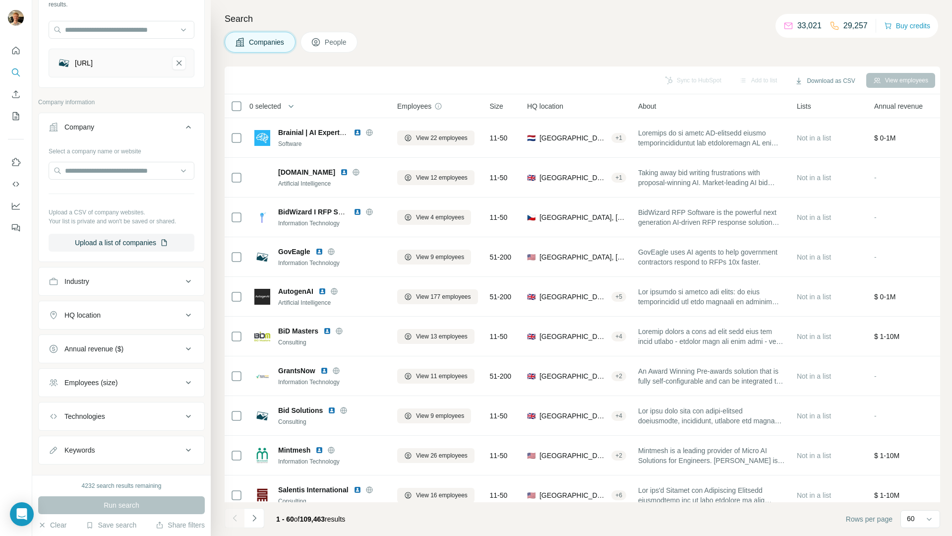
click at [127, 316] on div "HQ location" at bounding box center [116, 315] width 134 height 10
click at [128, 351] on div at bounding box center [122, 344] width 166 height 26
click at [131, 343] on input "text" at bounding box center [122, 340] width 146 height 18
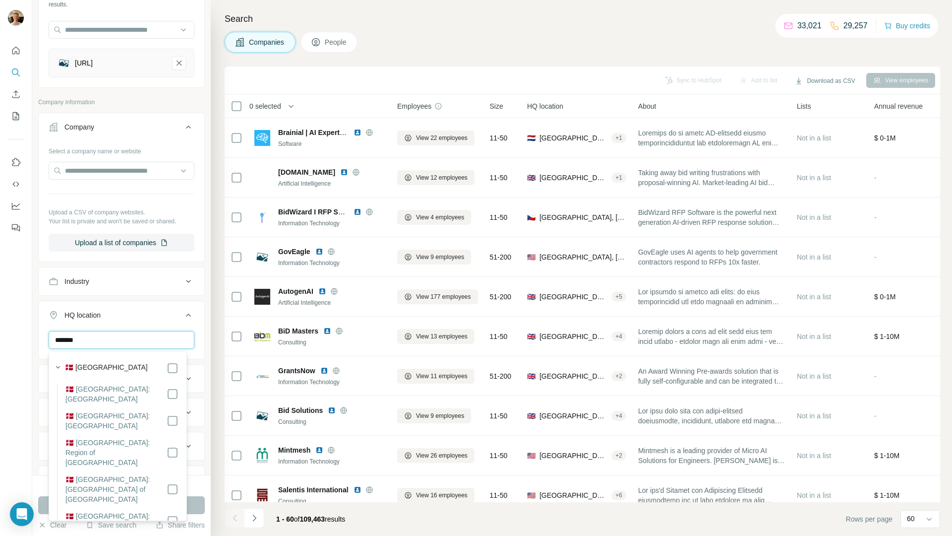
type input "*******"
click at [190, 502] on button "Run search" at bounding box center [121, 505] width 167 height 18
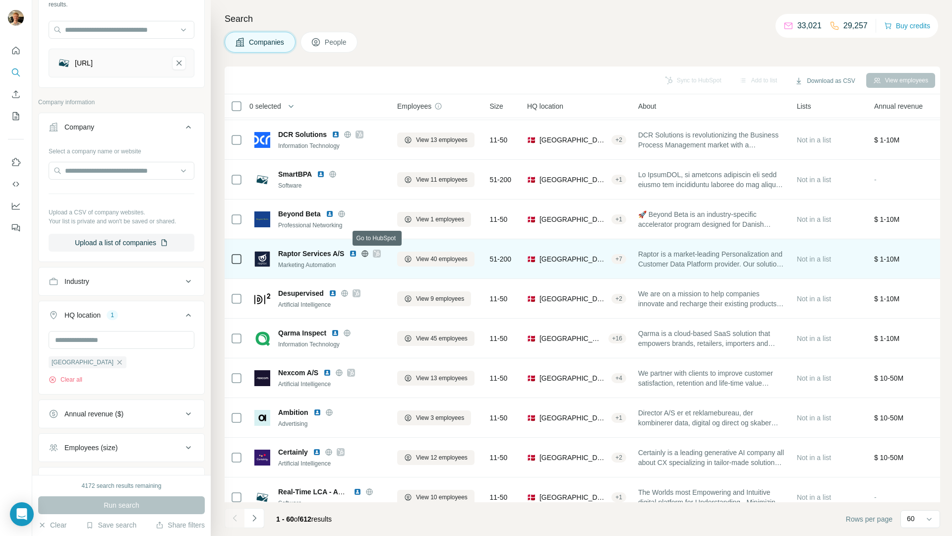
scroll to position [797, 0]
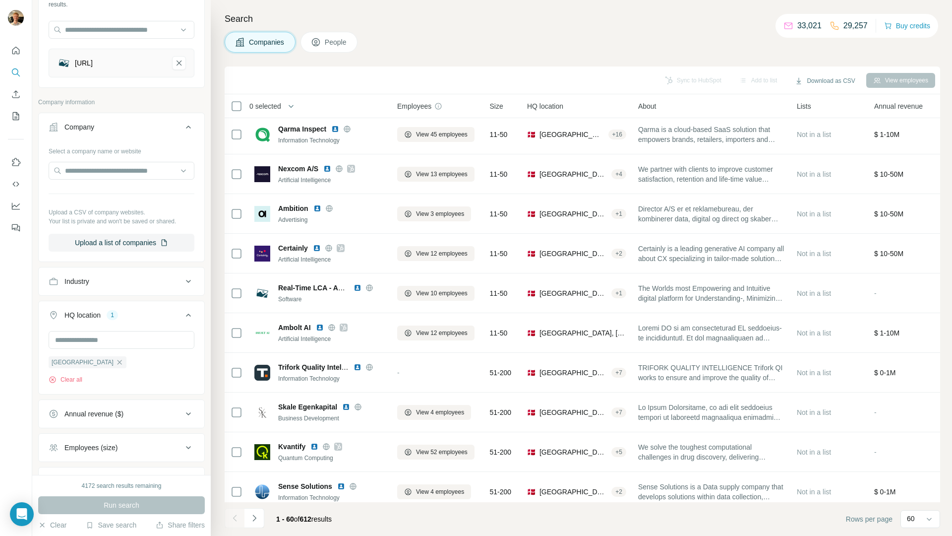
click at [123, 292] on button "Industry" at bounding box center [122, 281] width 166 height 24
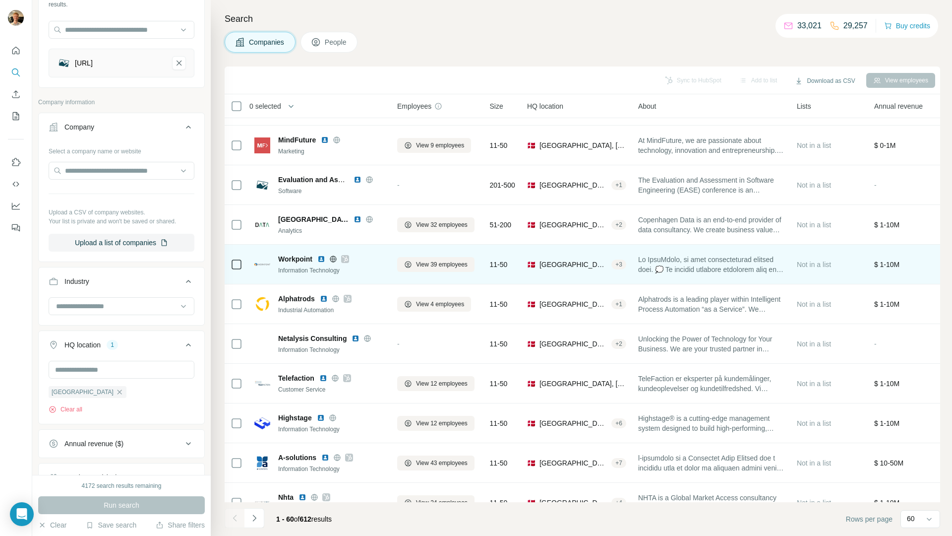
scroll to position [2002, 0]
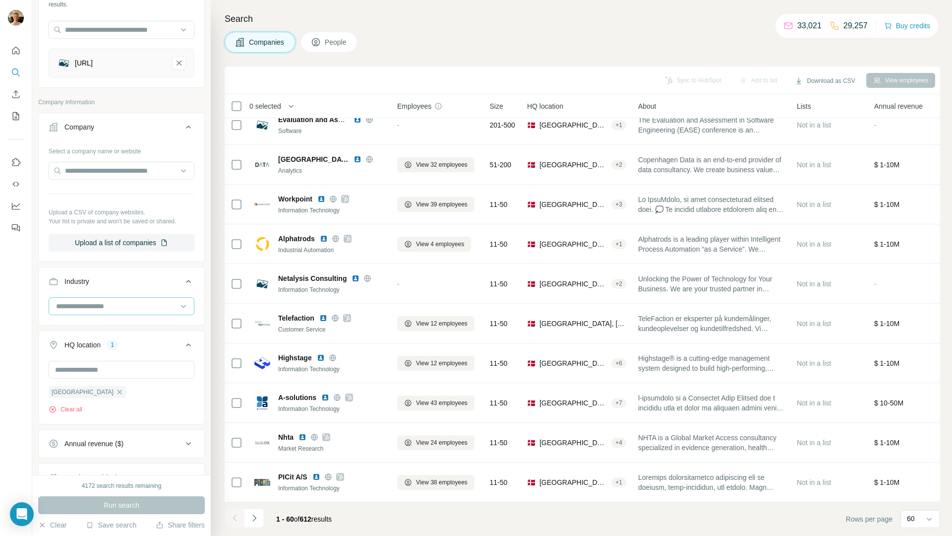
click at [123, 309] on input at bounding box center [116, 306] width 123 height 11
click at [113, 302] on input at bounding box center [116, 306] width 123 height 11
type input "****"
click at [98, 380] on div "Software" at bounding box center [118, 382] width 122 height 10
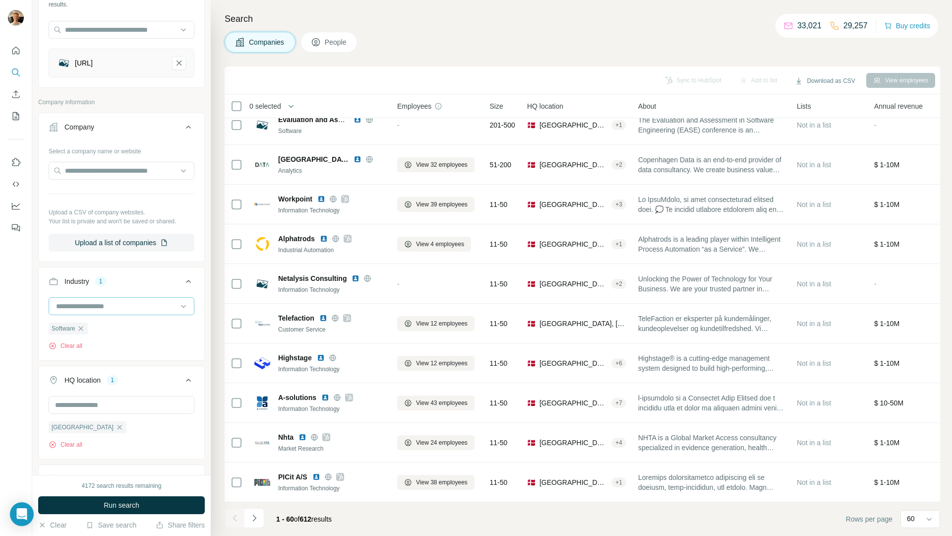
click at [84, 307] on input at bounding box center [116, 306] width 123 height 11
type input "****"
click at [90, 334] on div "Artificial Intelligence" at bounding box center [117, 328] width 133 height 18
click at [115, 506] on span "Run search" at bounding box center [122, 505] width 36 height 10
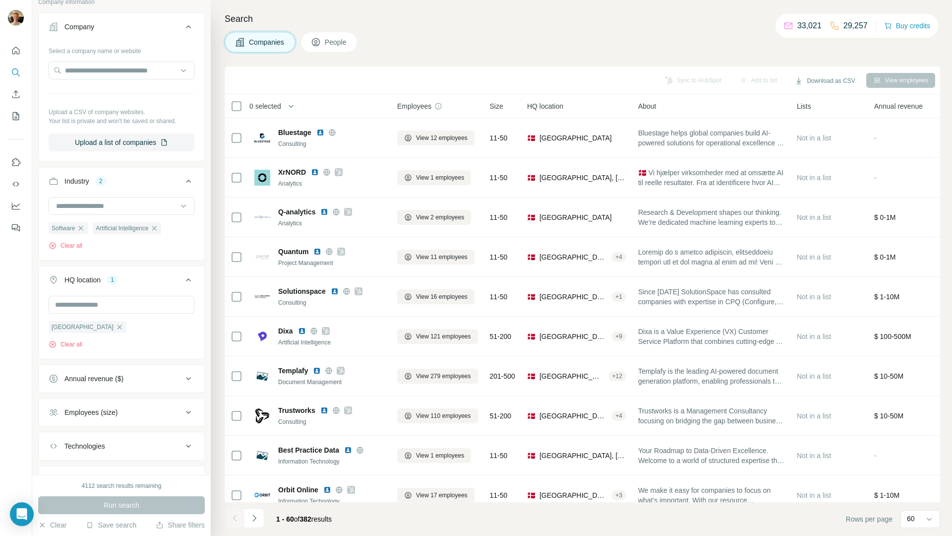
scroll to position [231, 0]
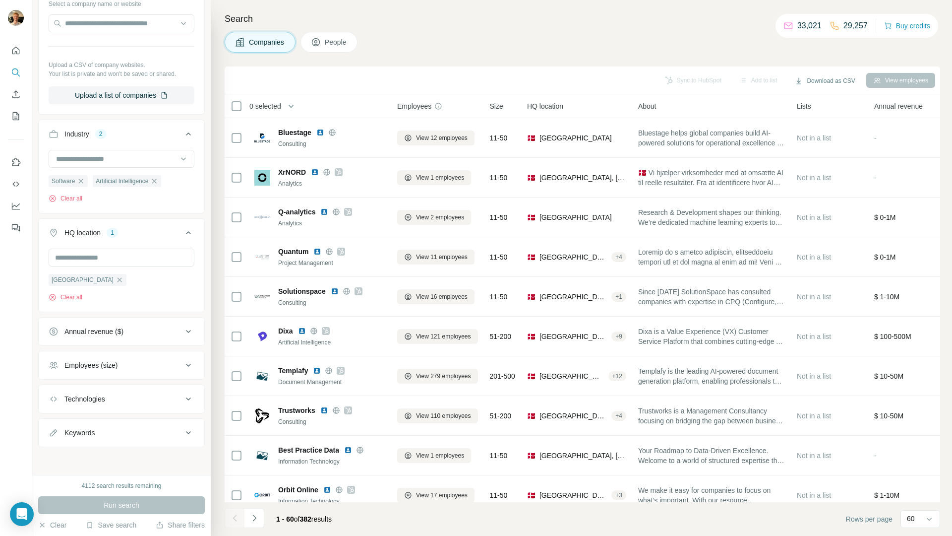
click at [131, 365] on div "Employees (size)" at bounding box center [116, 365] width 134 height 10
drag, startPoint x: 97, startPoint y: 403, endPoint x: 88, endPoint y: 409, distance: 10.3
click at [96, 404] on li "2-10" at bounding box center [122, 404] width 146 height 12
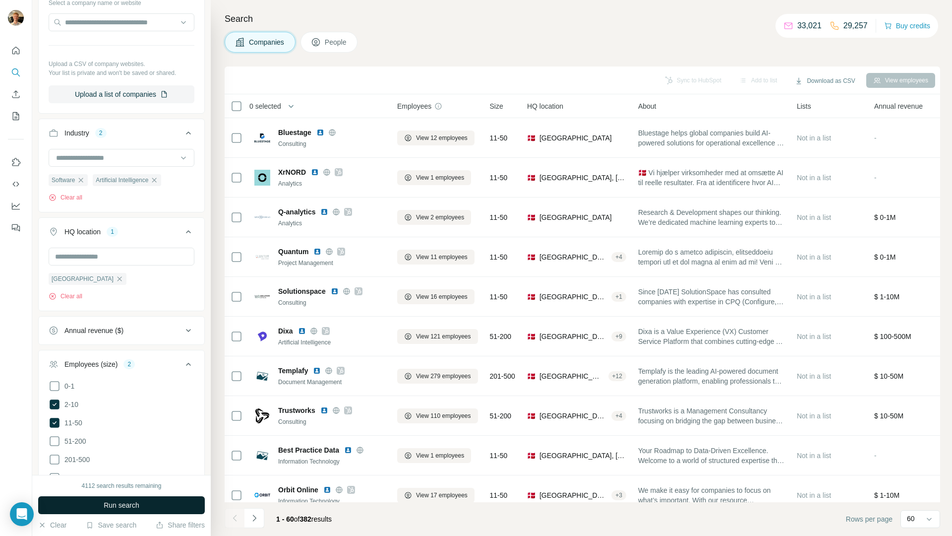
click at [85, 503] on button "Run search" at bounding box center [121, 505] width 167 height 18
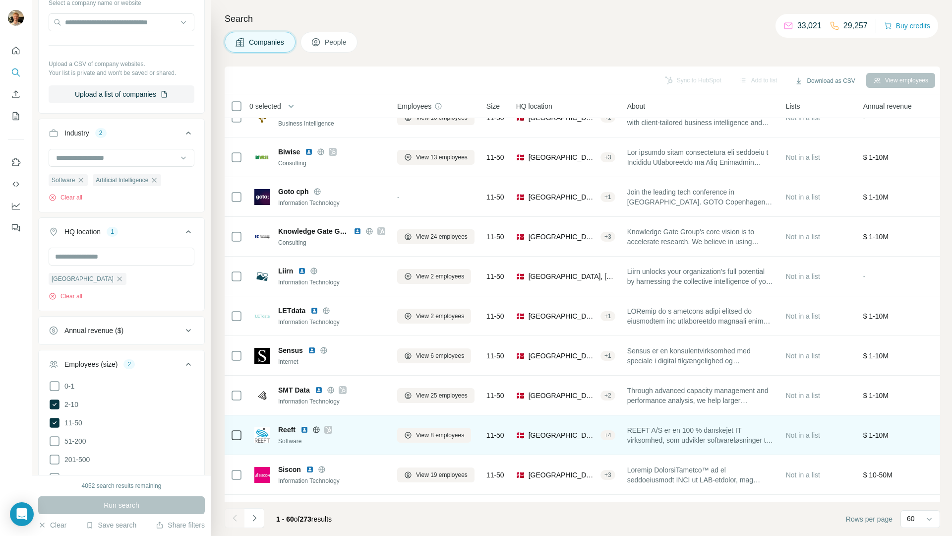
scroll to position [2002, 0]
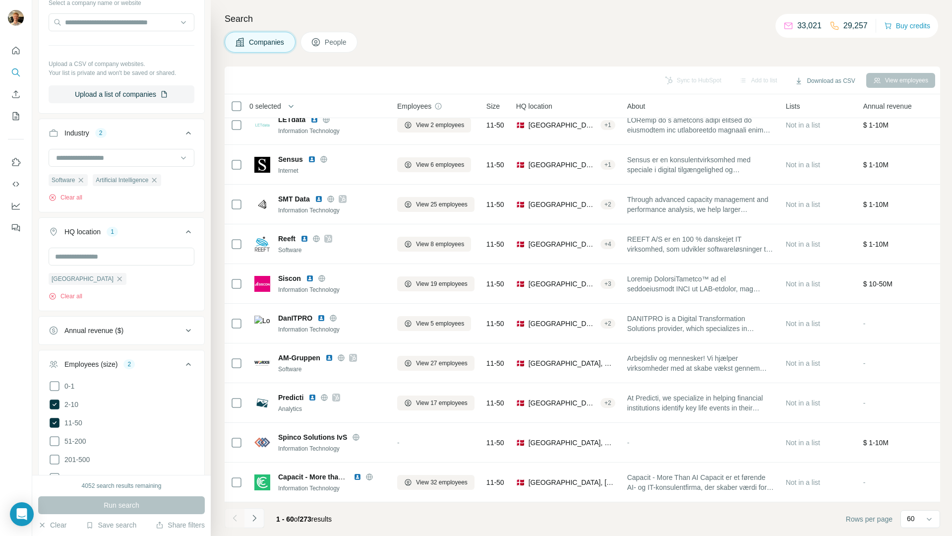
click at [258, 519] on icon "Navigate to next page" at bounding box center [255, 518] width 10 height 10
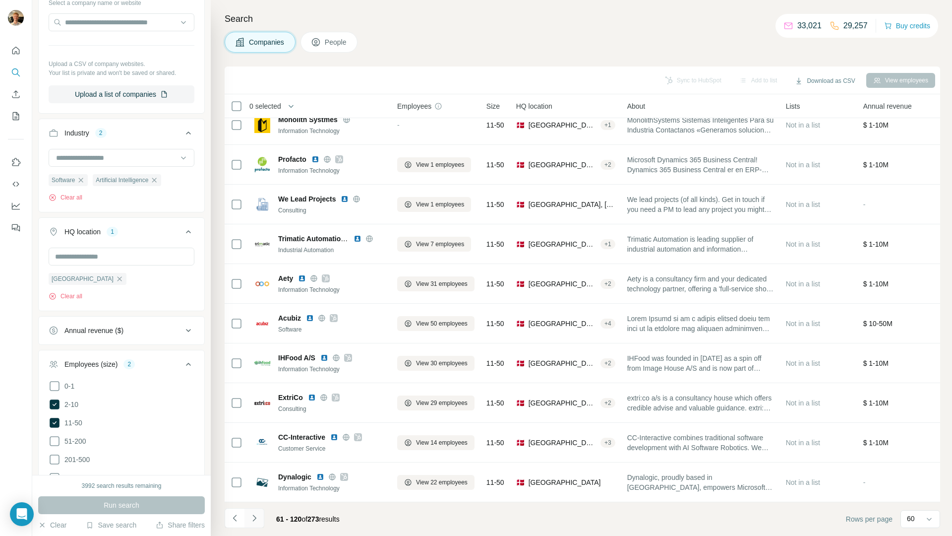
click at [255, 515] on icon "Navigate to next page" at bounding box center [255, 518] width 10 height 10
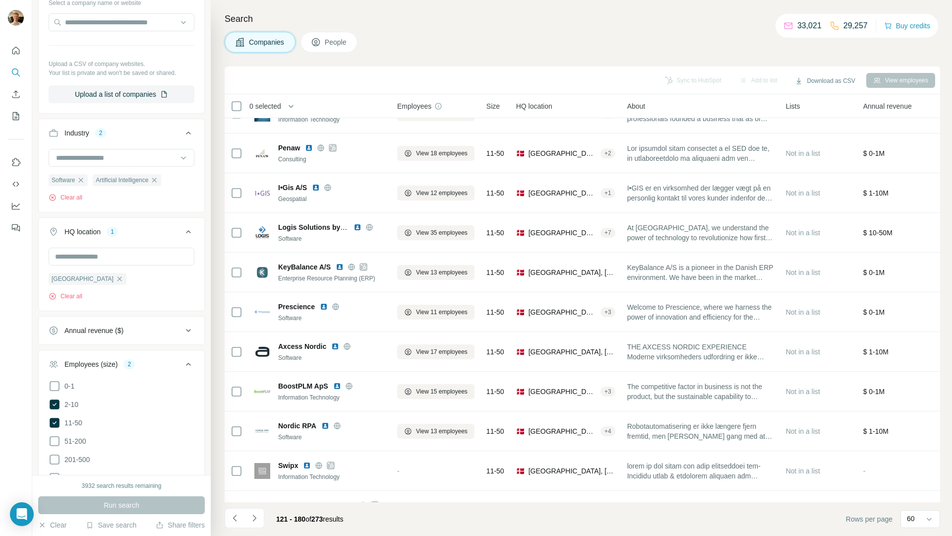
scroll to position [0, 0]
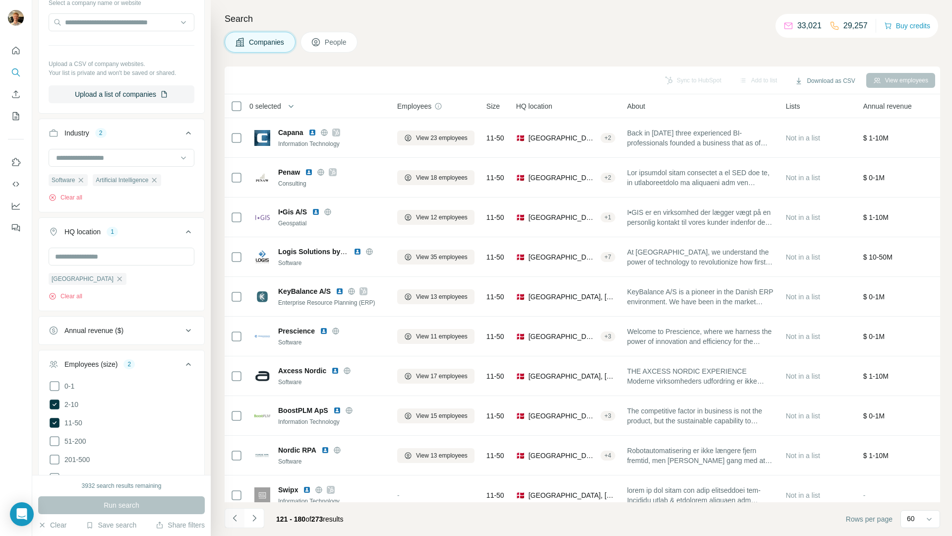
click at [239, 513] on icon "Navigate to previous page" at bounding box center [235, 518] width 10 height 10
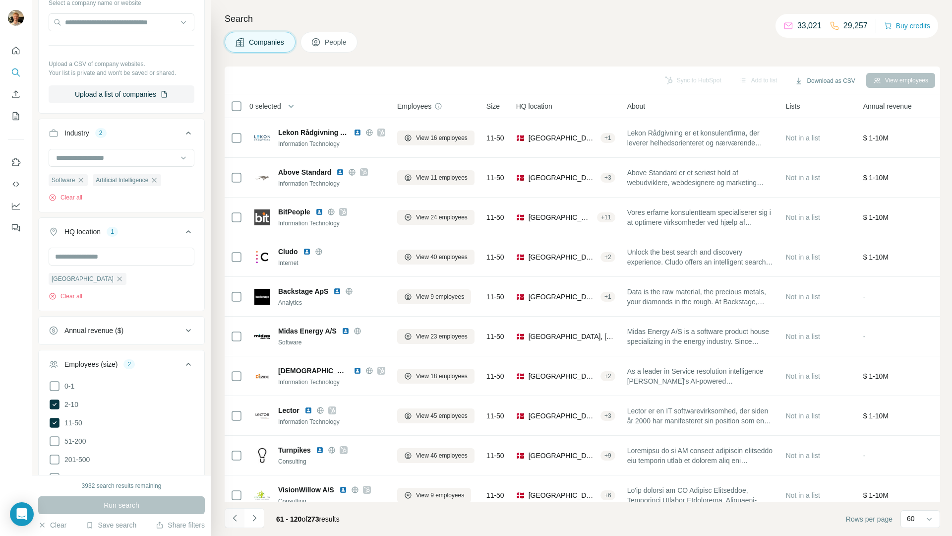
click at [239, 513] on icon "Navigate to previous page" at bounding box center [235, 518] width 10 height 10
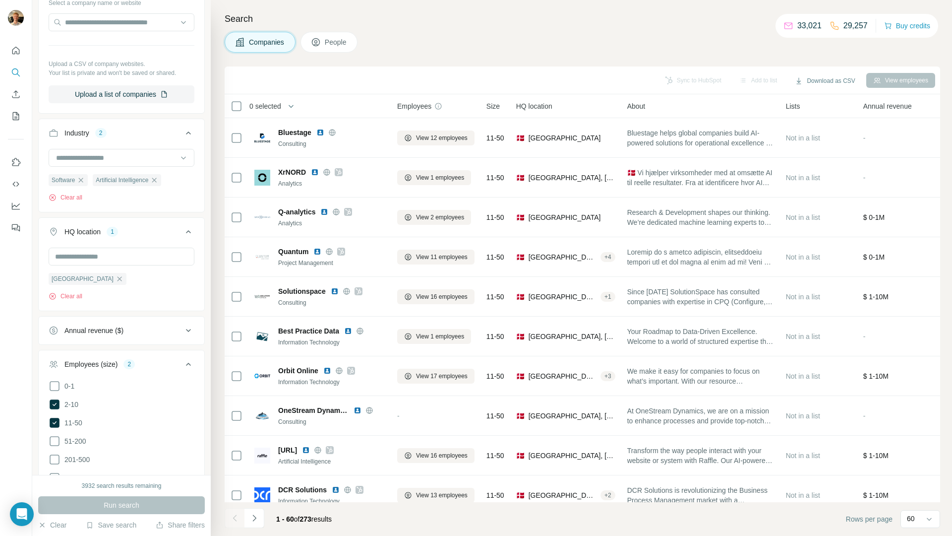
click at [335, 48] on button "People" at bounding box center [330, 42] width 58 height 21
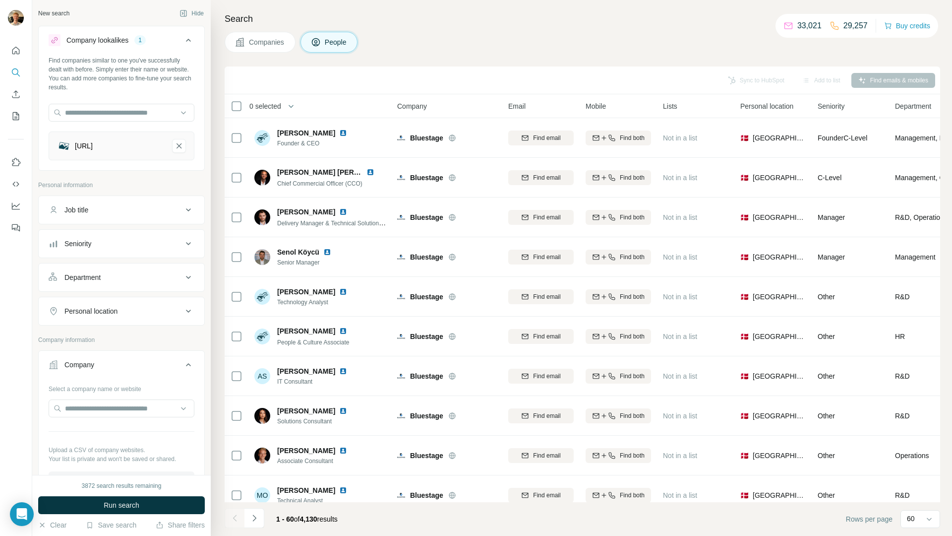
click at [124, 216] on button "Job title" at bounding box center [122, 210] width 166 height 24
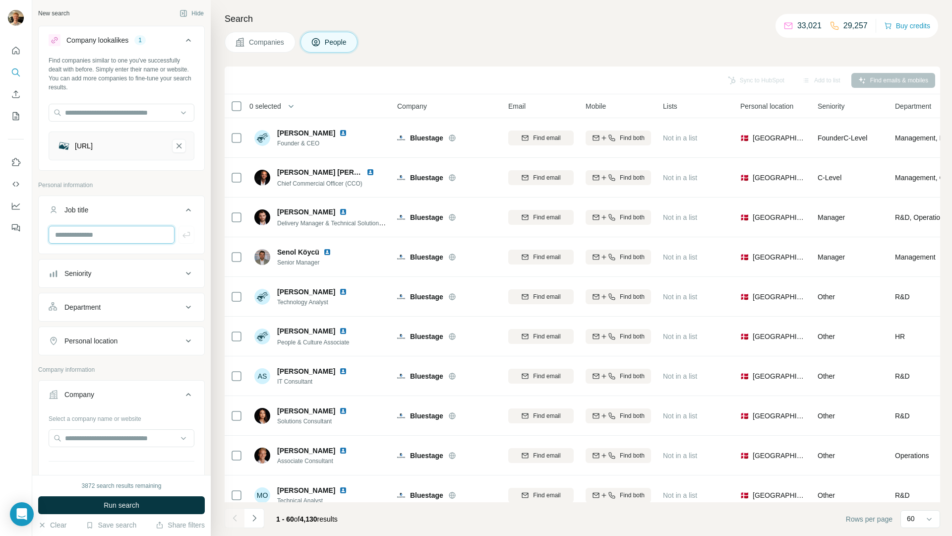
click at [130, 230] on input "text" at bounding box center [112, 235] width 126 height 18
type input "***"
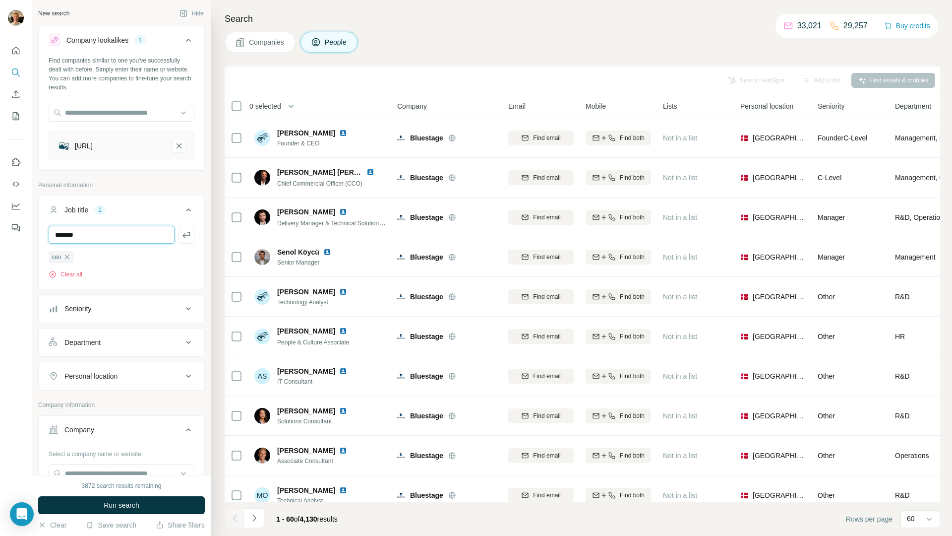
type input "*******"
type input "**********"
type input "*********"
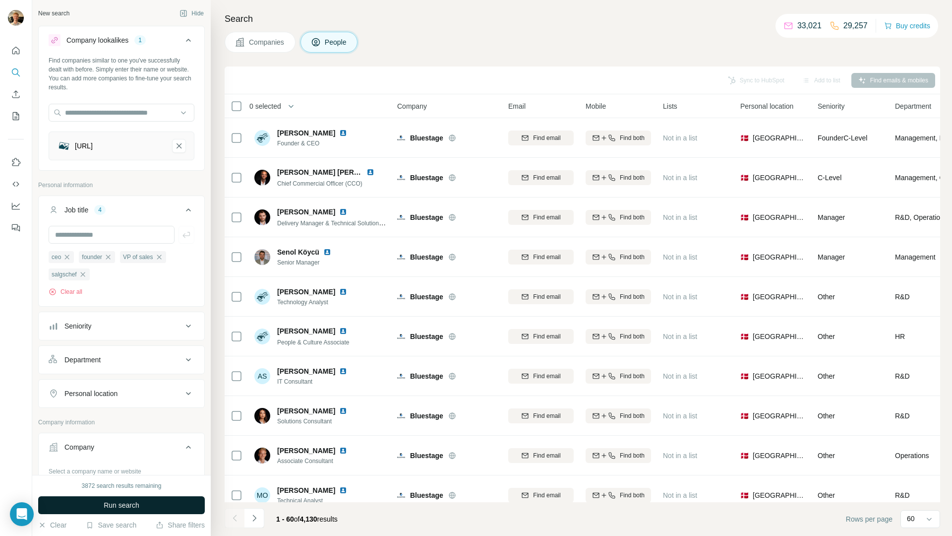
click at [143, 502] on button "Run search" at bounding box center [121, 505] width 167 height 18
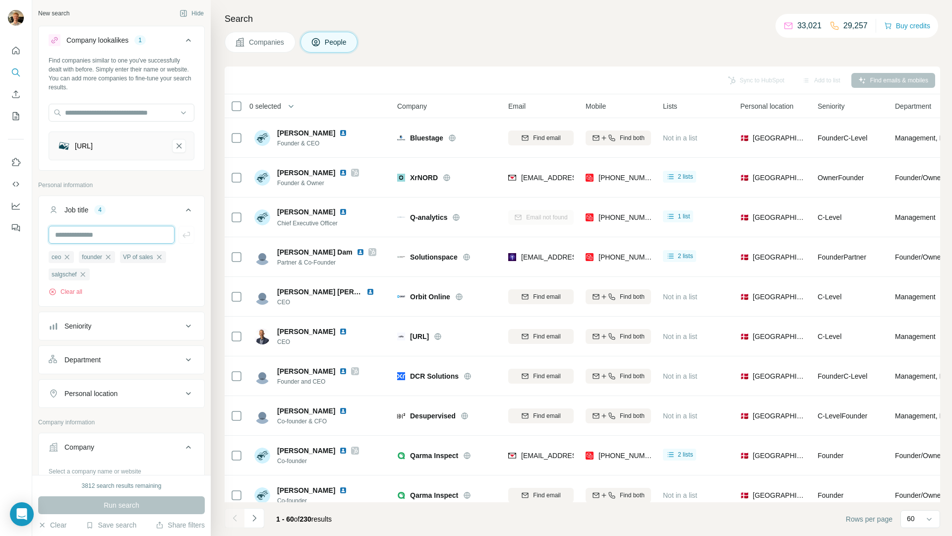
click at [128, 238] on input "text" at bounding box center [112, 235] width 126 height 18
type input "**********"
click at [128, 235] on input "text" at bounding box center [112, 235] width 126 height 18
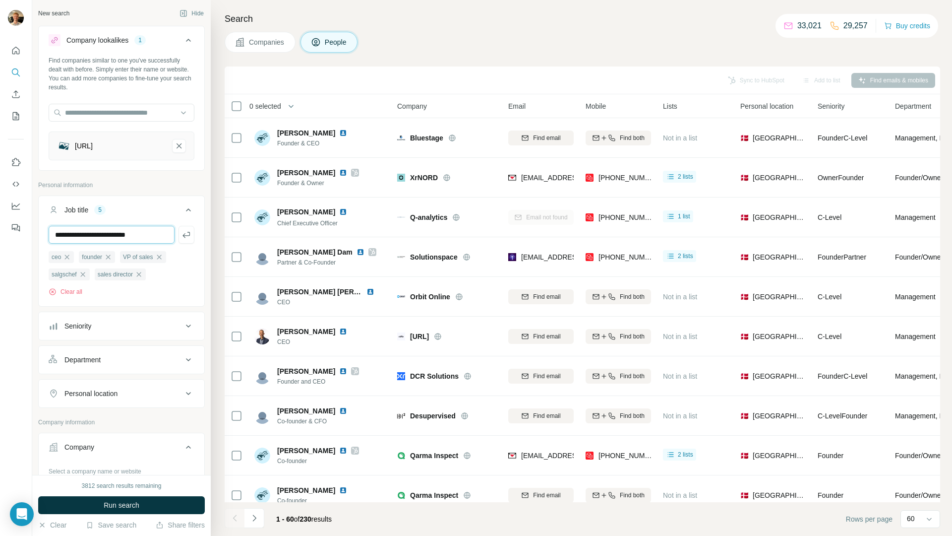
type input "**********"
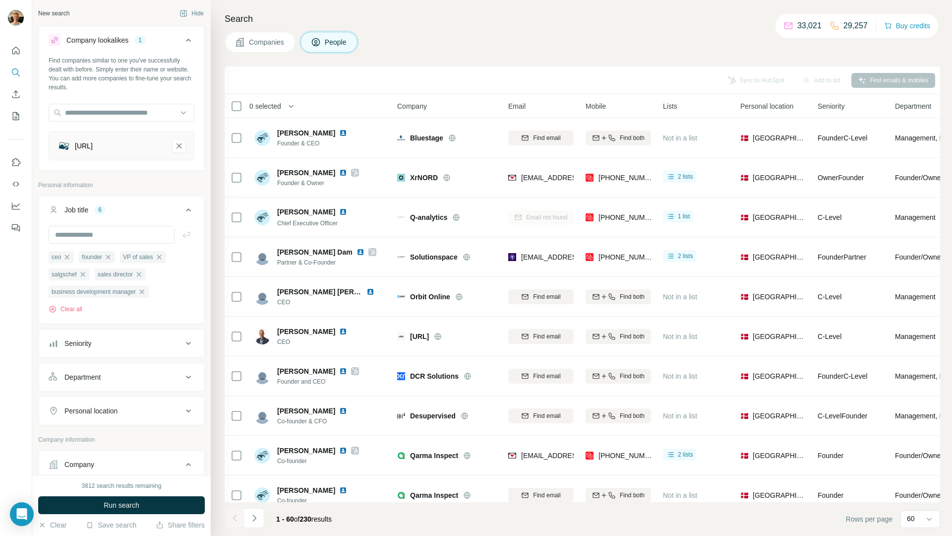
click at [123, 494] on div "3812 search results remaining Run search Clear Save search Share filters" at bounding box center [121, 505] width 179 height 61
click at [121, 499] on button "Run search" at bounding box center [121, 505] width 167 height 18
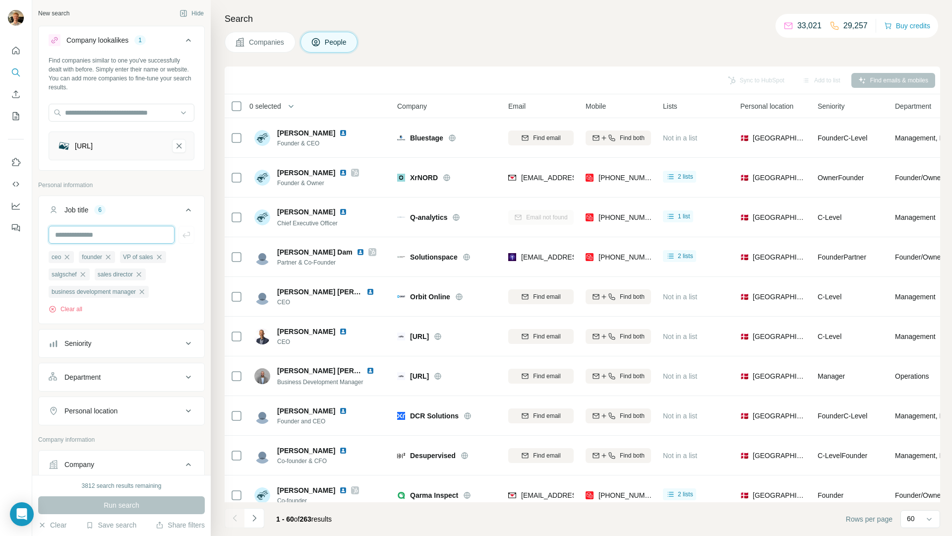
click at [143, 235] on input "text" at bounding box center [112, 235] width 126 height 18
click at [87, 232] on input "text" at bounding box center [112, 235] width 126 height 18
type input "**********"
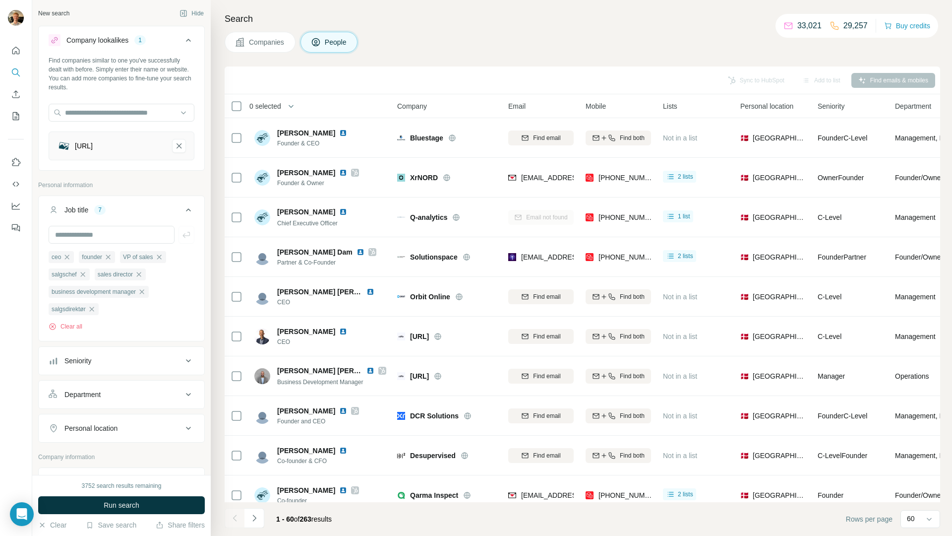
click at [142, 511] on button "Run search" at bounding box center [121, 505] width 167 height 18
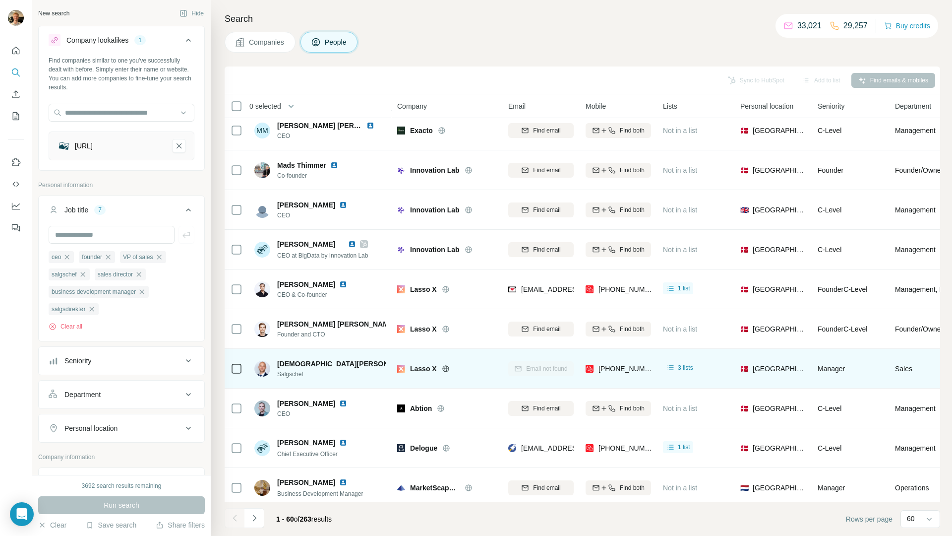
scroll to position [646, 0]
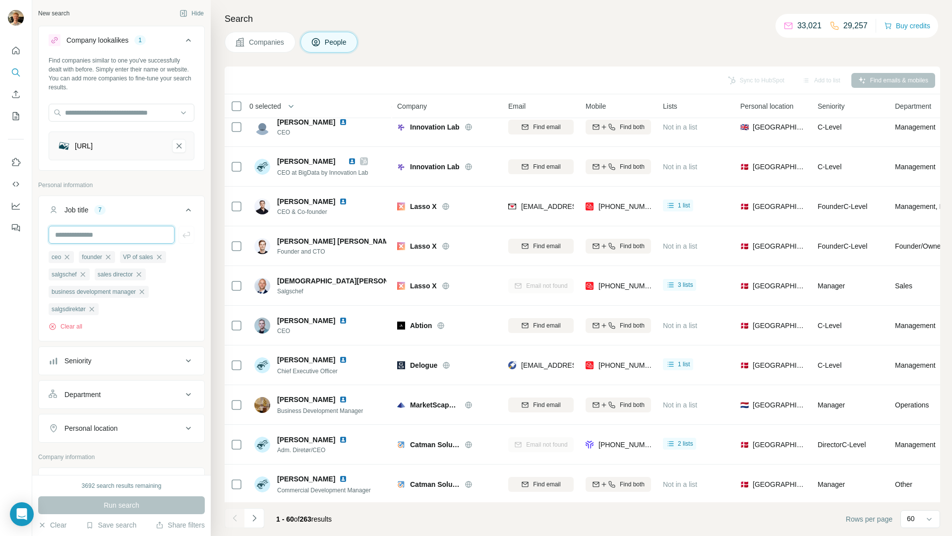
click at [111, 233] on input "text" at bounding box center [112, 235] width 126 height 18
type input "***"
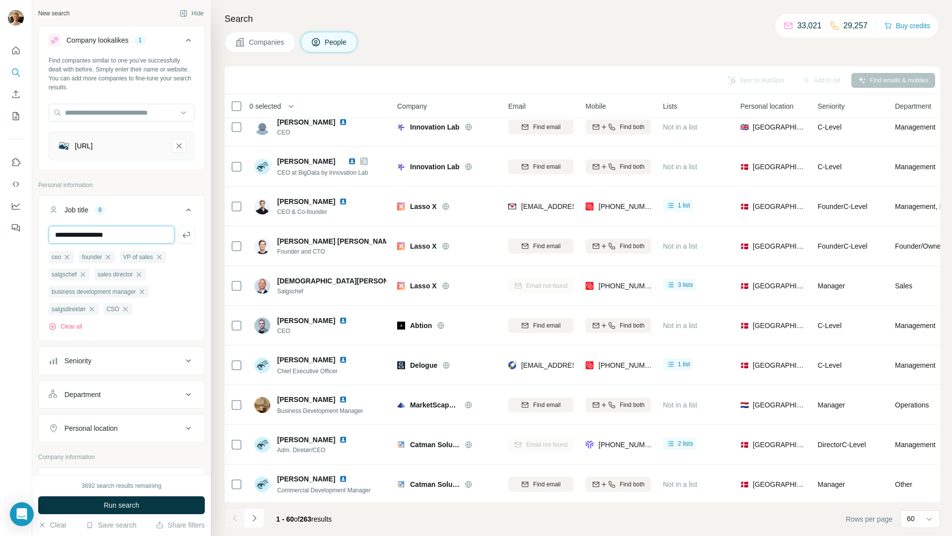
type input "**********"
type input "***"
type input "**********"
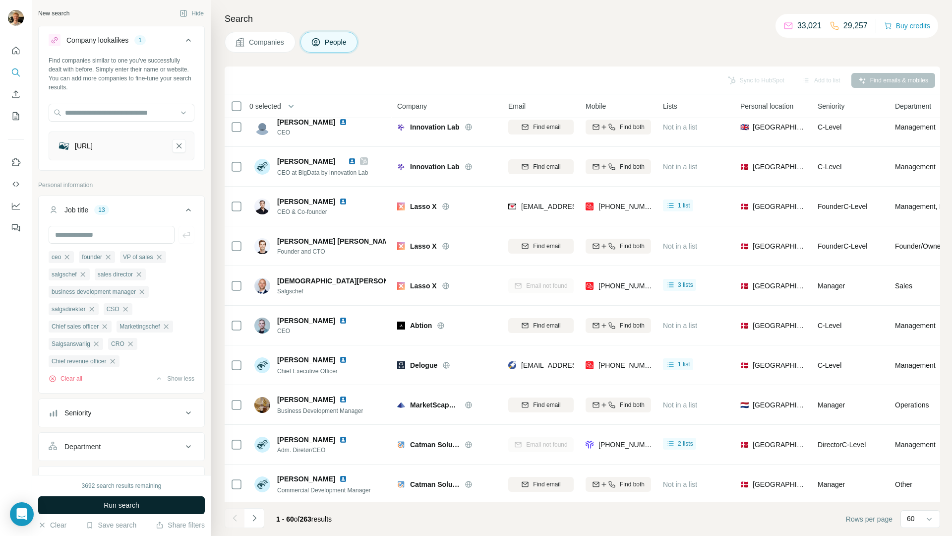
click at [163, 504] on button "Run search" at bounding box center [121, 505] width 167 height 18
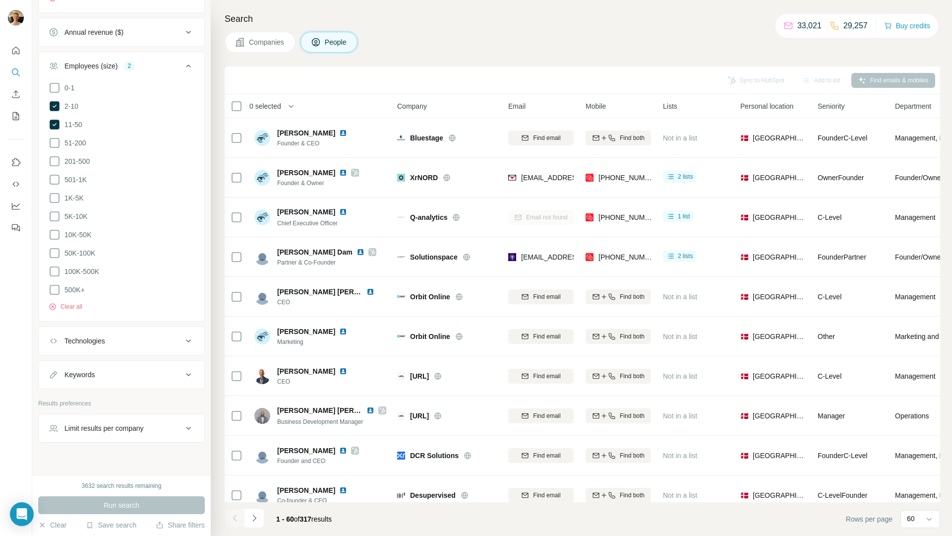
scroll to position [865, 0]
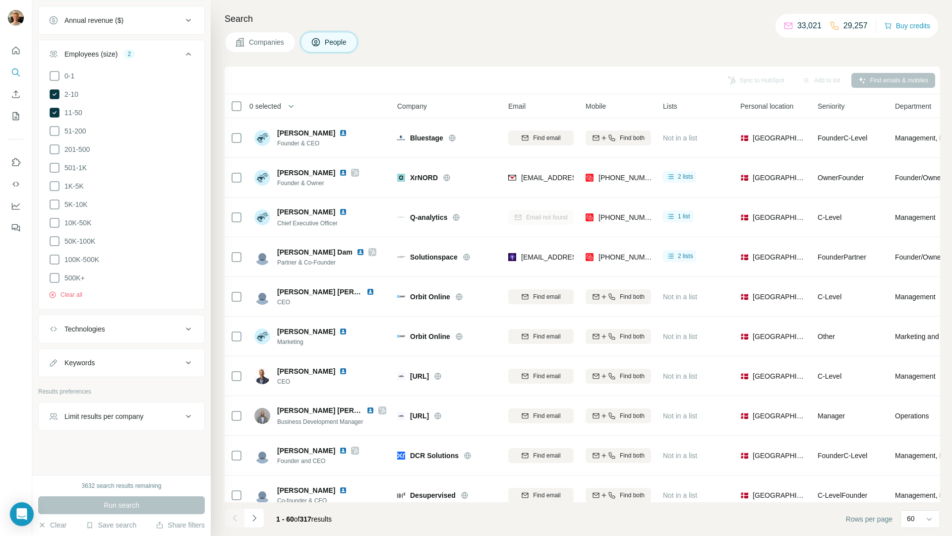
click at [106, 412] on div "Limit results per company" at bounding box center [103, 416] width 79 height 10
click at [104, 438] on input "number" at bounding box center [122, 441] width 146 height 18
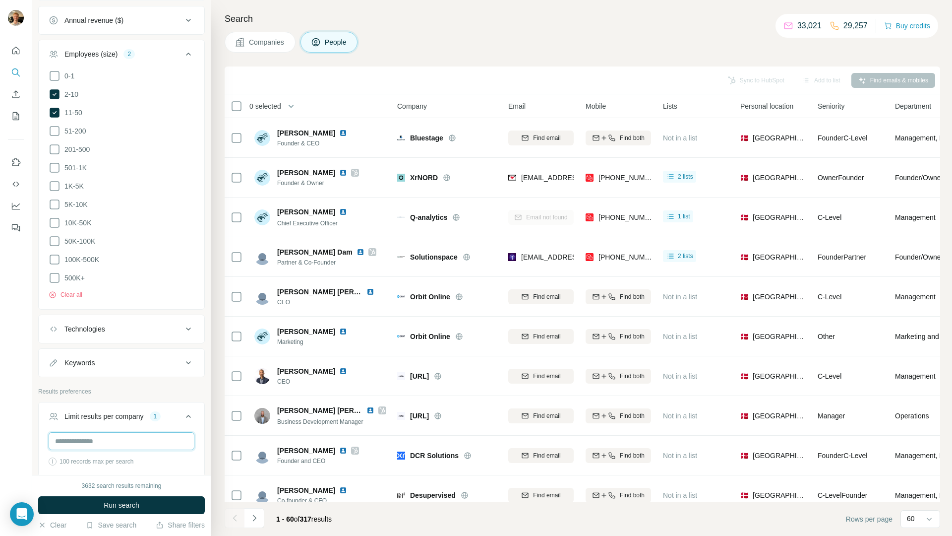
type input "*"
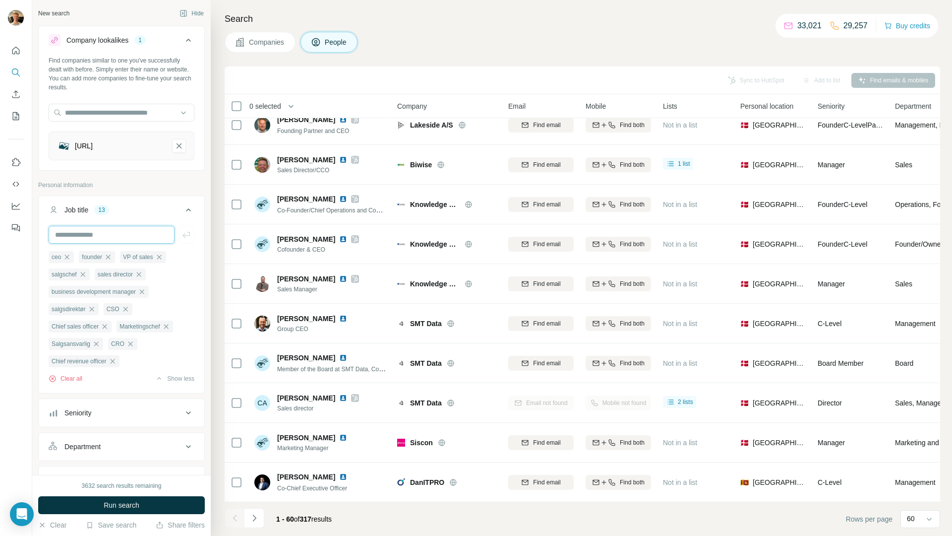
click at [84, 243] on input "text" at bounding box center [112, 235] width 126 height 18
type input "********"
type input "**********"
click at [127, 508] on span "Run search" at bounding box center [122, 505] width 36 height 10
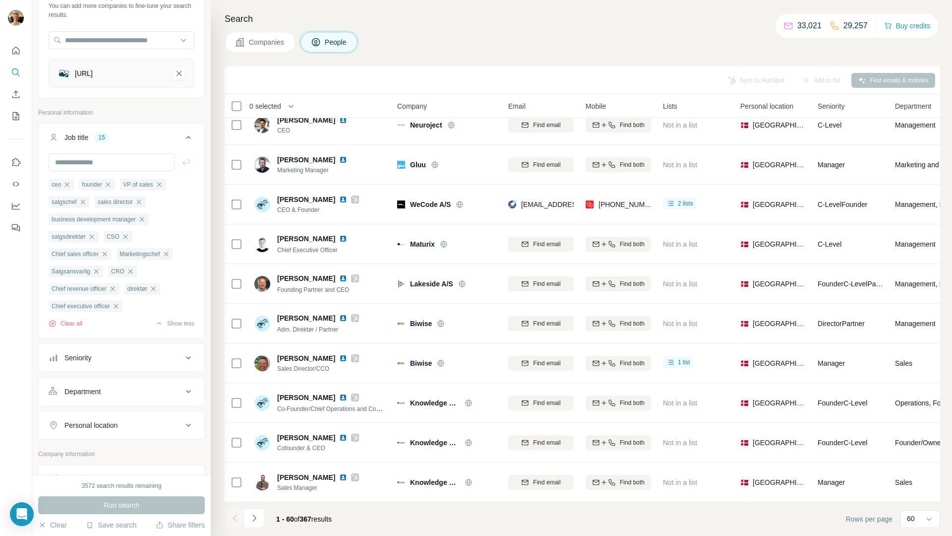
scroll to position [113, 0]
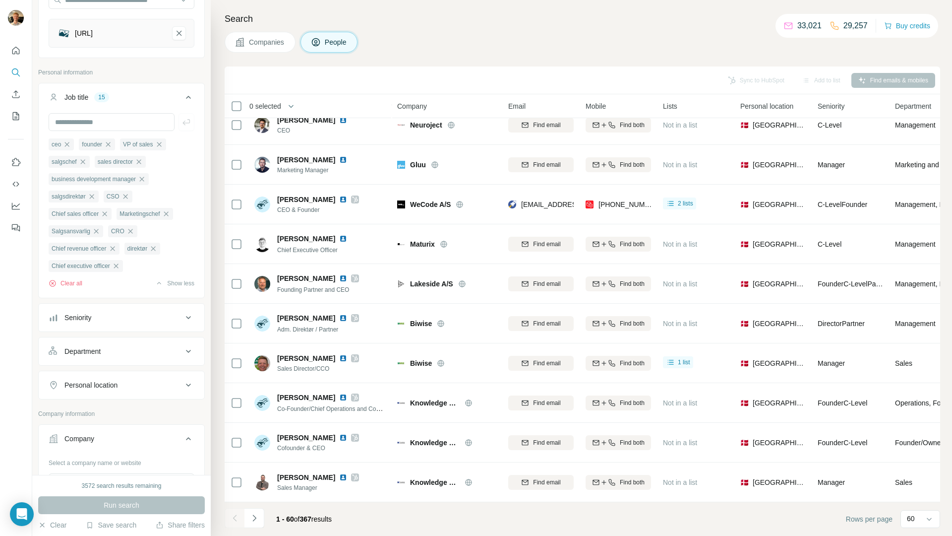
click at [114, 387] on div "Personal location" at bounding box center [90, 385] width 53 height 10
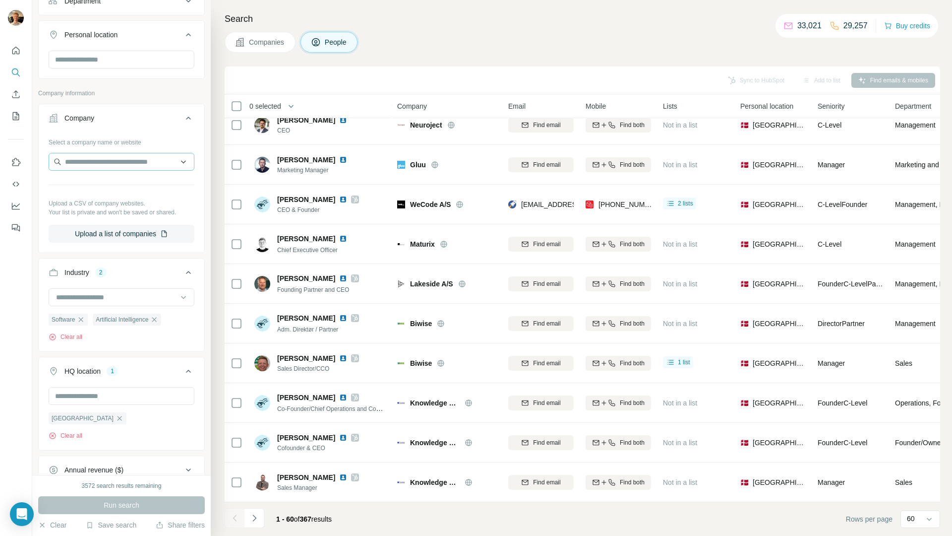
scroll to position [225, 0]
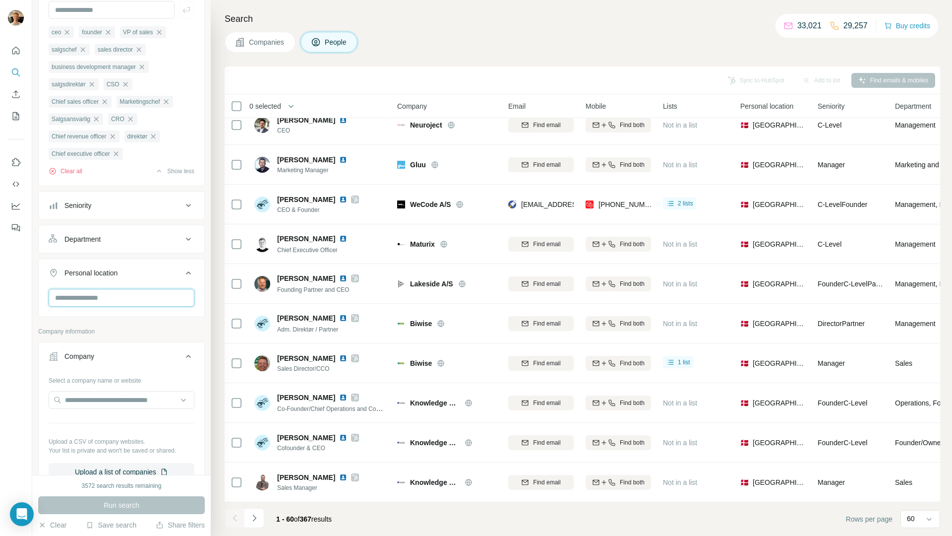
click at [100, 295] on input "text" at bounding box center [122, 298] width 146 height 18
type input "*******"
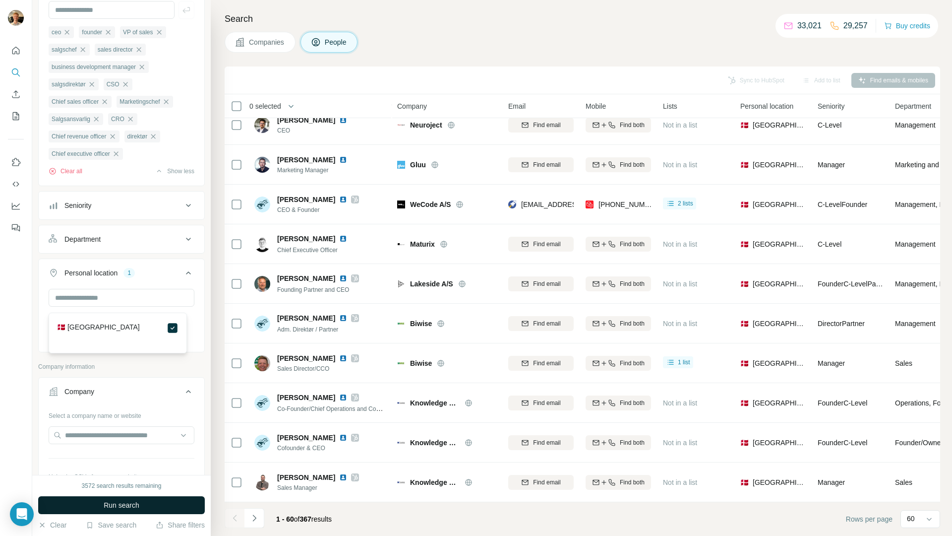
click at [119, 498] on button "Run search" at bounding box center [121, 505] width 167 height 18
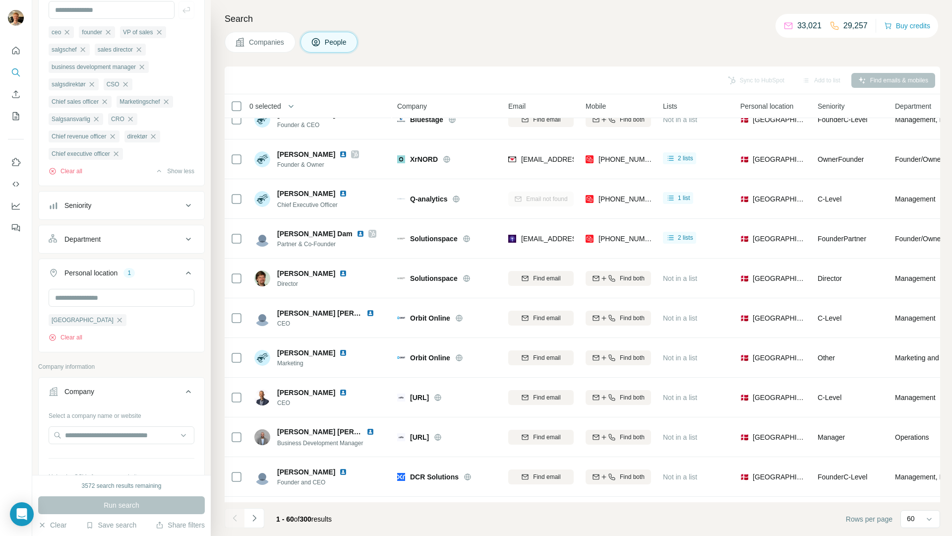
scroll to position [2002, 0]
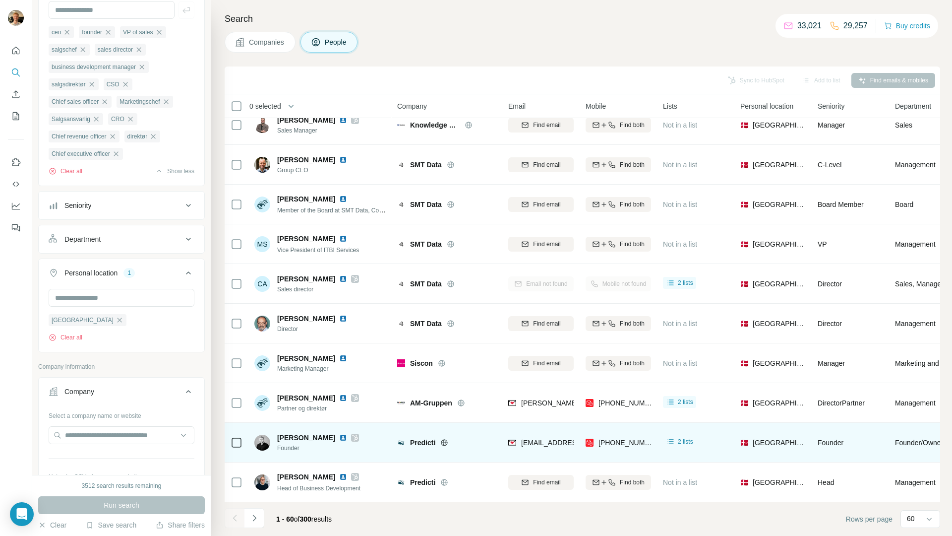
click at [358, 435] on icon at bounding box center [355, 438] width 5 height 6
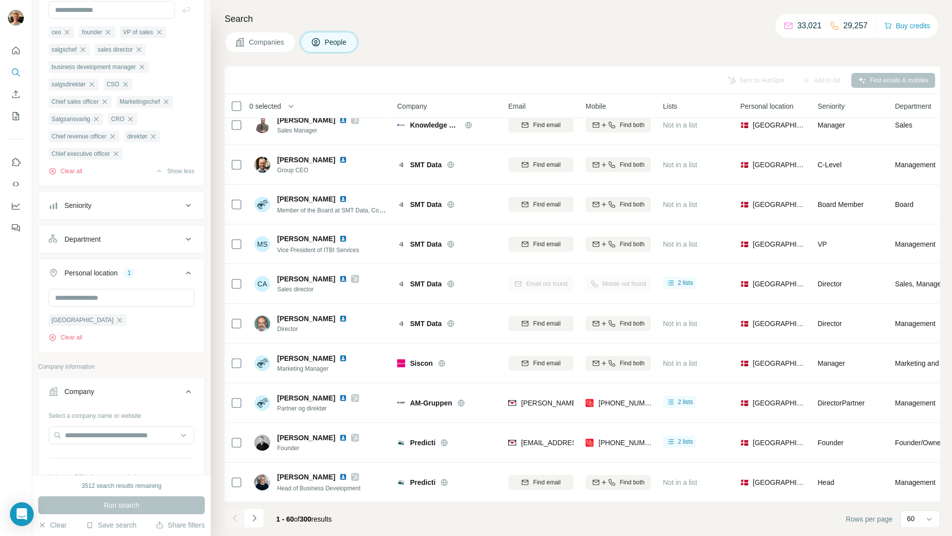
click at [160, 498] on div "Run search" at bounding box center [121, 505] width 167 height 18
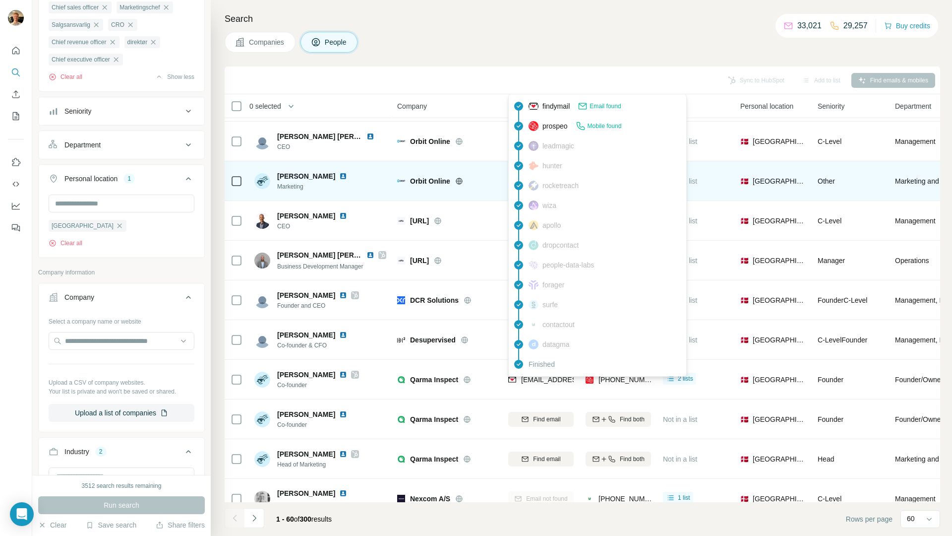
scroll to position [0, 0]
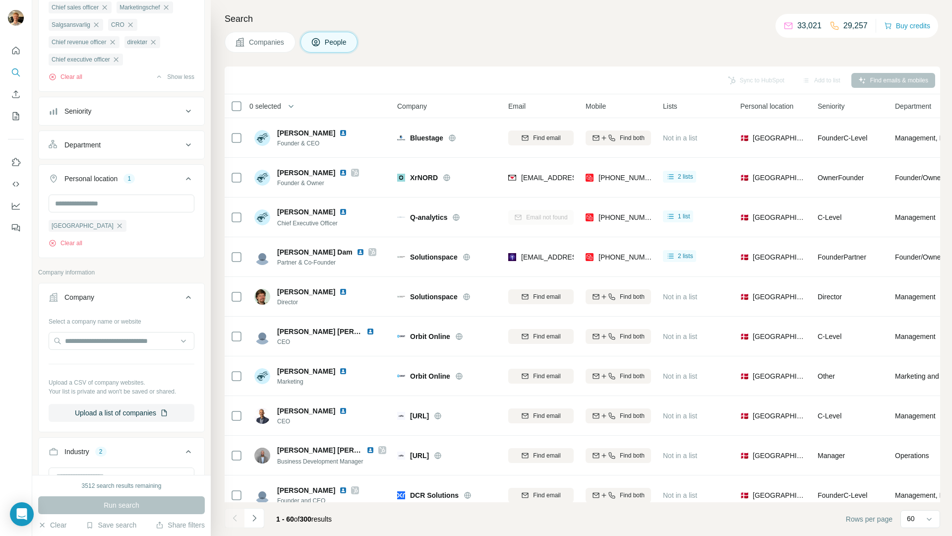
click at [606, 106] on span "Mobile" at bounding box center [596, 106] width 20 height 10
click at [603, 106] on span "Mobile" at bounding box center [596, 106] width 20 height 10
click at [264, 520] on div "1 - 60 of 300 results" at bounding box center [282, 519] width 115 height 22
click at [262, 512] on button "Navigate to next page" at bounding box center [255, 518] width 20 height 20
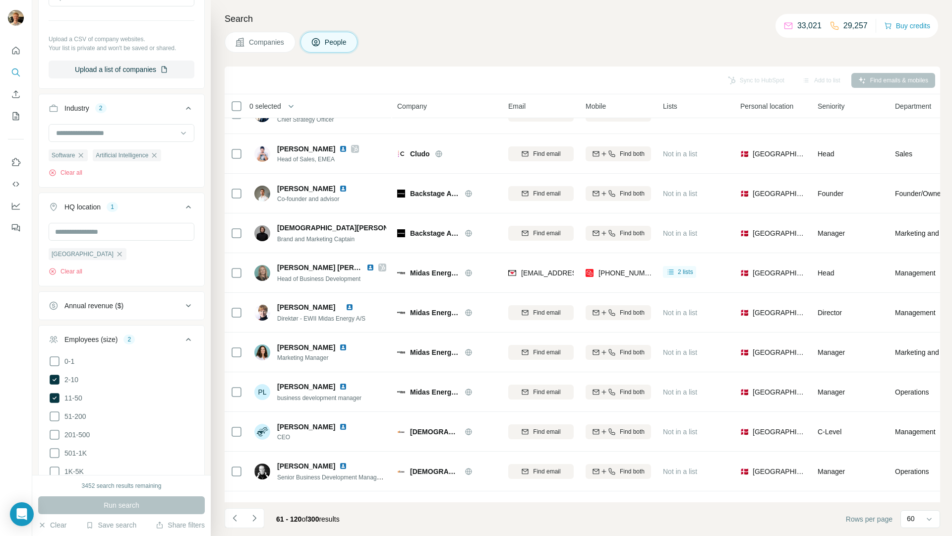
scroll to position [994, 0]
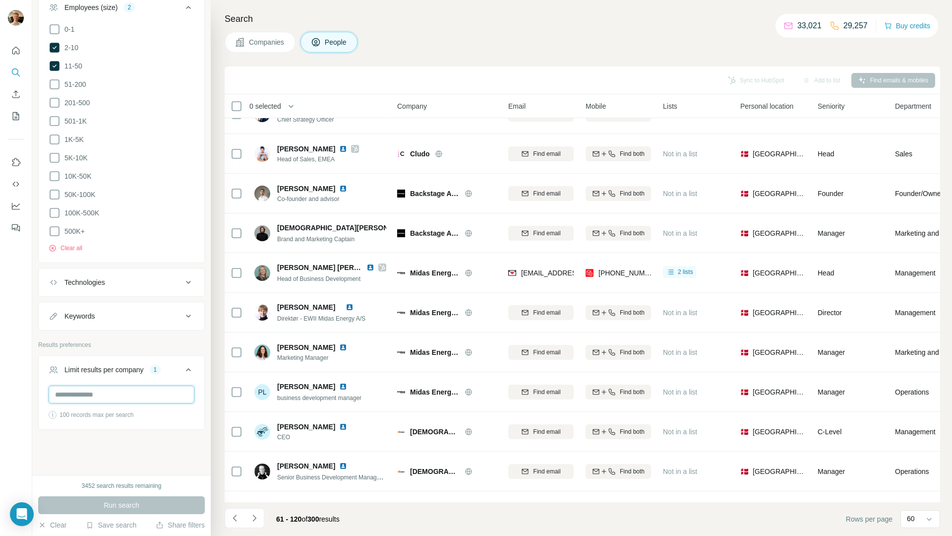
type input "*"
click at [142, 396] on input "*" at bounding box center [122, 394] width 146 height 18
click at [127, 458] on div "New search Hide Company lookalikes 1 Find companies similar to one you've succe…" at bounding box center [121, 237] width 179 height 475
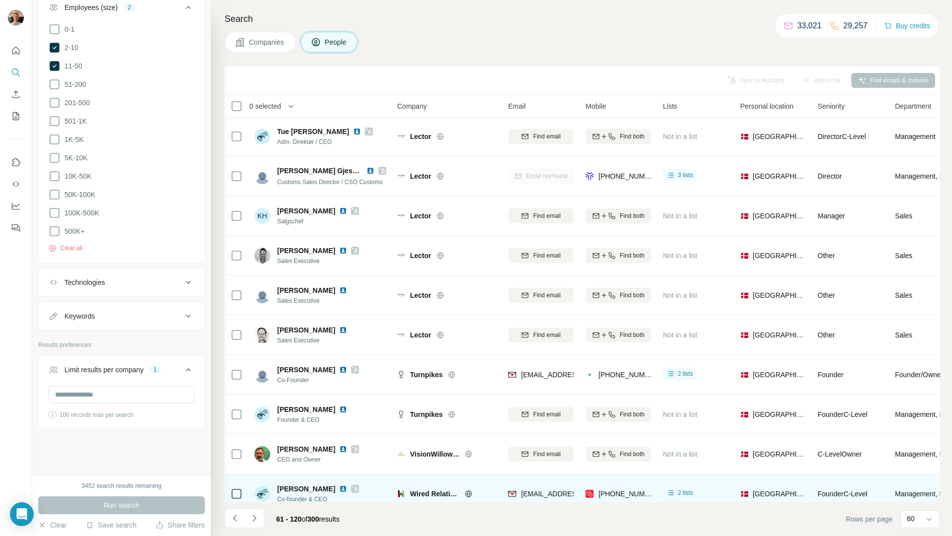
scroll to position [666, 0]
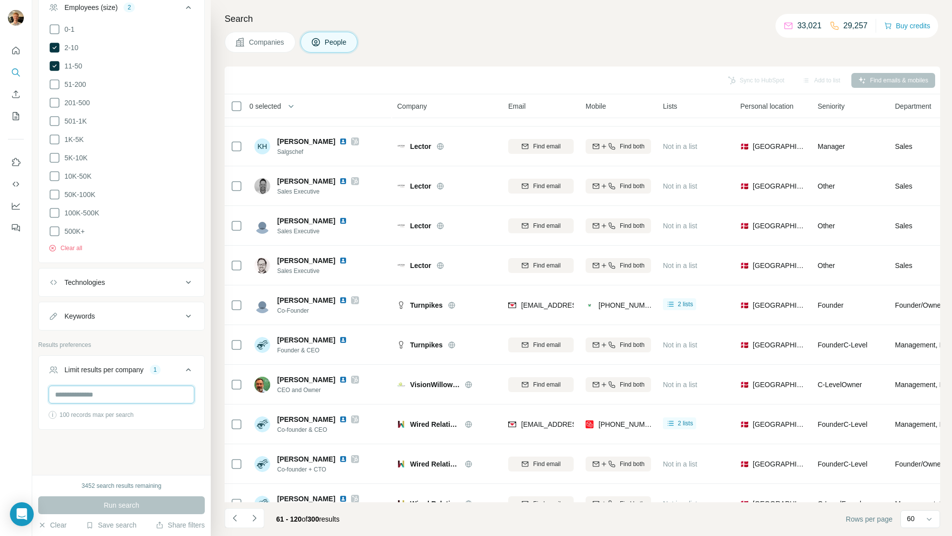
click at [86, 388] on input "*" at bounding box center [122, 394] width 146 height 18
click at [86, 389] on input "*" at bounding box center [122, 394] width 146 height 18
type input "*"
click at [108, 503] on span "Run search" at bounding box center [122, 505] width 36 height 10
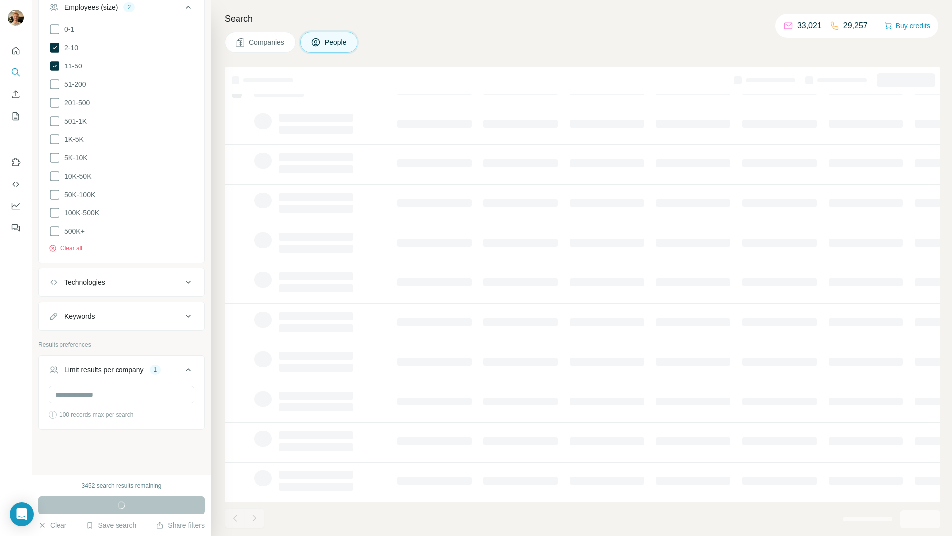
scroll to position [18, 0]
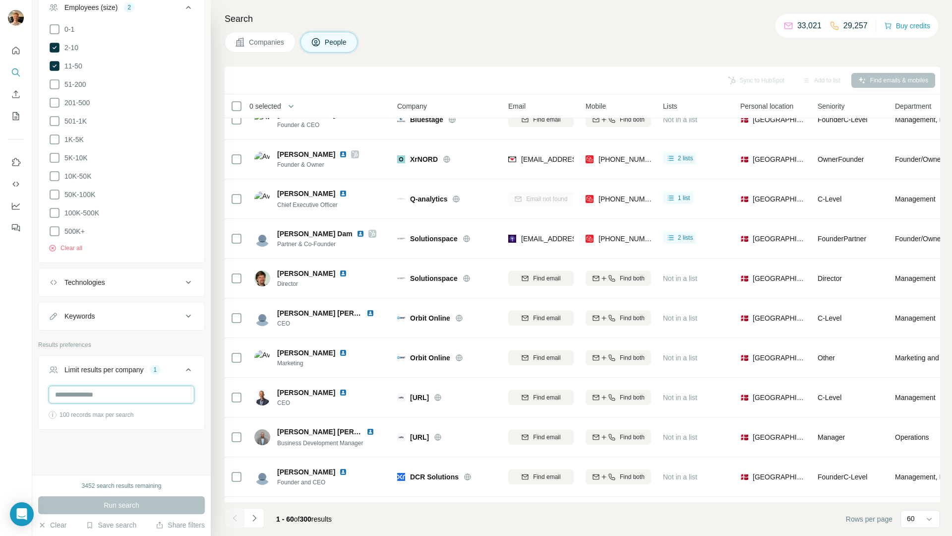
click at [133, 388] on input "*" at bounding box center [122, 394] width 146 height 18
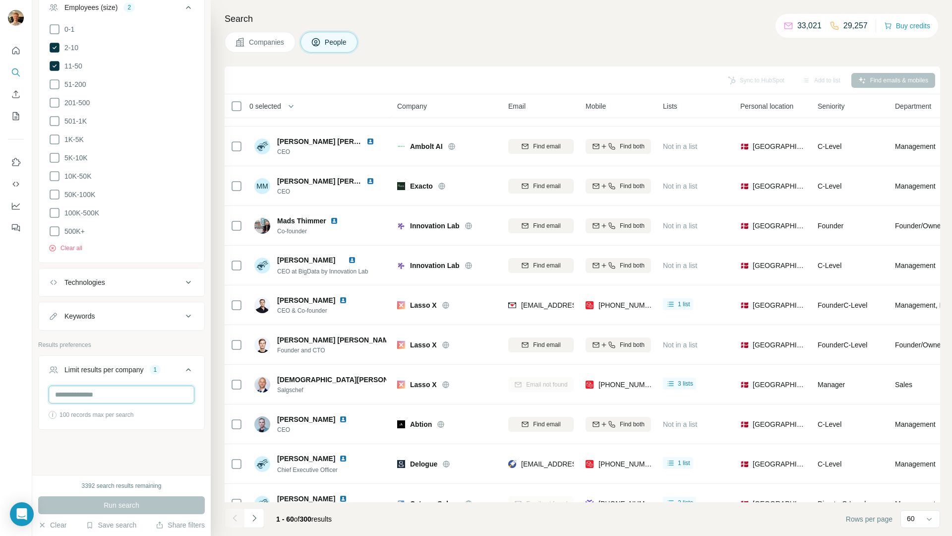
click at [131, 390] on input "*" at bounding box center [122, 394] width 146 height 18
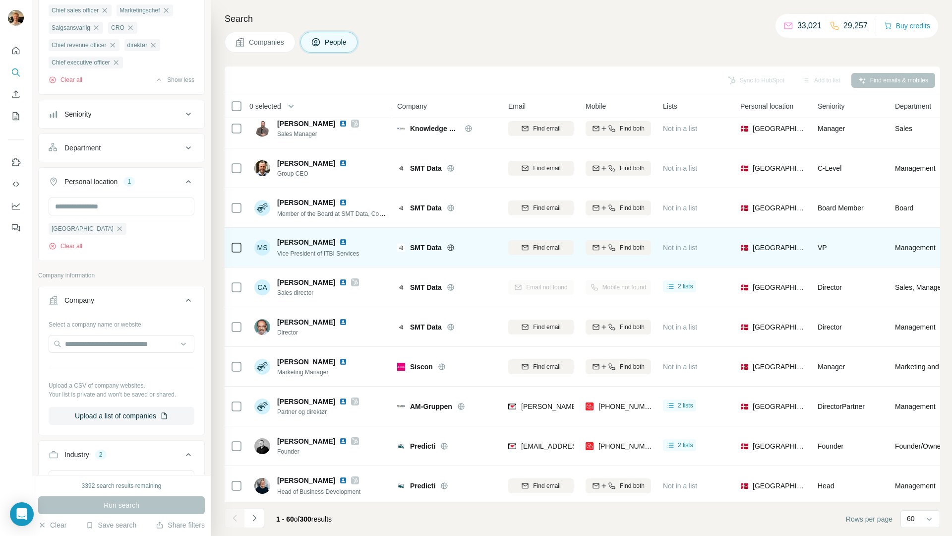
scroll to position [2002, 0]
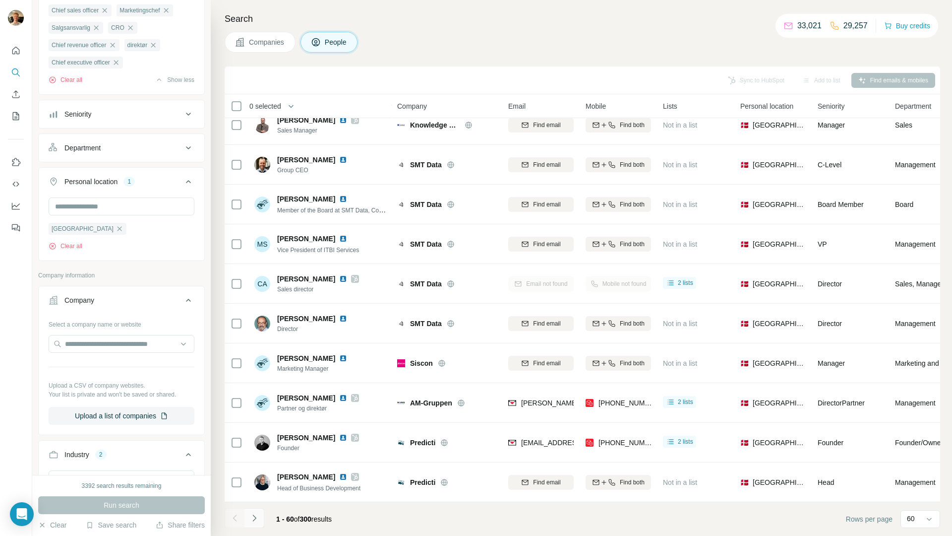
click at [251, 520] on icon "Navigate to next page" at bounding box center [255, 518] width 10 height 10
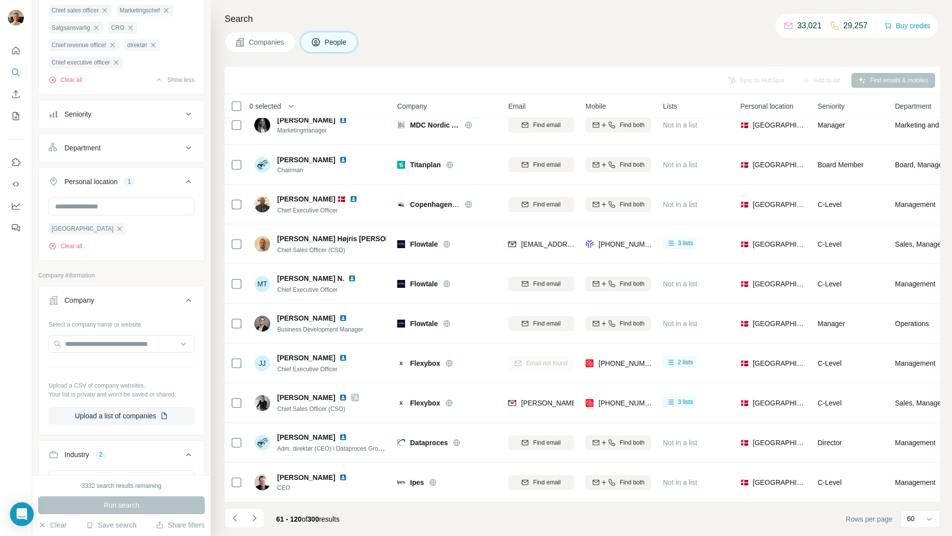
click at [890, 79] on div "Sync to HubSpot Add to list Find emails & mobiles" at bounding box center [583, 79] width 706 height 17
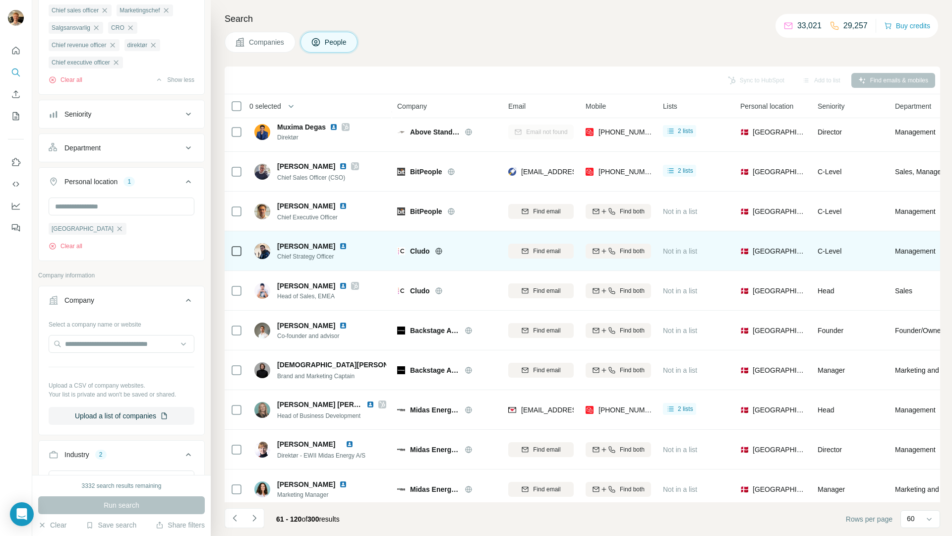
scroll to position [0, 0]
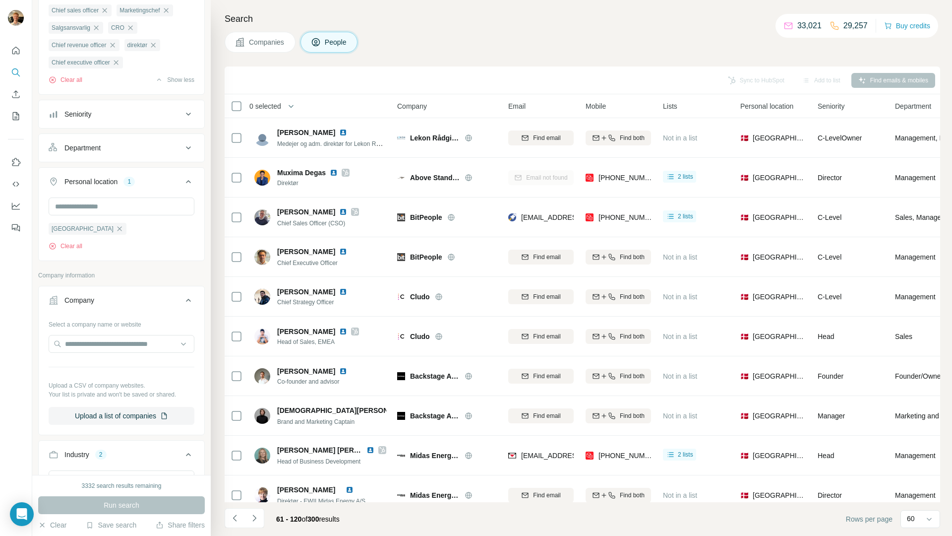
click at [233, 518] on icon "Navigate to previous page" at bounding box center [235, 518] width 10 height 10
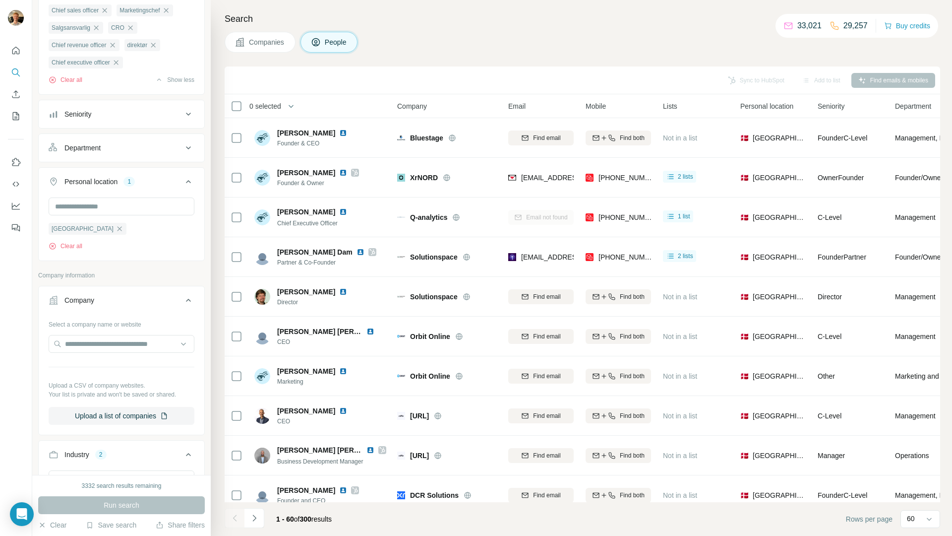
click at [234, 117] on th "0 selected" at bounding box center [304, 106] width 159 height 24
click at [237, 111] on icon at bounding box center [237, 106] width 12 height 12
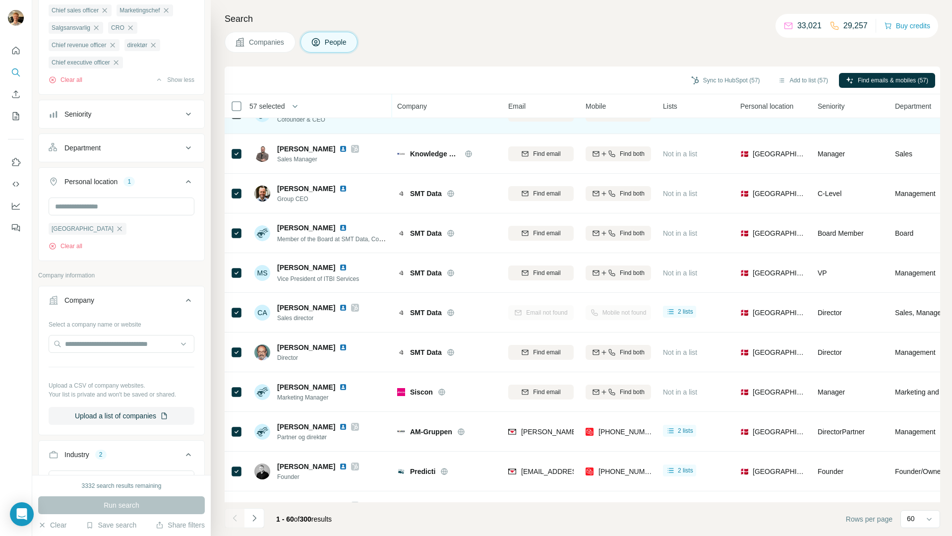
scroll to position [2002, 0]
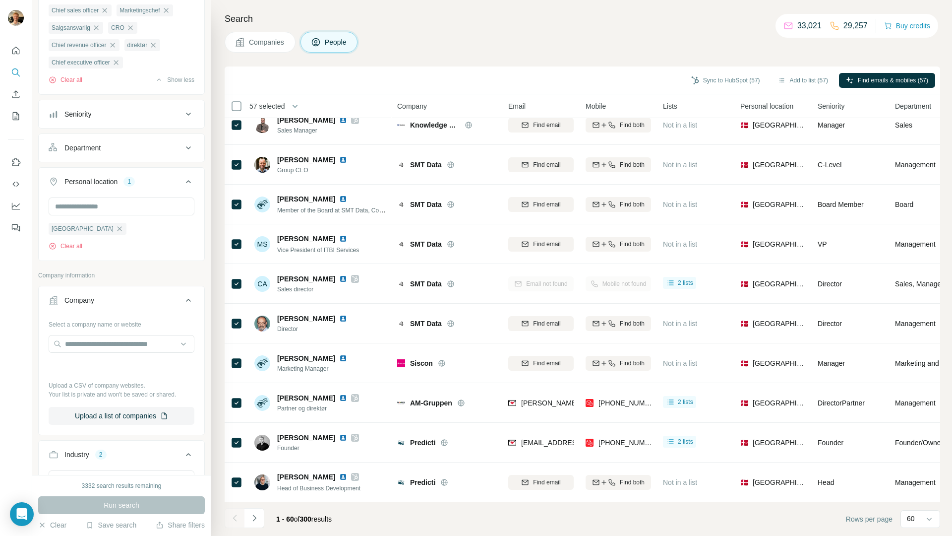
click at [265, 514] on div "1 - 60 of 300 results" at bounding box center [282, 519] width 115 height 22
click at [257, 517] on icon "Navigate to next page" at bounding box center [255, 518] width 10 height 10
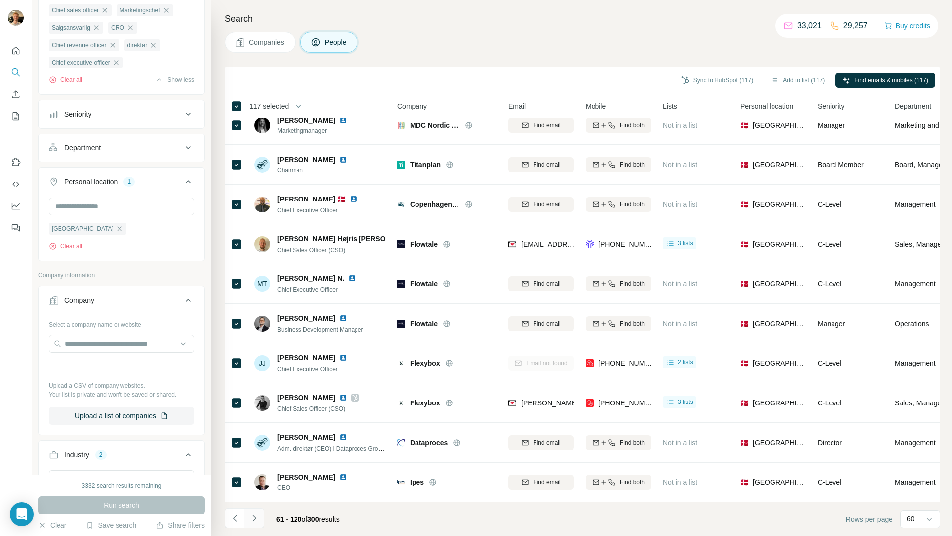
click at [261, 515] on button "Navigate to next page" at bounding box center [255, 518] width 20 height 20
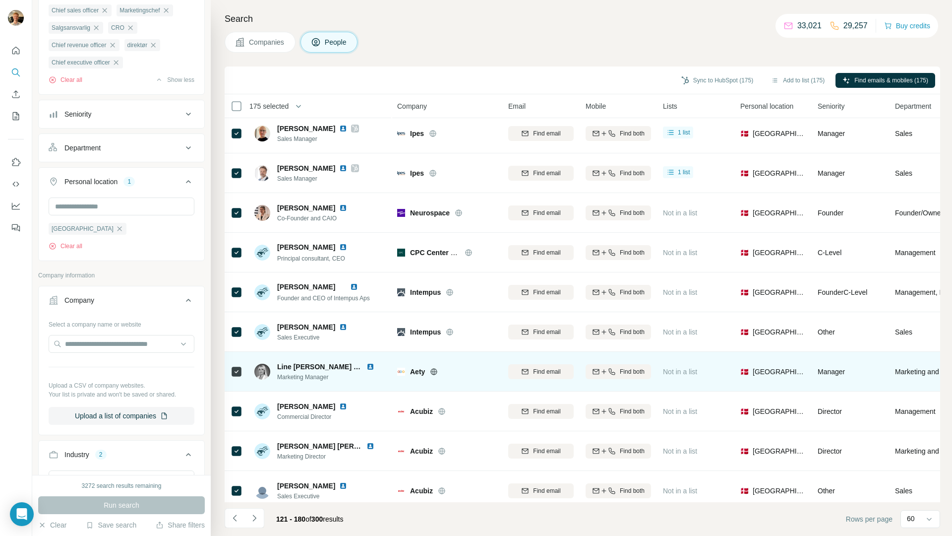
scroll to position [0, 0]
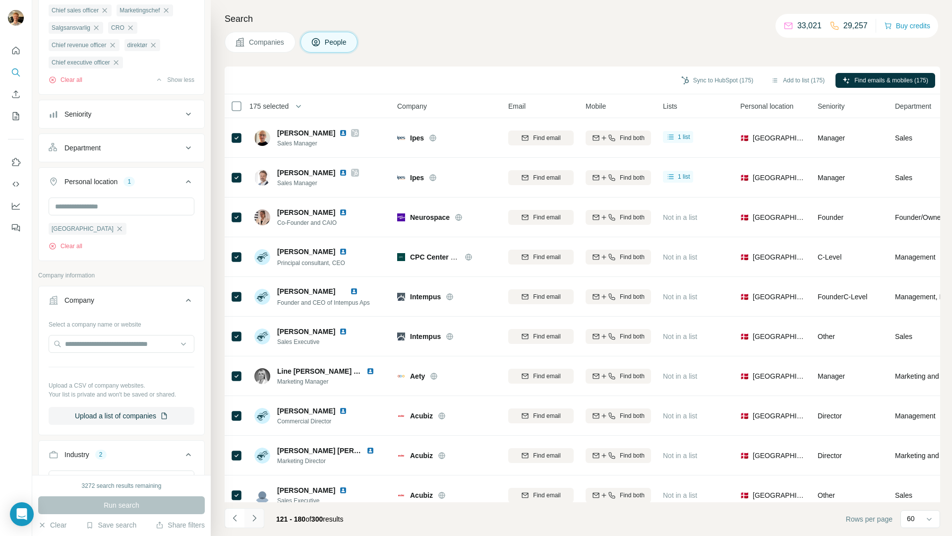
click at [259, 517] on button "Navigate to next page" at bounding box center [255, 518] width 20 height 20
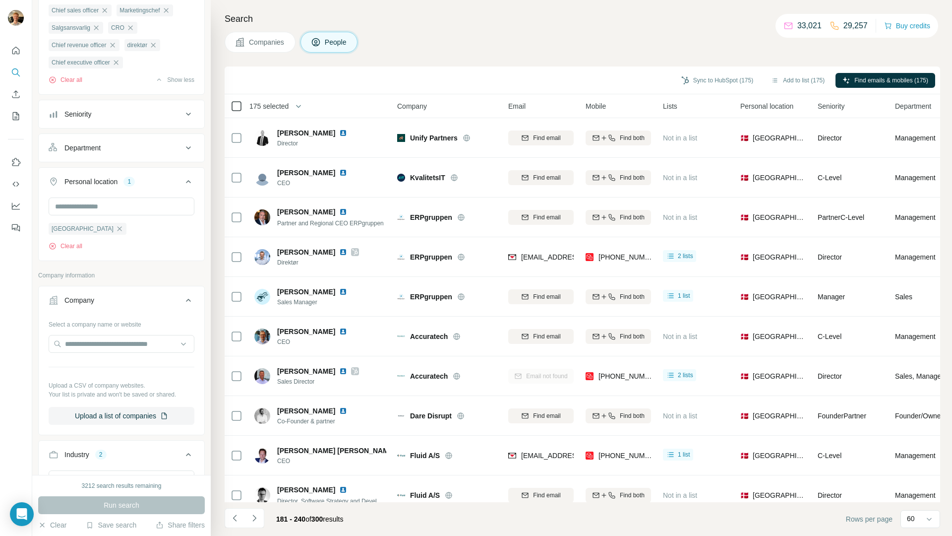
click at [236, 111] on icon at bounding box center [237, 106] width 12 height 12
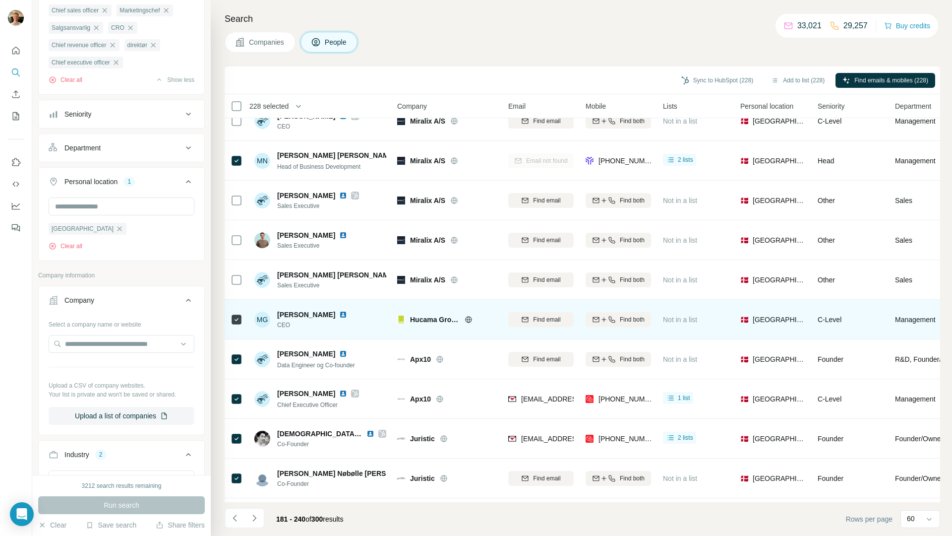
scroll to position [970, 0]
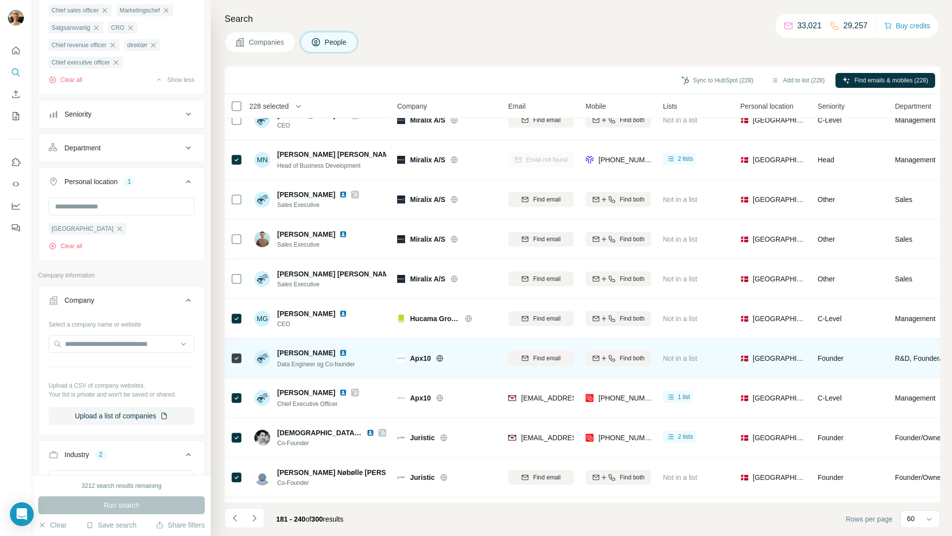
click at [229, 362] on td at bounding box center [237, 358] width 24 height 40
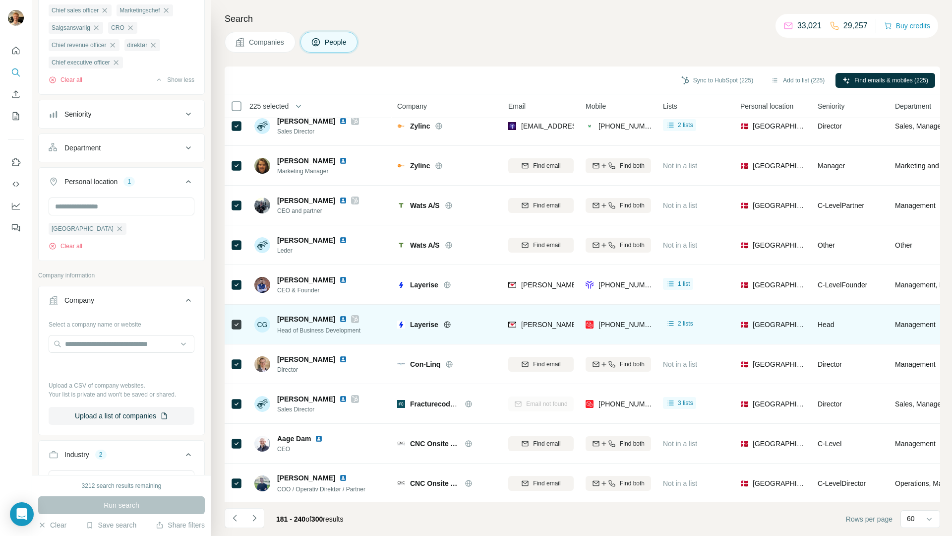
scroll to position [2002, 0]
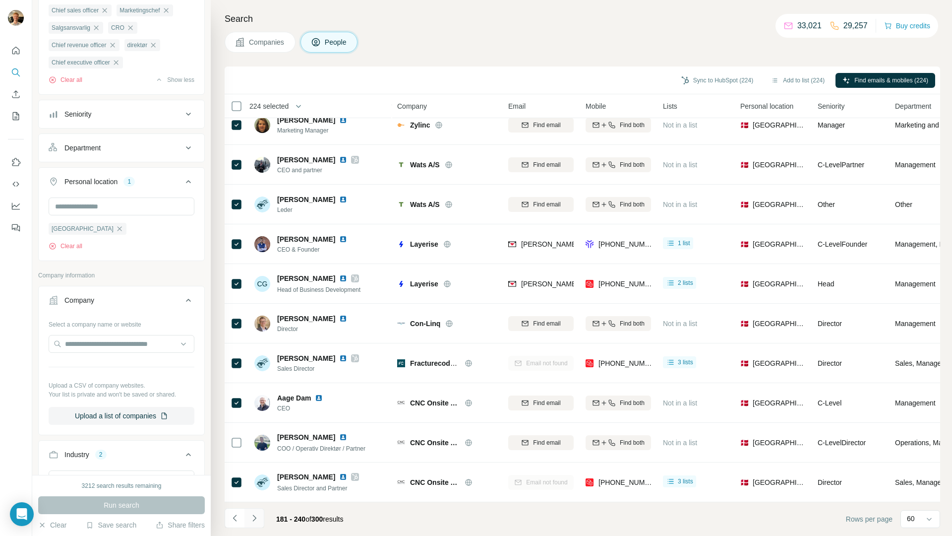
click at [255, 517] on icon "Navigate to next page" at bounding box center [253, 517] width 3 height 6
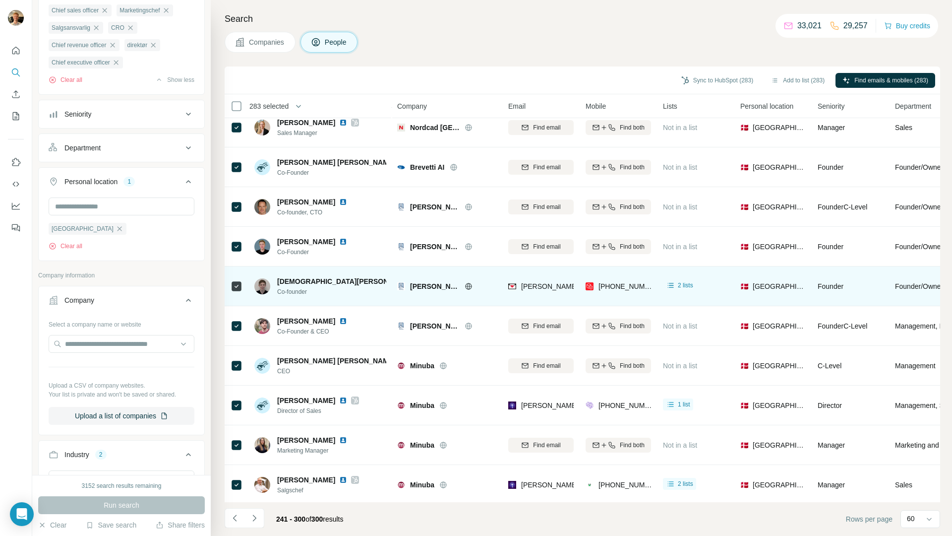
scroll to position [1505, 0]
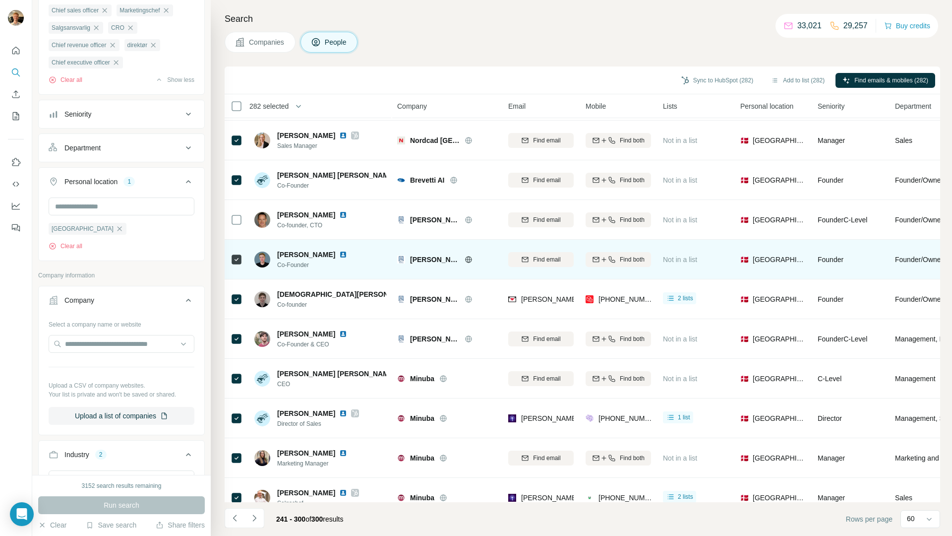
click at [242, 254] on icon at bounding box center [237, 259] width 12 height 12
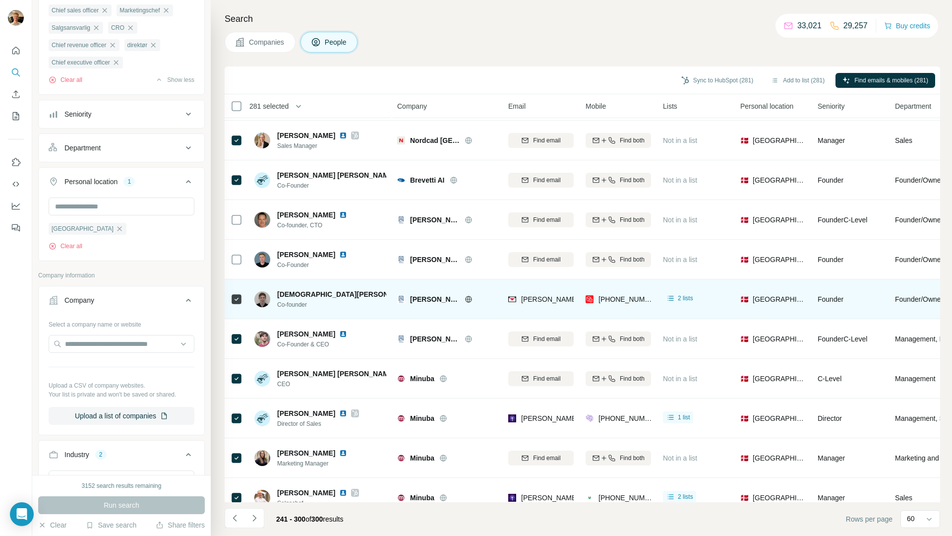
click at [234, 291] on div at bounding box center [237, 298] width 12 height 27
click at [237, 304] on icon at bounding box center [237, 299] width 12 height 12
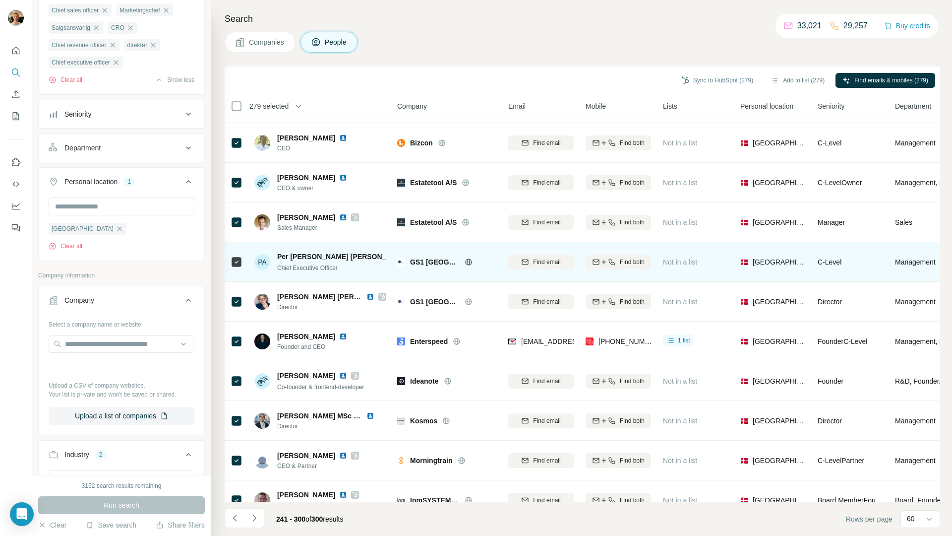
scroll to position [0, 0]
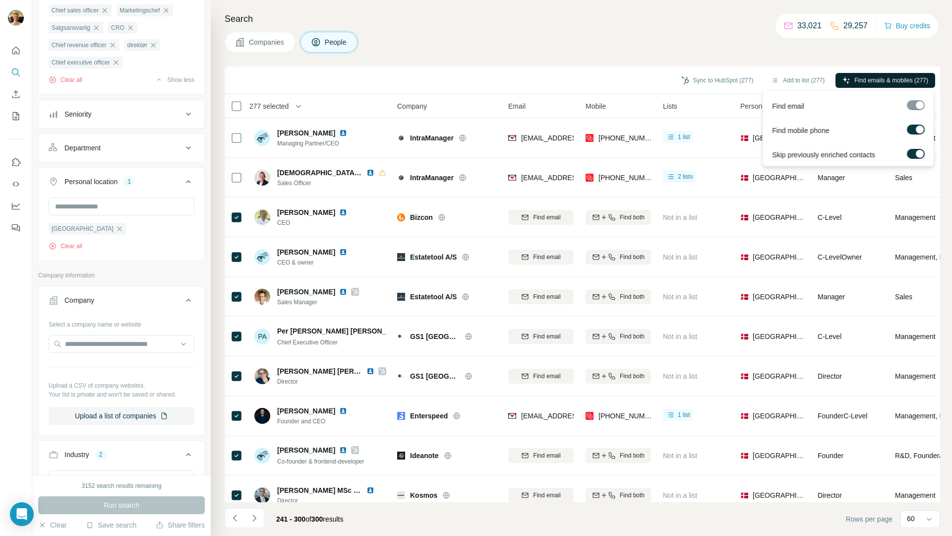
click at [848, 74] on button "Find emails & mobiles (277)" at bounding box center [886, 80] width 100 height 15
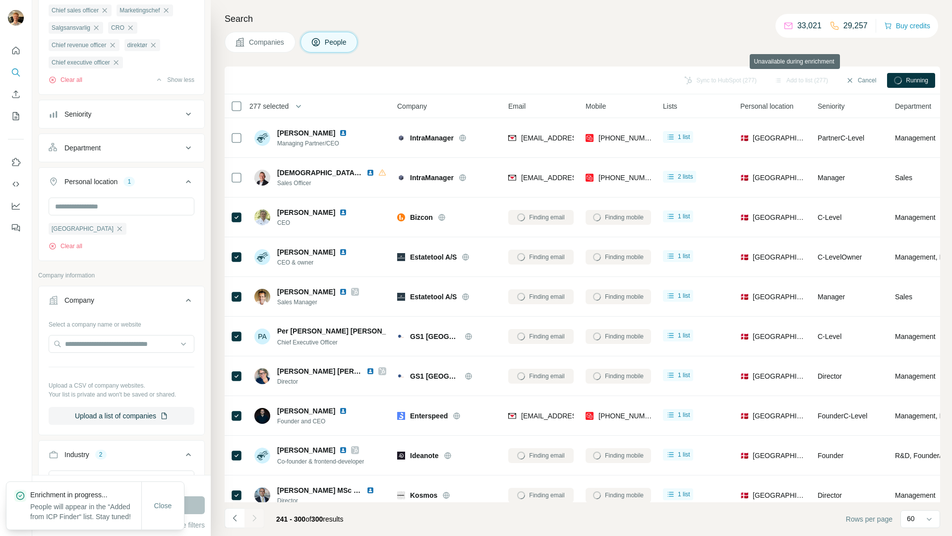
click at [809, 78] on div "Add to list (277)" at bounding box center [801, 80] width 67 height 15
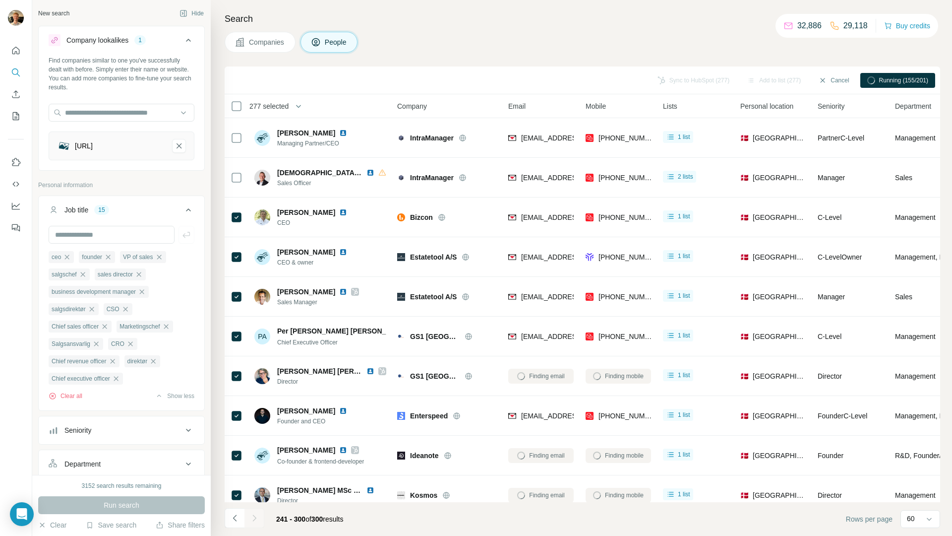
scroll to position [316, 0]
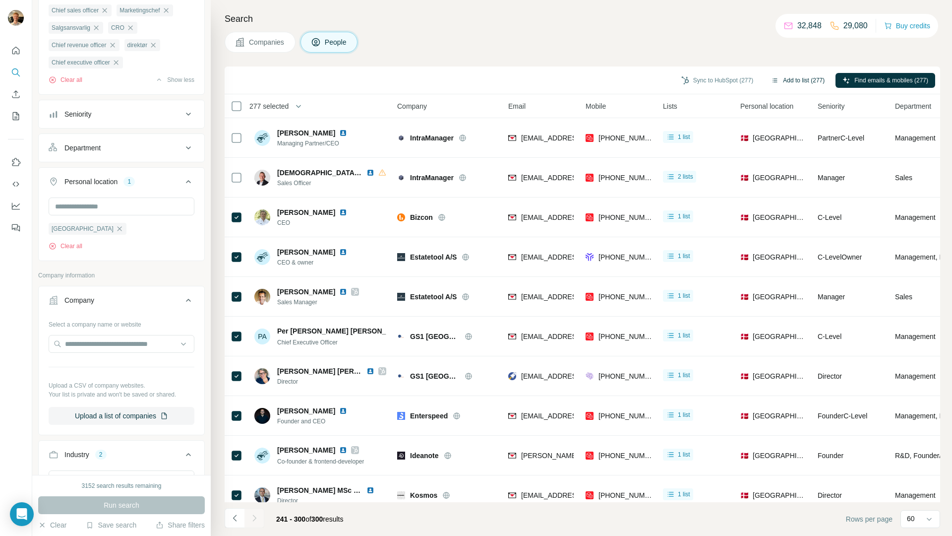
click at [799, 82] on button "Add to list (277)" at bounding box center [797, 80] width 67 height 15
click at [790, 79] on button "Add to list (277)" at bounding box center [797, 80] width 67 height 15
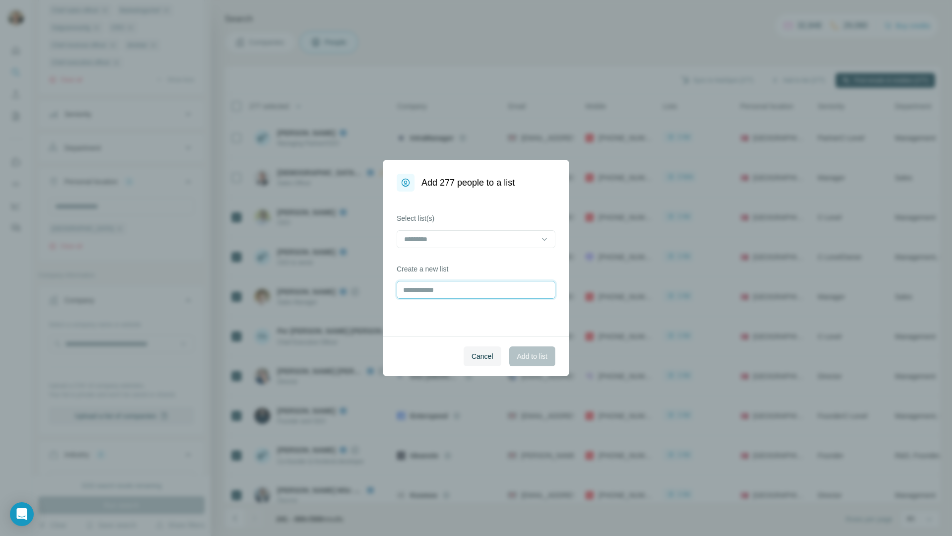
click at [465, 288] on input "text" at bounding box center [476, 290] width 159 height 18
type input "**********"
click at [534, 352] on span "Add to list" at bounding box center [532, 356] width 30 height 10
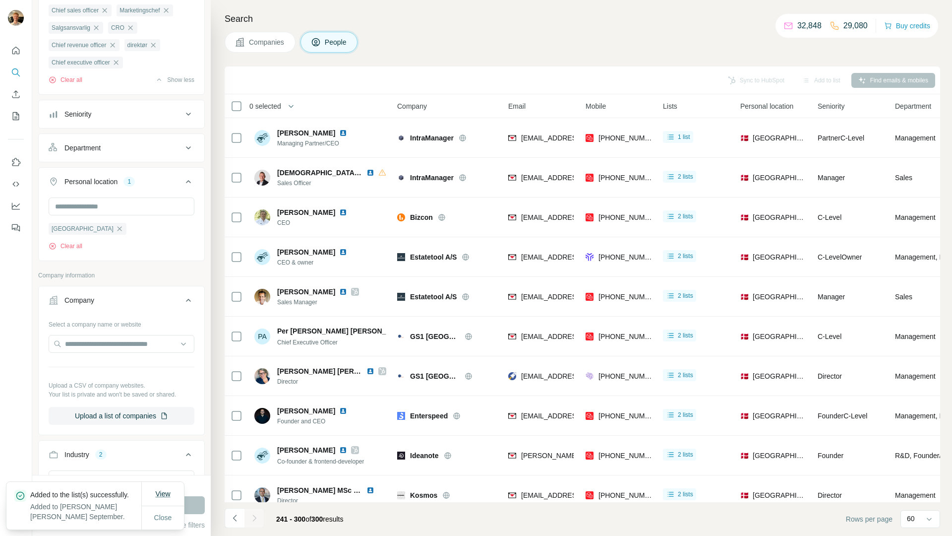
click at [164, 490] on span "View" at bounding box center [162, 494] width 15 height 8
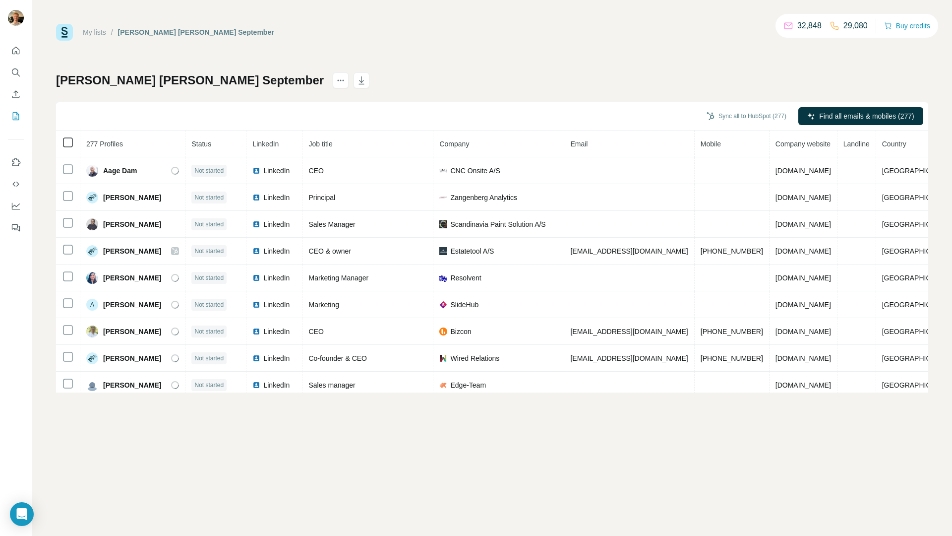
click at [68, 147] on icon at bounding box center [68, 142] width 12 height 12
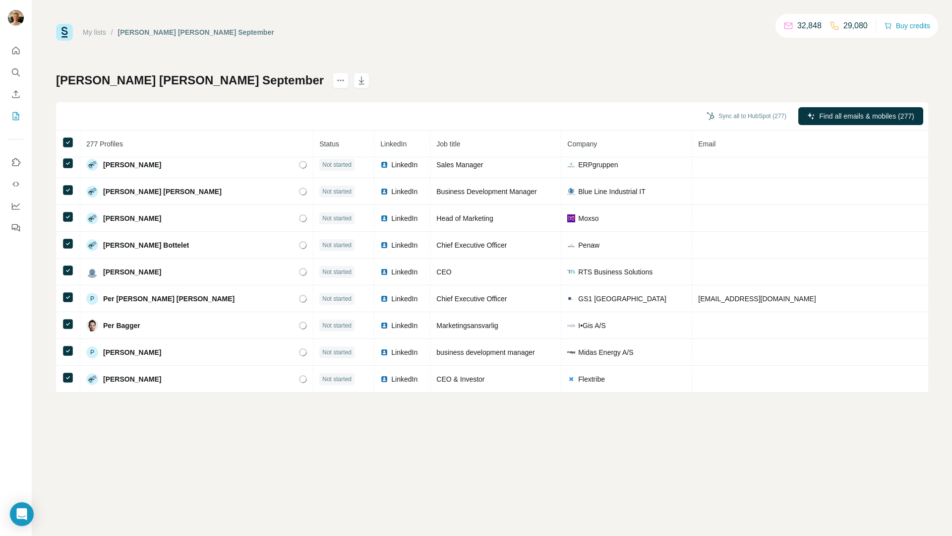
scroll to position [5395, 0]
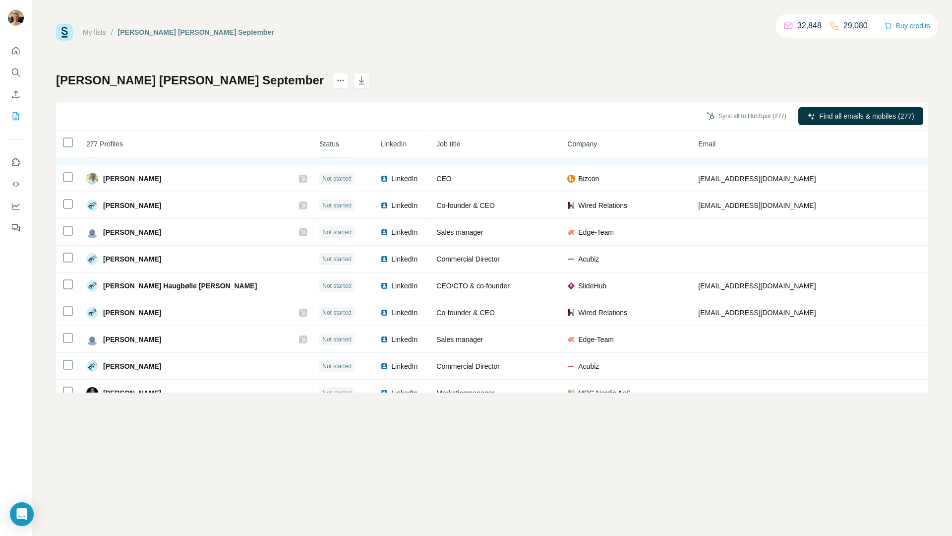
scroll to position [261, 0]
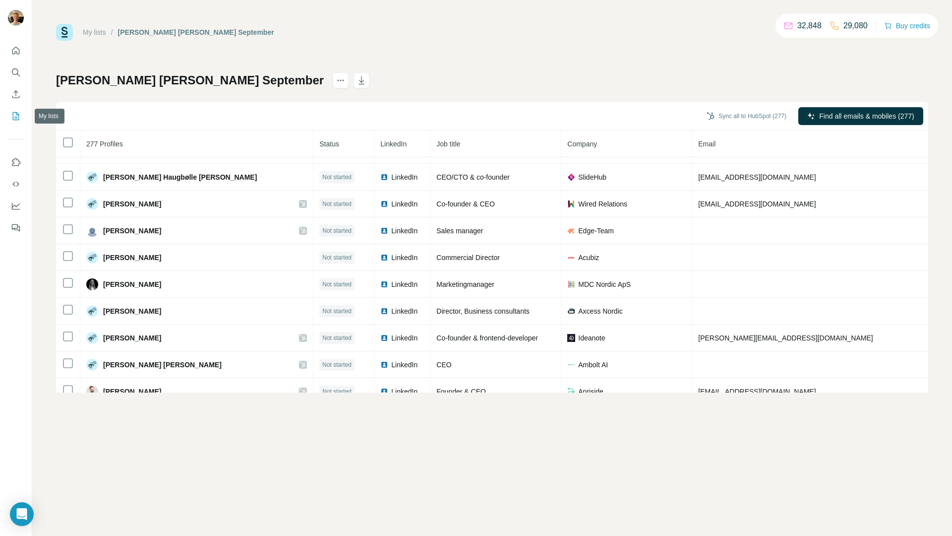
click at [18, 113] on icon "My lists" at bounding box center [16, 116] width 10 height 10
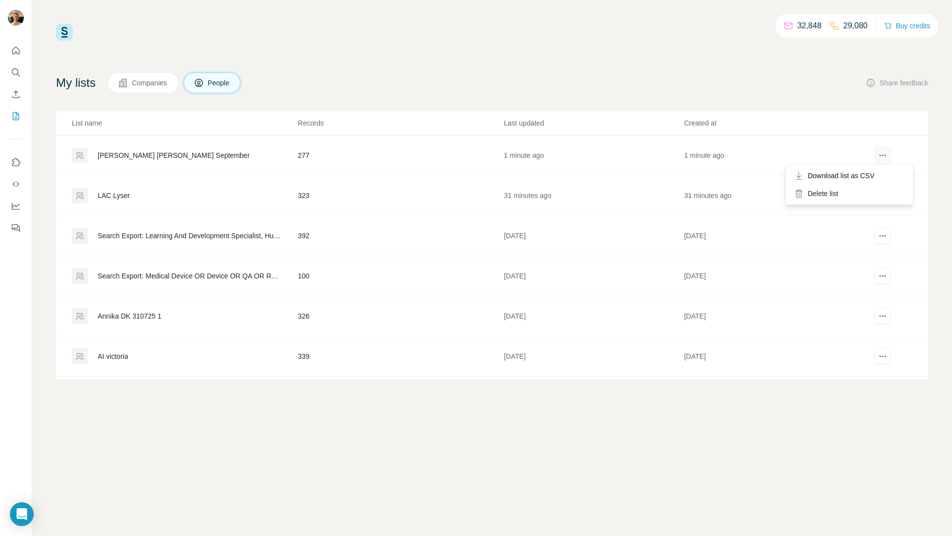
click at [878, 157] on icon "actions" at bounding box center [883, 155] width 10 height 10
click at [125, 151] on div "[PERSON_NAME] [PERSON_NAME] September" at bounding box center [174, 155] width 152 height 10
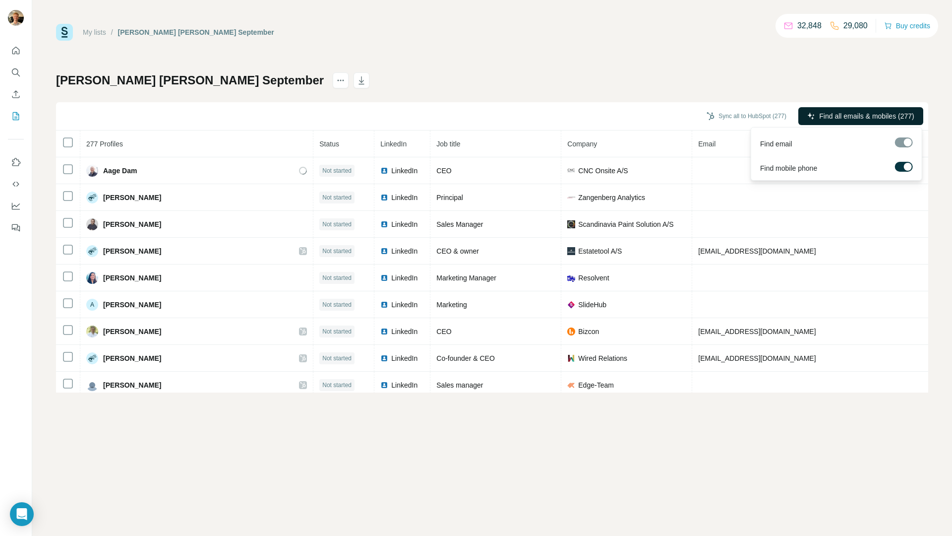
click at [855, 111] on span "Find all emails & mobiles (277)" at bounding box center [866, 116] width 95 height 10
